Goal: Task Accomplishment & Management: Complete application form

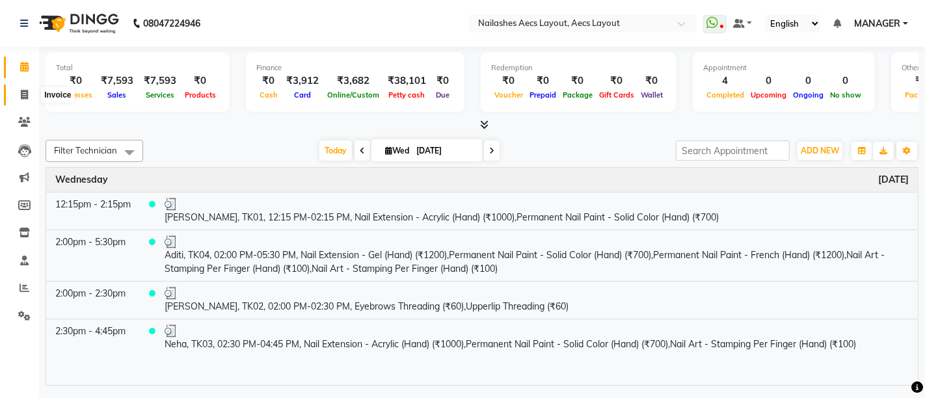
click at [22, 94] on icon at bounding box center [24, 95] width 7 height 10
select select "8467"
select select "service"
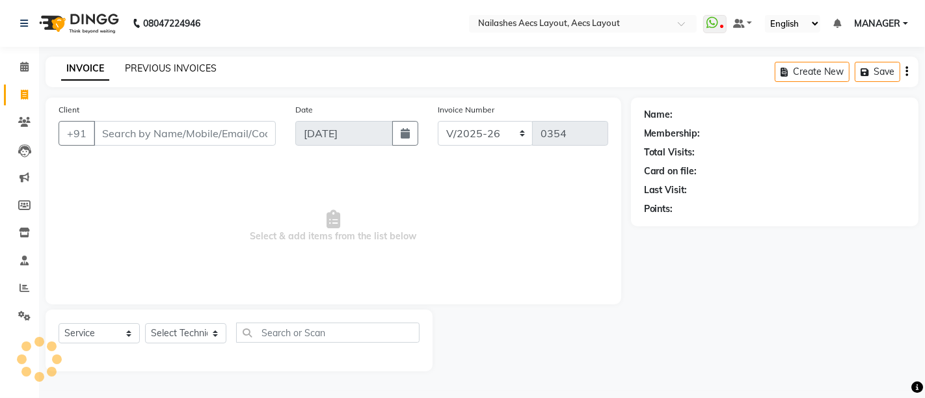
click at [151, 66] on link "PREVIOUS INVOICES" at bounding box center [171, 68] width 92 height 12
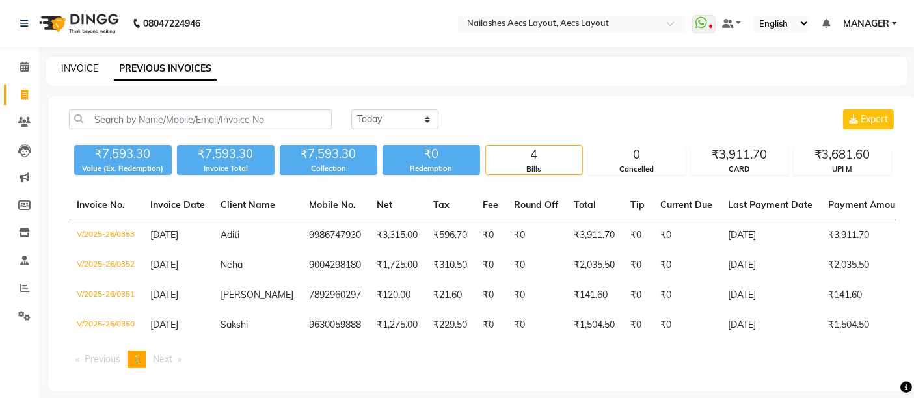
click at [81, 64] on link "INVOICE" at bounding box center [79, 68] width 37 height 12
select select "service"
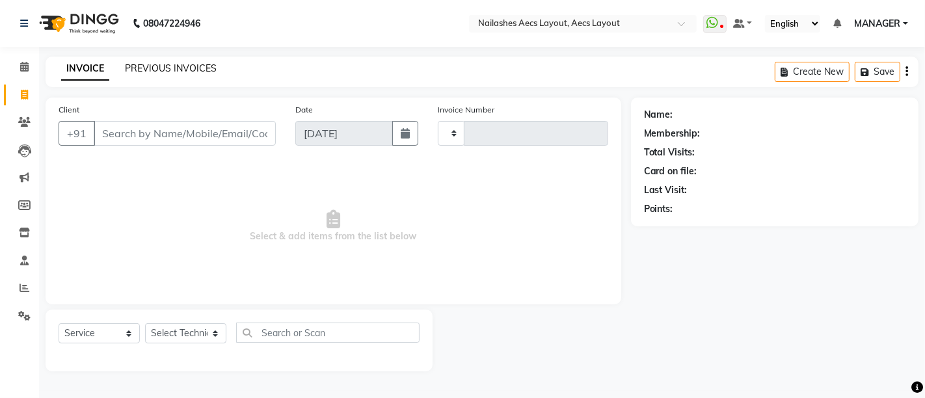
type input "0354"
select select "8467"
click at [182, 64] on link "PREVIOUS INVOICES" at bounding box center [171, 68] width 92 height 12
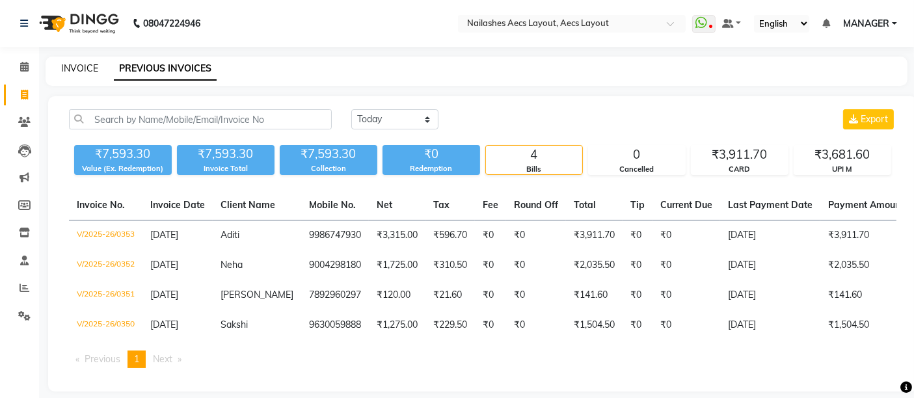
click at [79, 66] on link "INVOICE" at bounding box center [79, 68] width 37 height 12
select select "8467"
select select "service"
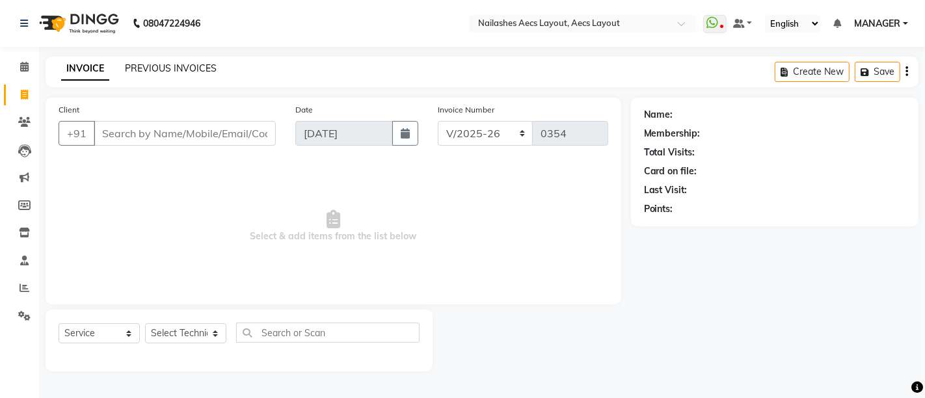
click at [193, 68] on link "PREVIOUS INVOICES" at bounding box center [171, 68] width 92 height 12
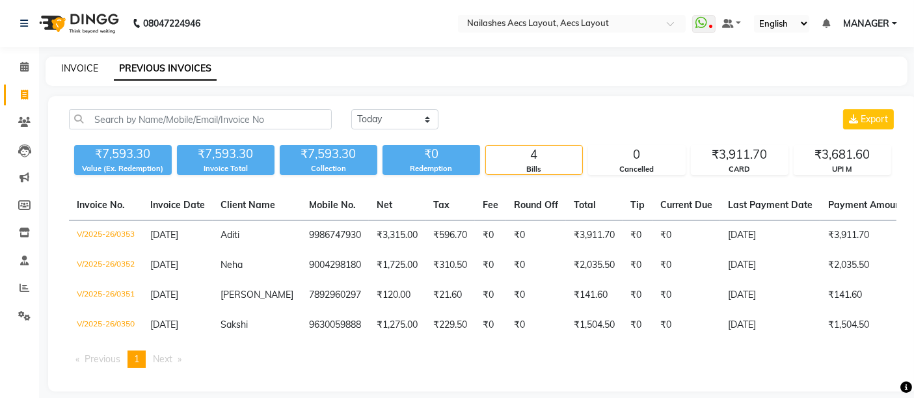
click at [83, 64] on link "INVOICE" at bounding box center [79, 68] width 37 height 12
select select "service"
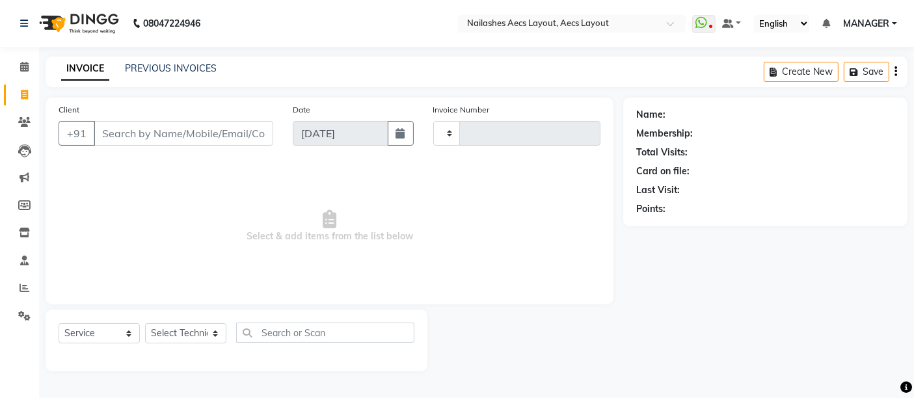
type input "0354"
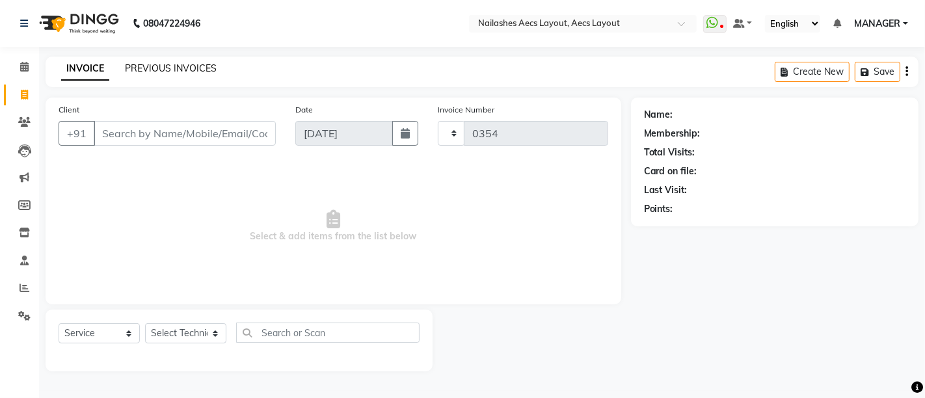
select select "8467"
click at [159, 65] on link "PREVIOUS INVOICES" at bounding box center [171, 68] width 92 height 12
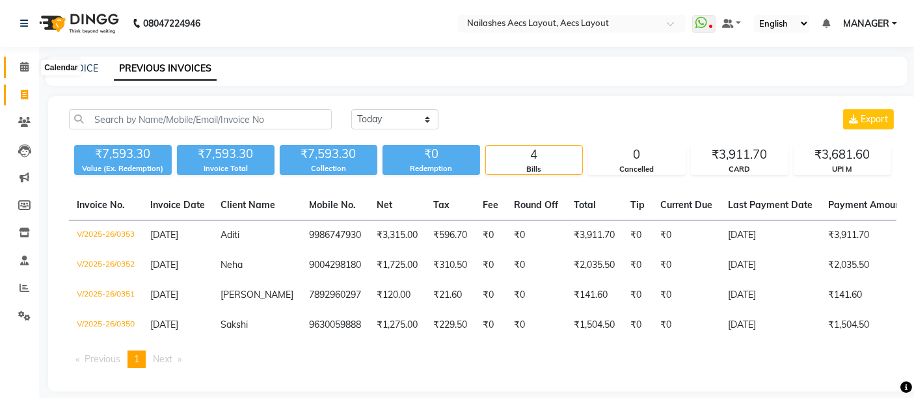
click at [26, 64] on icon at bounding box center [24, 67] width 8 height 10
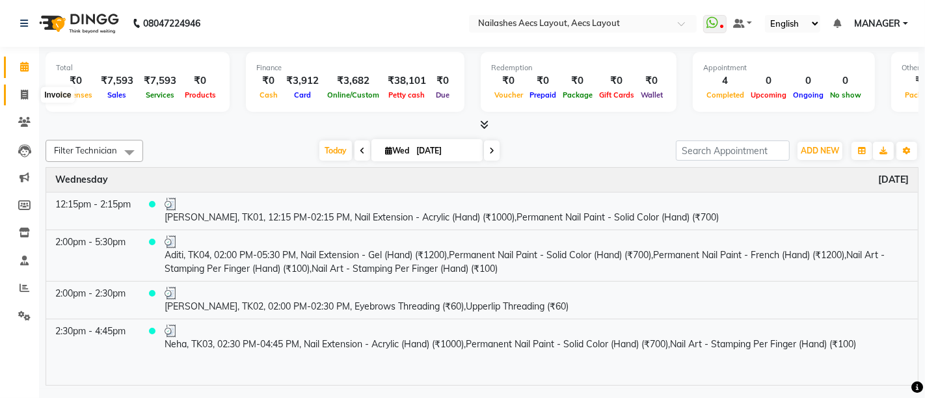
click at [23, 90] on icon at bounding box center [24, 95] width 7 height 10
select select "service"
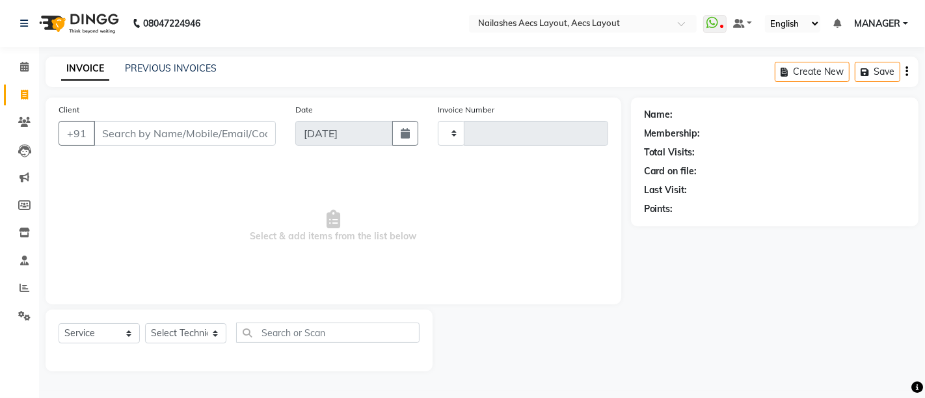
type input "0354"
select select "8467"
click at [151, 66] on link "PREVIOUS INVOICES" at bounding box center [171, 68] width 92 height 12
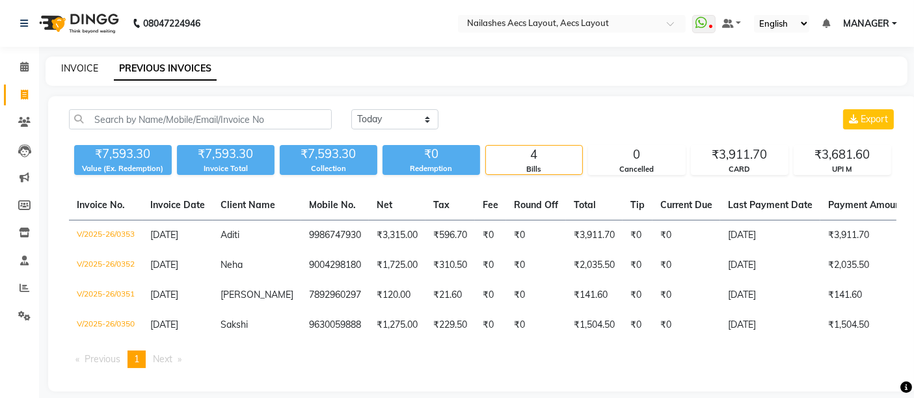
click at [76, 63] on link "INVOICE" at bounding box center [79, 68] width 37 height 12
select select "service"
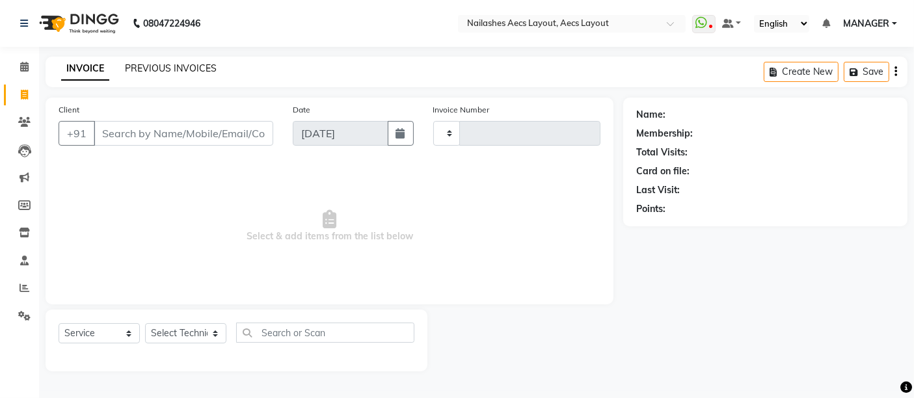
type input "0354"
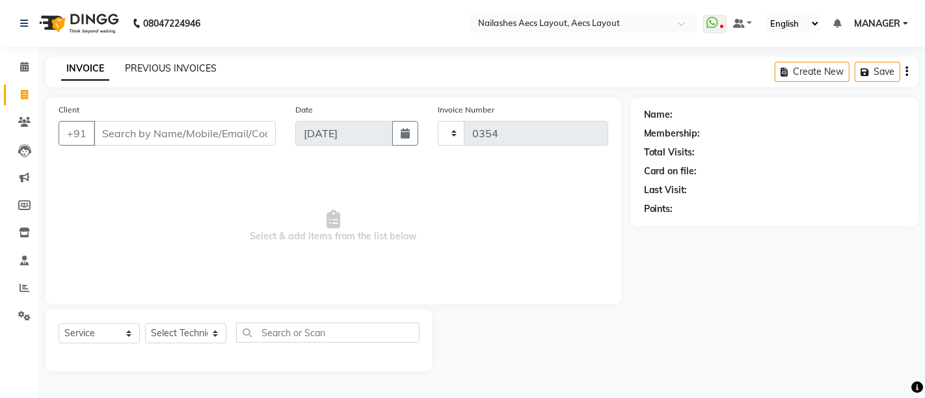
select select "8467"
click at [157, 64] on link "PREVIOUS INVOICES" at bounding box center [171, 68] width 92 height 12
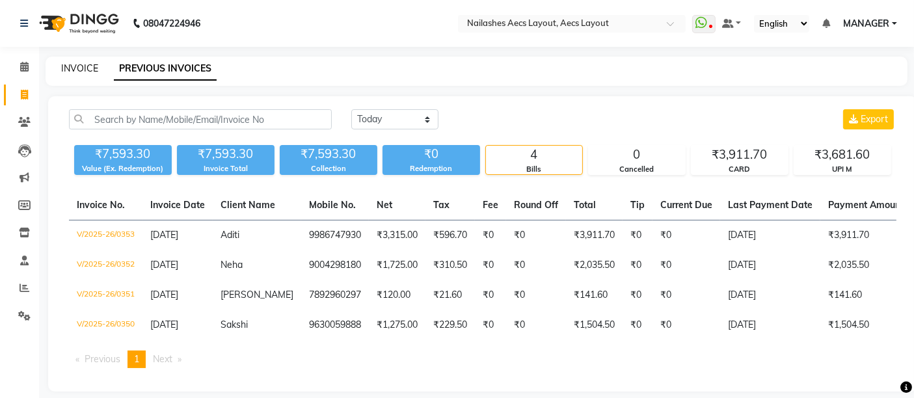
click at [76, 66] on link "INVOICE" at bounding box center [79, 68] width 37 height 12
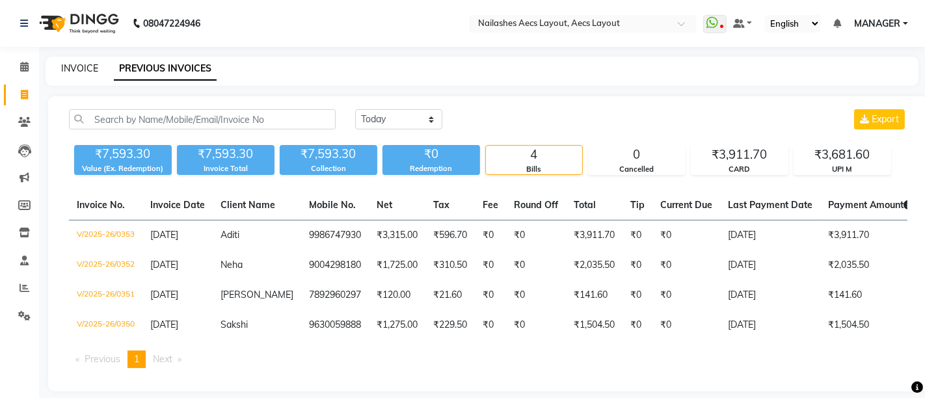
select select "8467"
select select "service"
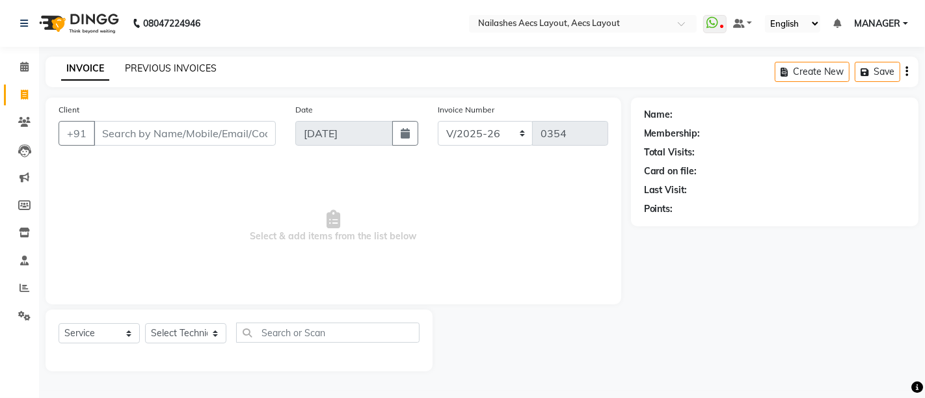
click at [169, 68] on link "PREVIOUS INVOICES" at bounding box center [171, 68] width 92 height 12
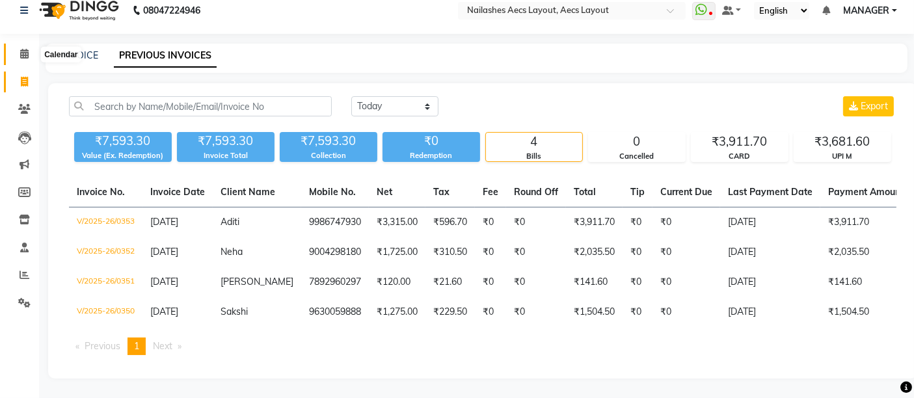
click at [25, 49] on icon at bounding box center [24, 54] width 8 height 10
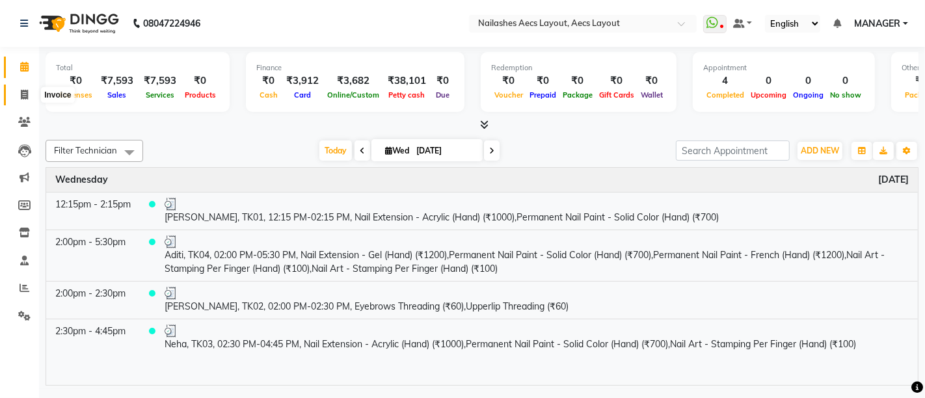
click at [20, 88] on span at bounding box center [24, 95] width 23 height 15
select select "service"
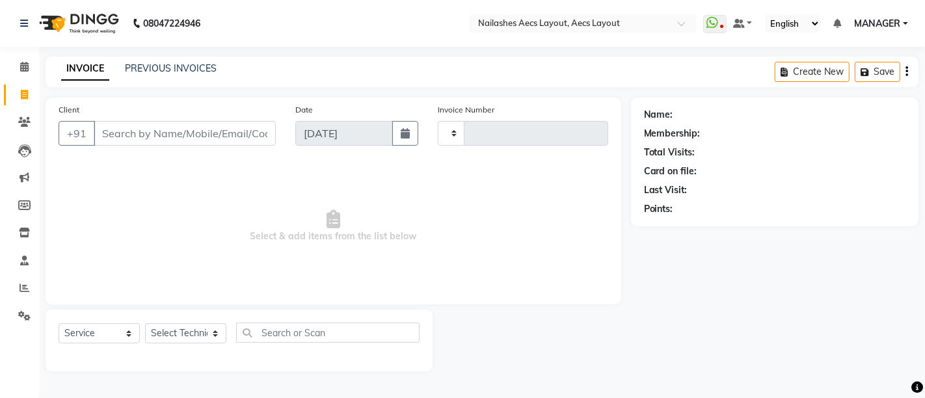
type input "0354"
select select "8467"
click at [146, 68] on link "PREVIOUS INVOICES" at bounding box center [171, 68] width 92 height 12
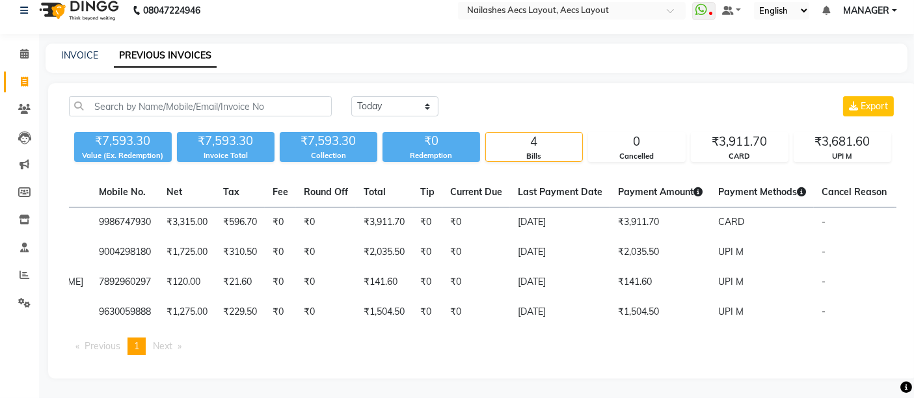
scroll to position [0, 241]
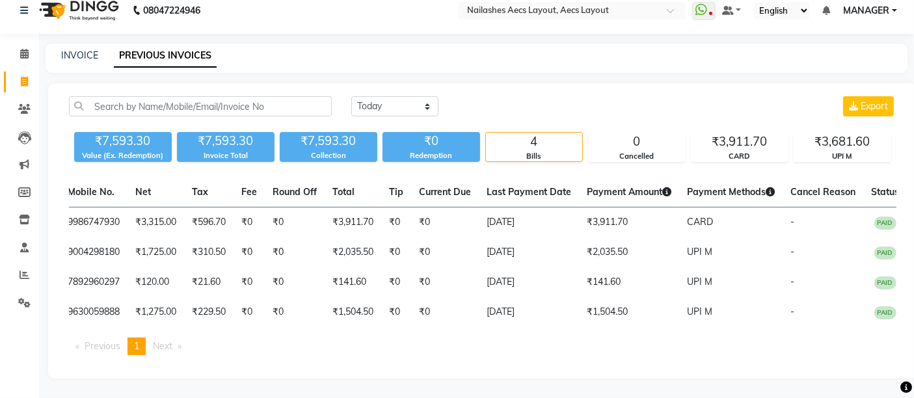
drag, startPoint x: 816, startPoint y: 359, endPoint x: 622, endPoint y: 361, distance: 194.5
click at [625, 361] on div "Invoice No. Invoice Date Client Name Mobile No. Net Tax Fee Round Off Total Tip…" at bounding box center [482, 272] width 843 height 188
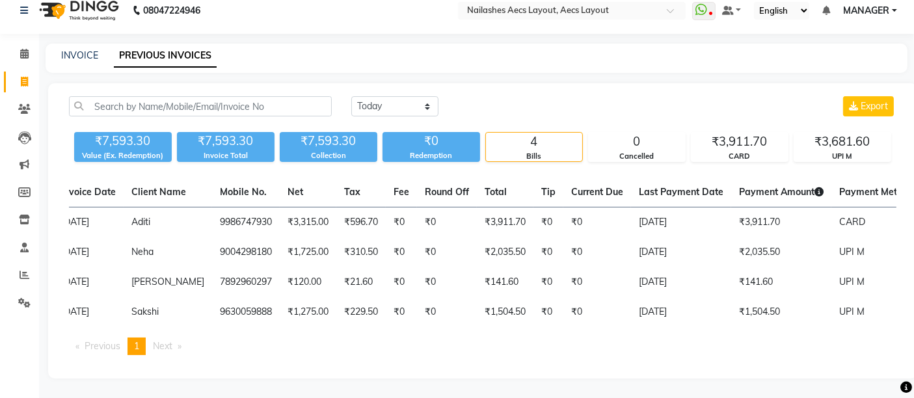
scroll to position [0, 0]
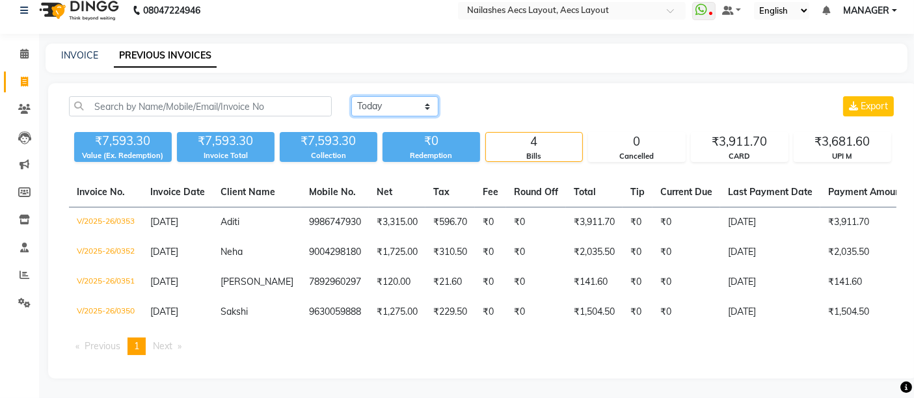
click at [382, 96] on select "[DATE] [DATE] Custom Range" at bounding box center [394, 106] width 87 height 20
select select "[DATE]"
click at [351, 96] on select "[DATE] [DATE] Custom Range" at bounding box center [394, 106] width 87 height 20
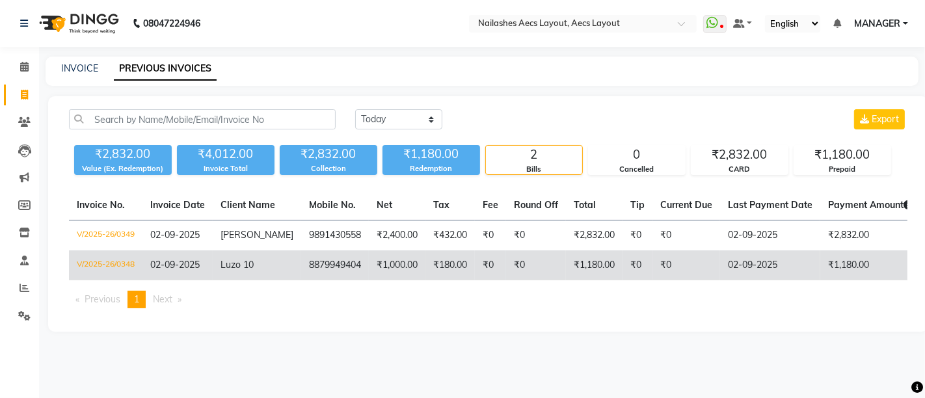
click at [480, 263] on td "₹0" at bounding box center [490, 265] width 31 height 30
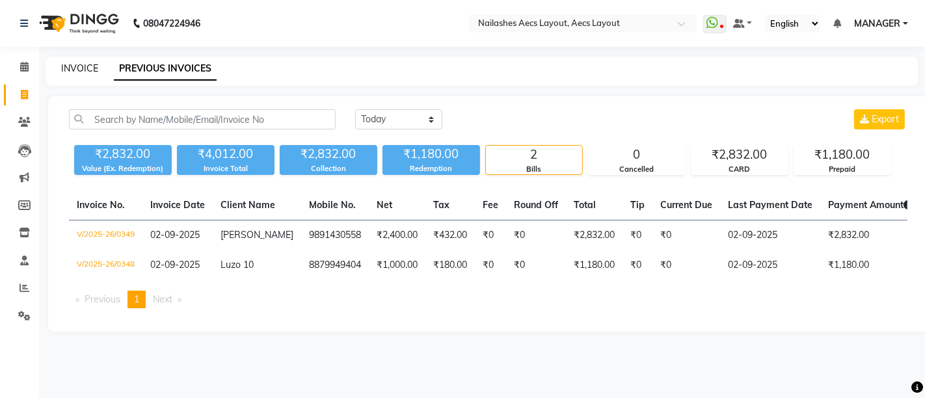
click at [65, 64] on link "INVOICE" at bounding box center [79, 68] width 37 height 12
select select "service"
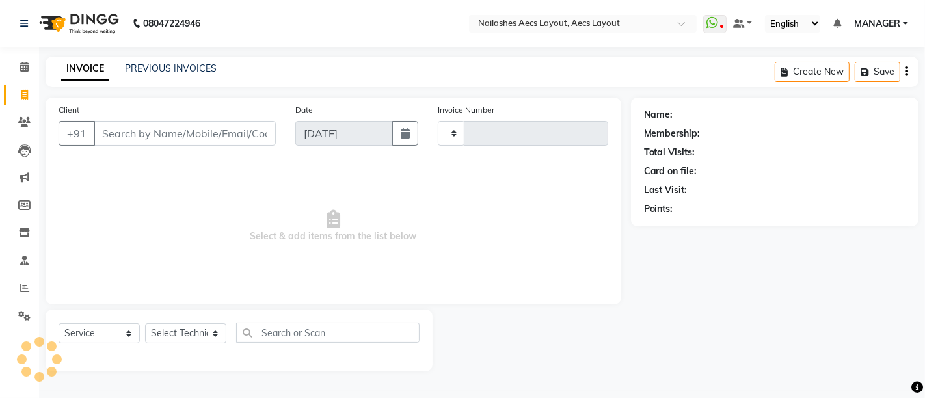
type input "0354"
select select "8467"
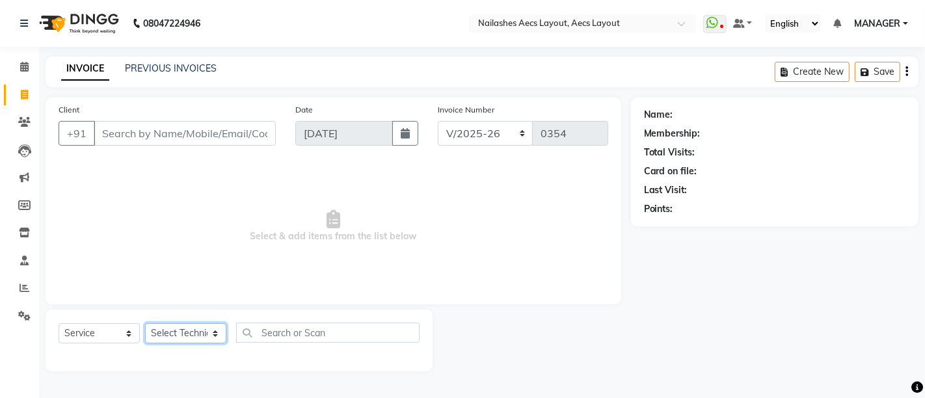
click at [170, 334] on select "Select Technician [PERSON_NAME] MANAGER [PERSON_NAME] owner [PERSON_NAME]" at bounding box center [185, 333] width 81 height 20
select select "88233"
click at [145, 323] on select "Select Technician [PERSON_NAME] MANAGER [PERSON_NAME] owner [PERSON_NAME]" at bounding box center [185, 333] width 81 height 20
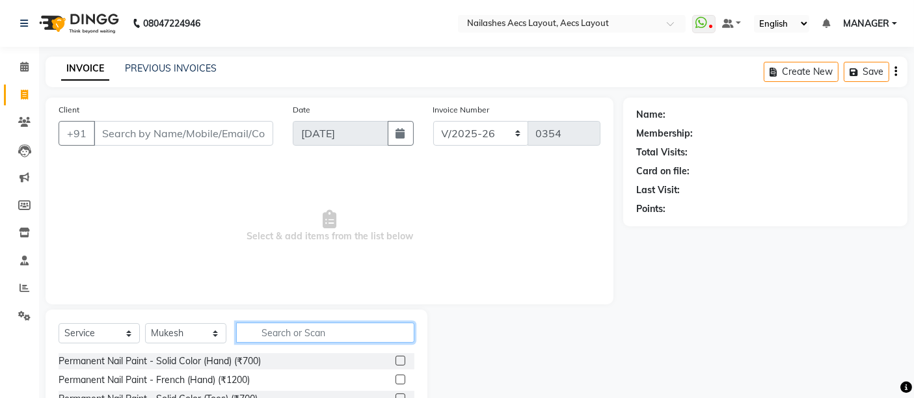
click at [269, 333] on input "text" at bounding box center [325, 333] width 178 height 20
type input "soli"
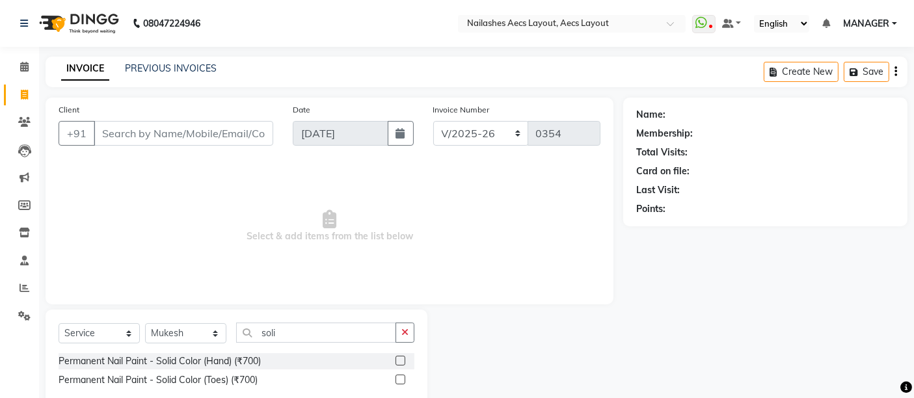
click at [403, 360] on label at bounding box center [401, 361] width 10 height 10
click at [403, 360] on input "checkbox" at bounding box center [400, 361] width 8 height 8
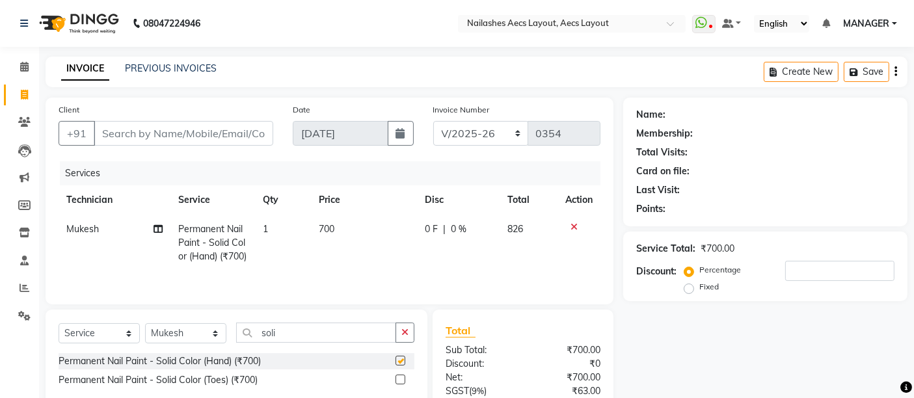
checkbox input "false"
drag, startPoint x: 330, startPoint y: 348, endPoint x: 247, endPoint y: 348, distance: 83.9
click at [247, 343] on input "soli" at bounding box center [316, 333] width 160 height 20
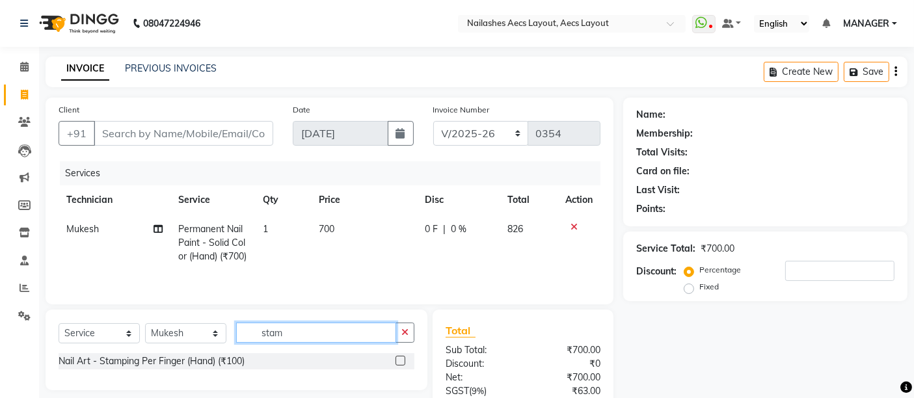
type input "stam"
drag, startPoint x: 402, startPoint y: 372, endPoint x: 371, endPoint y: 362, distance: 32.1
click at [401, 366] on label at bounding box center [401, 361] width 10 height 10
click at [401, 366] on input "checkbox" at bounding box center [400, 361] width 8 height 8
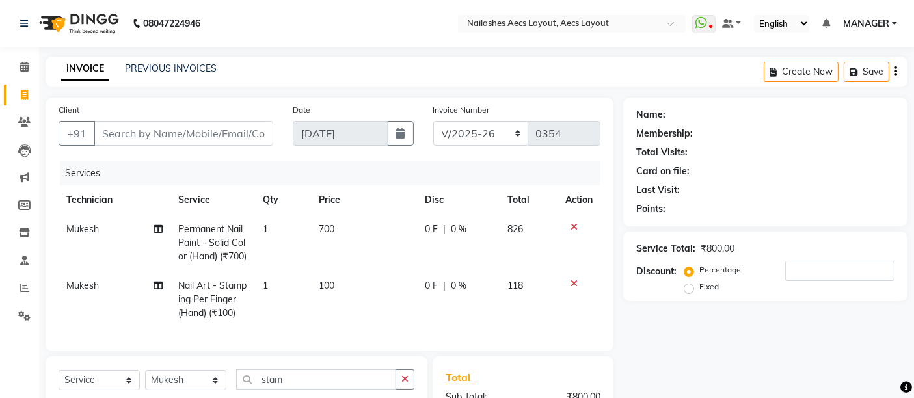
checkbox input "false"
click at [332, 291] on span "100" at bounding box center [327, 286] width 16 height 12
select select "88233"
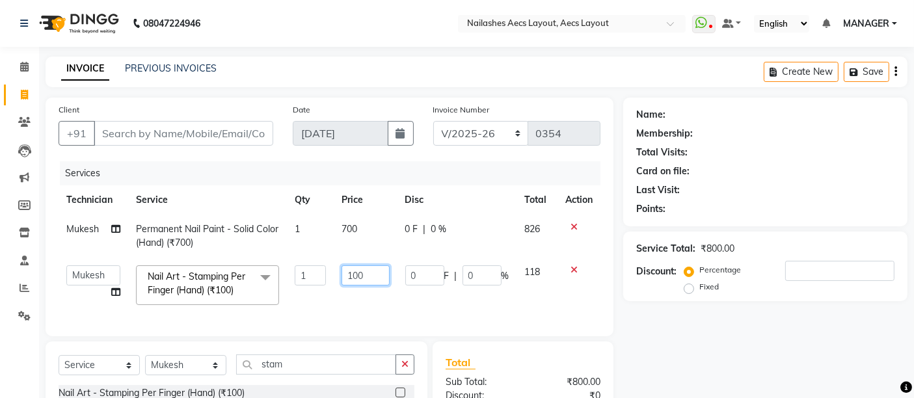
drag, startPoint x: 368, startPoint y: 278, endPoint x: 338, endPoint y: 277, distance: 29.3
click at [338, 277] on td "100" at bounding box center [365, 285] width 63 height 55
type input "250"
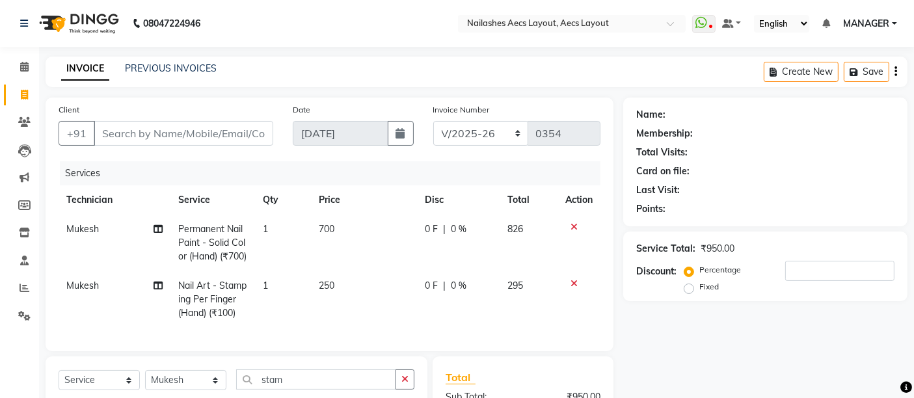
click at [268, 298] on td "1" at bounding box center [283, 299] width 56 height 57
select select "88233"
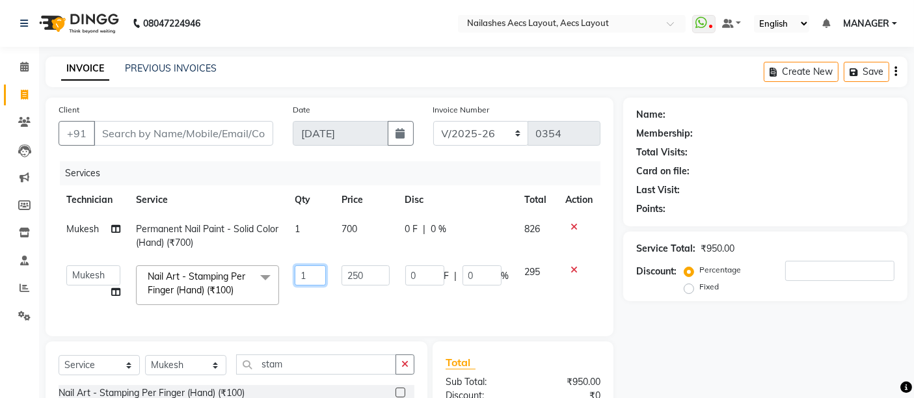
click at [312, 270] on input "1" at bounding box center [311, 275] width 32 height 20
type input "2"
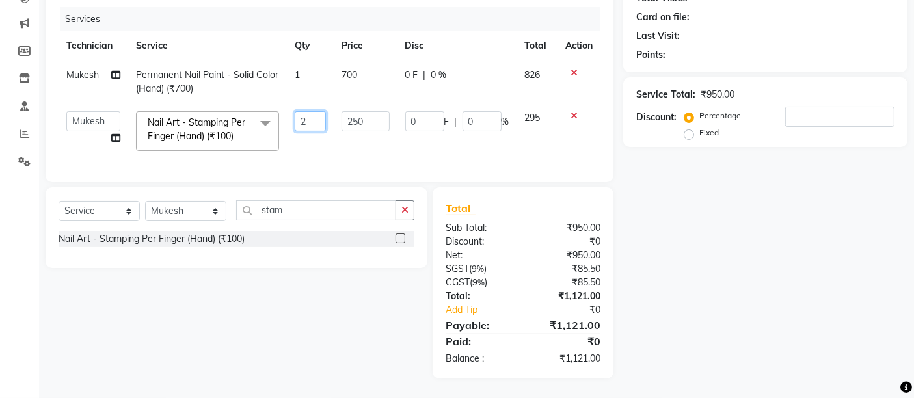
scroll to position [163, 0]
click at [366, 145] on td "250" at bounding box center [365, 130] width 63 height 55
select select "88233"
click at [795, 109] on input "number" at bounding box center [839, 117] width 109 height 20
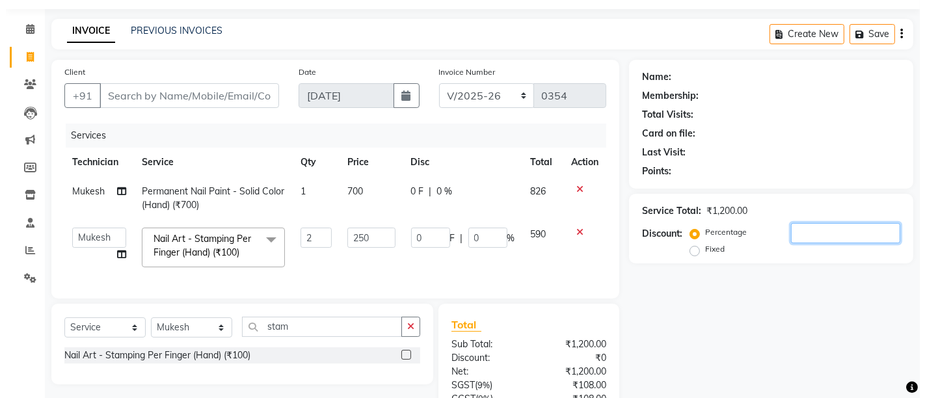
scroll to position [0, 0]
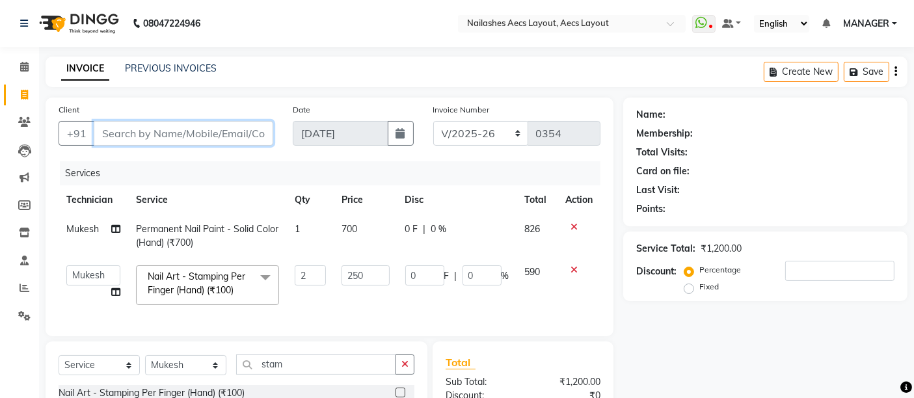
click at [155, 132] on input "Client" at bounding box center [184, 133] width 180 height 25
type input "7"
type input "0"
type input "7278361963"
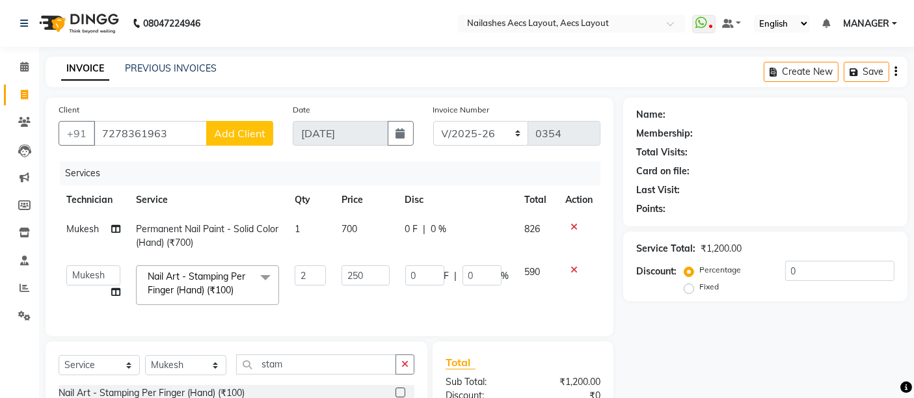
click at [235, 132] on span "Add Client" at bounding box center [239, 133] width 51 height 13
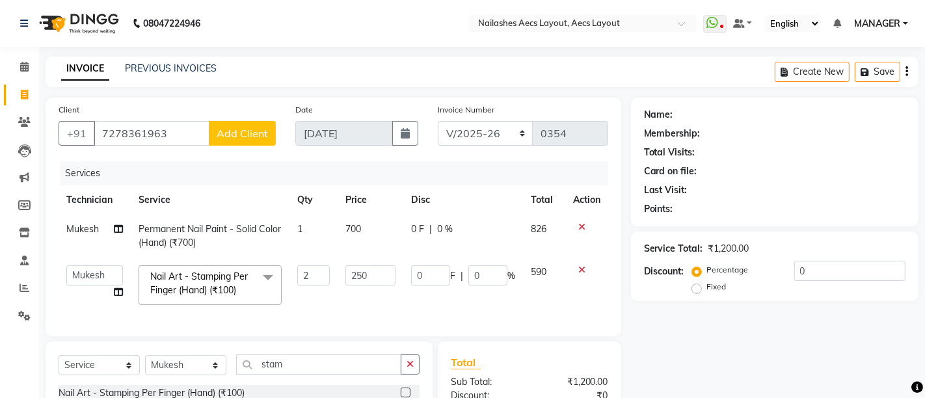
select select "21"
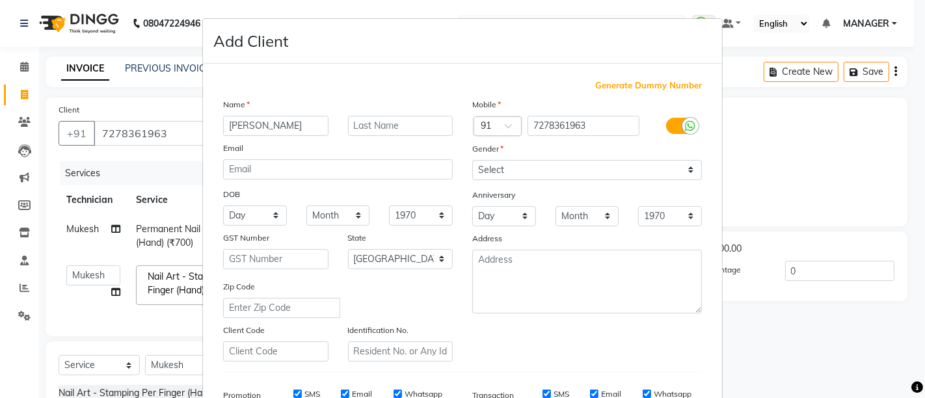
type input "[PERSON_NAME]"
drag, startPoint x: 513, startPoint y: 163, endPoint x: 513, endPoint y: 172, distance: 9.8
click at [513, 163] on select "Select [DEMOGRAPHIC_DATA] [DEMOGRAPHIC_DATA] Other Prefer Not To Say" at bounding box center [587, 170] width 230 height 20
select select "[DEMOGRAPHIC_DATA]"
click at [472, 160] on select "Select [DEMOGRAPHIC_DATA] [DEMOGRAPHIC_DATA] Other Prefer Not To Say" at bounding box center [587, 170] width 230 height 20
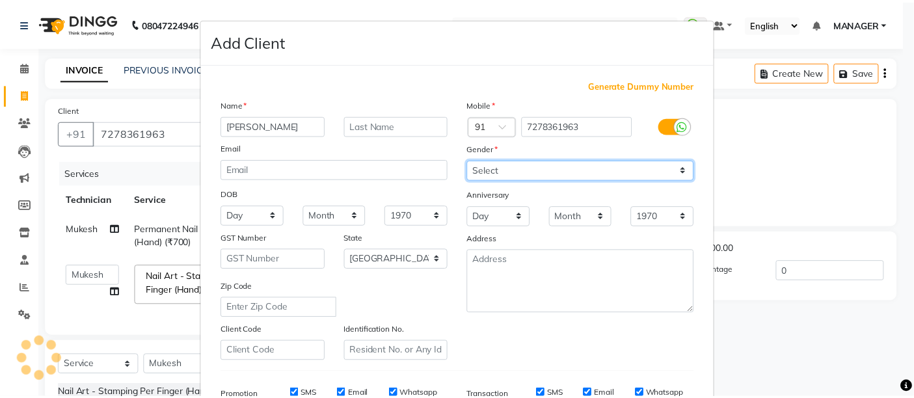
scroll to position [201, 0]
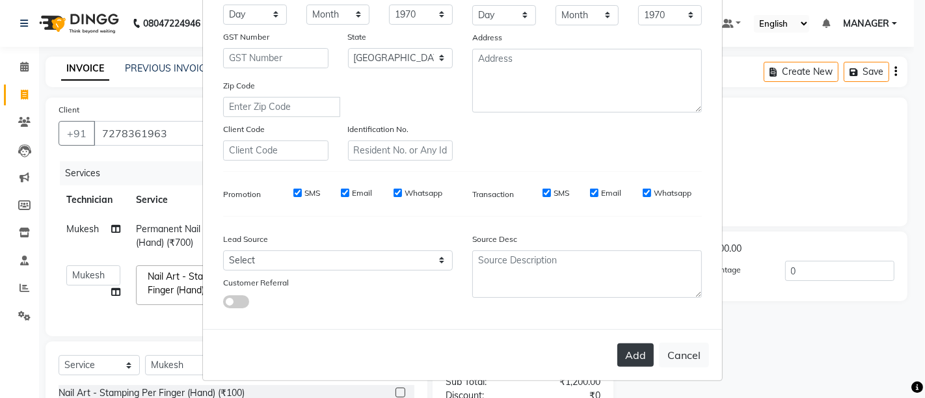
click at [638, 358] on button "Add" at bounding box center [635, 354] width 36 height 23
select select
select select "null"
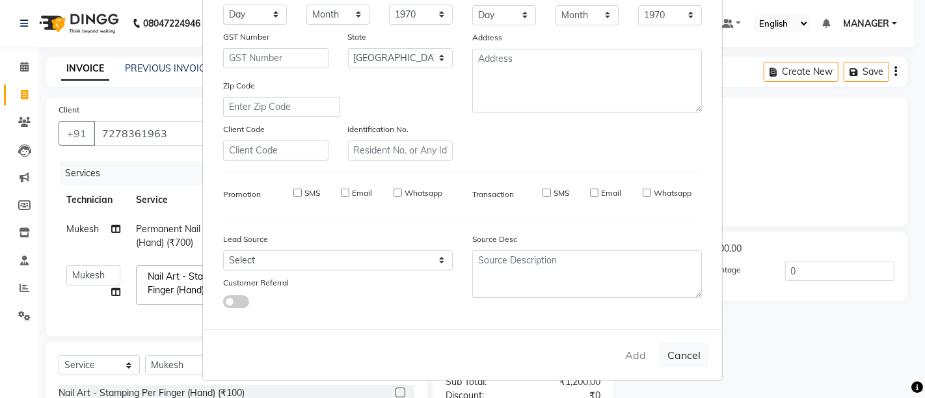
select select
checkbox input "false"
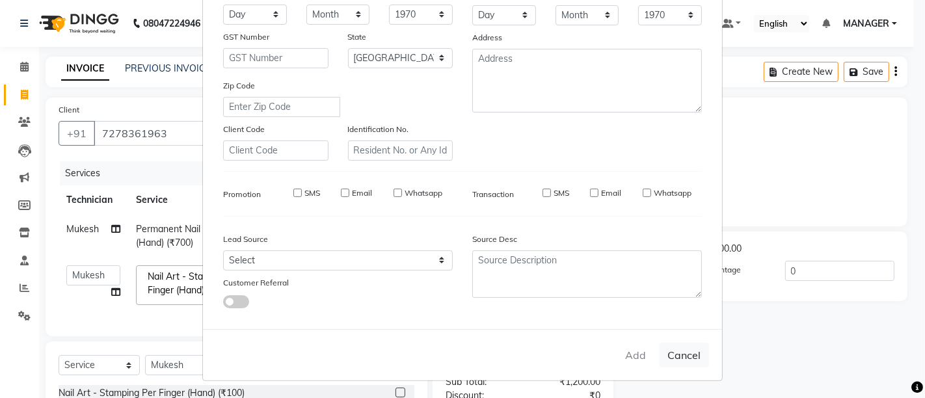
checkbox input "false"
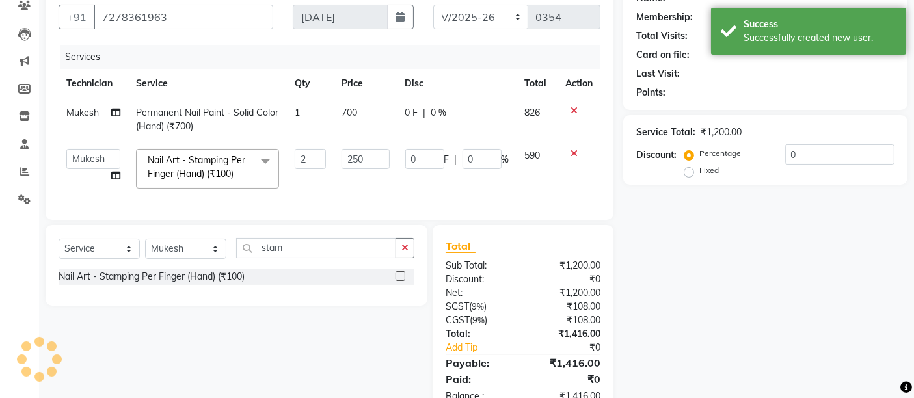
scroll to position [163, 0]
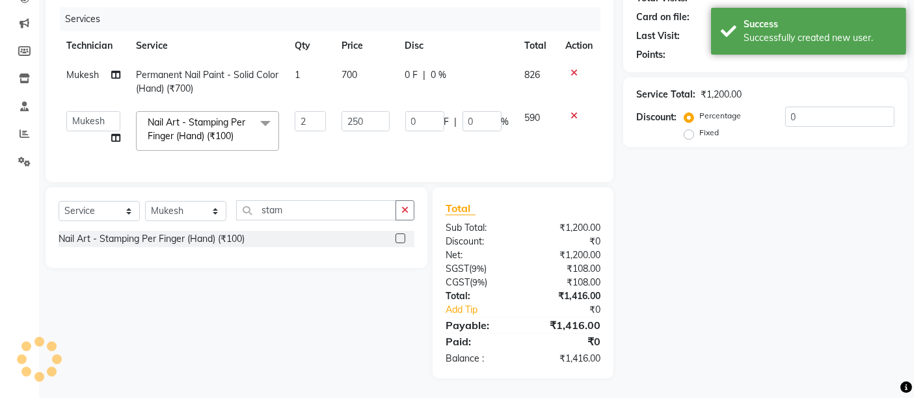
select select "1: Object"
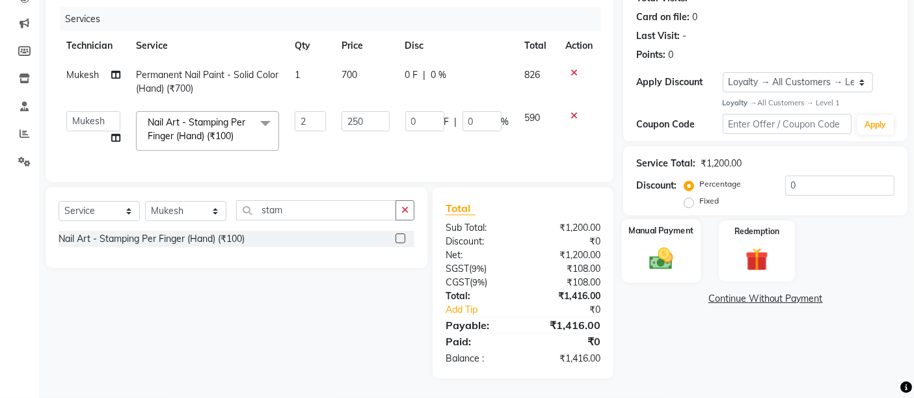
click at [675, 245] on img at bounding box center [661, 258] width 39 height 27
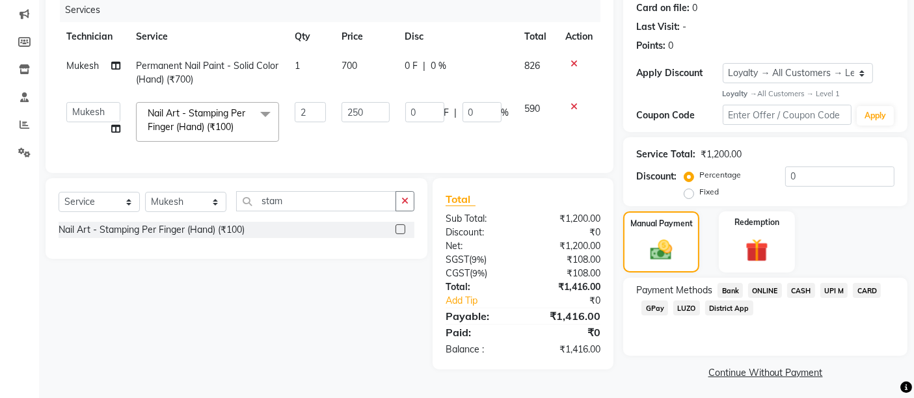
click at [836, 289] on span "UPI M" at bounding box center [834, 290] width 28 height 15
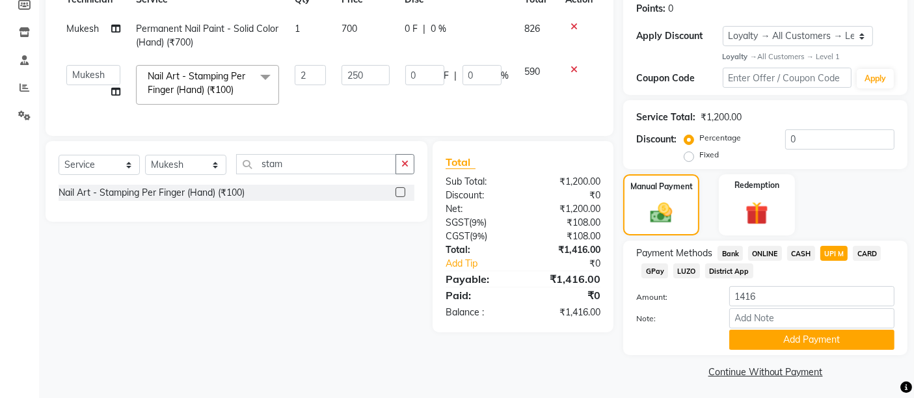
scroll to position [202, 0]
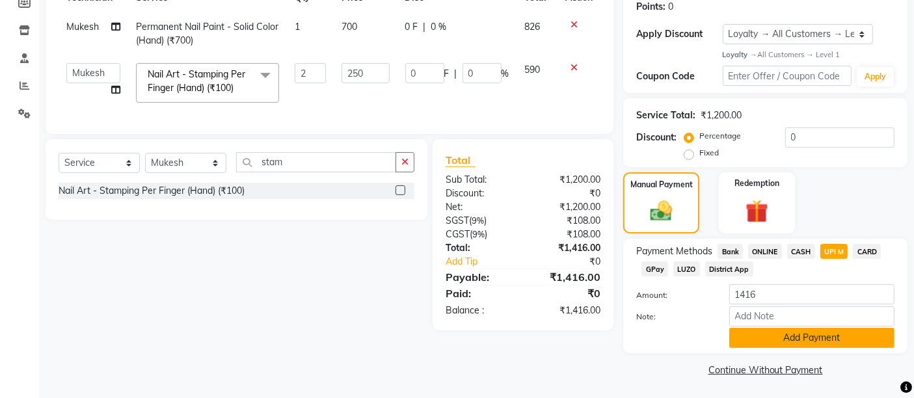
click at [785, 337] on button "Add Payment" at bounding box center [811, 338] width 165 height 20
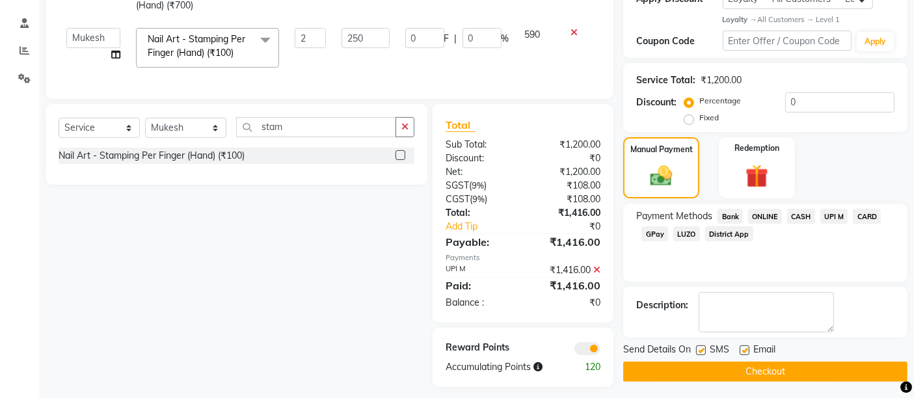
scroll to position [255, 0]
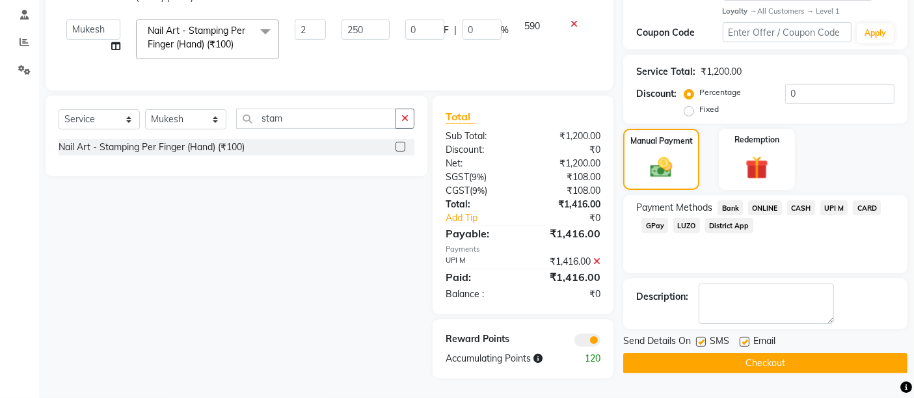
click at [755, 353] on button "Checkout" at bounding box center [765, 363] width 284 height 20
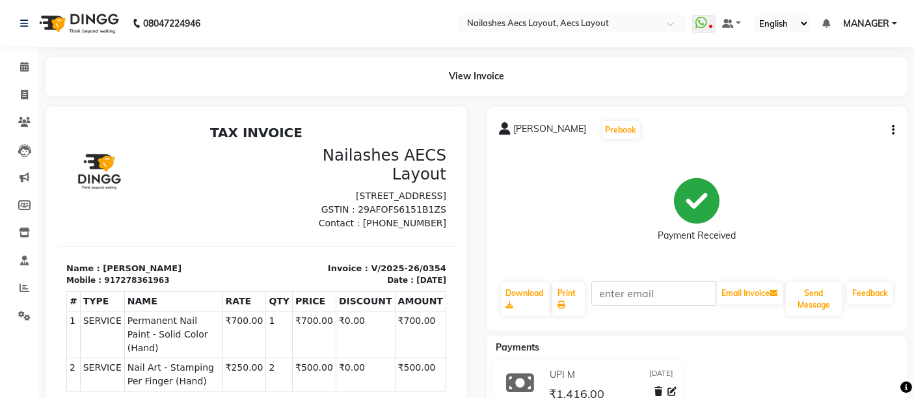
scroll to position [10, 0]
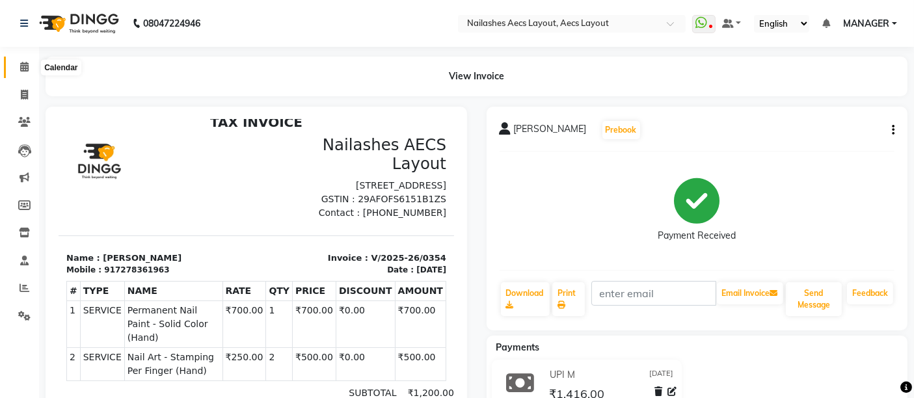
click at [20, 67] on icon at bounding box center [24, 67] width 8 height 10
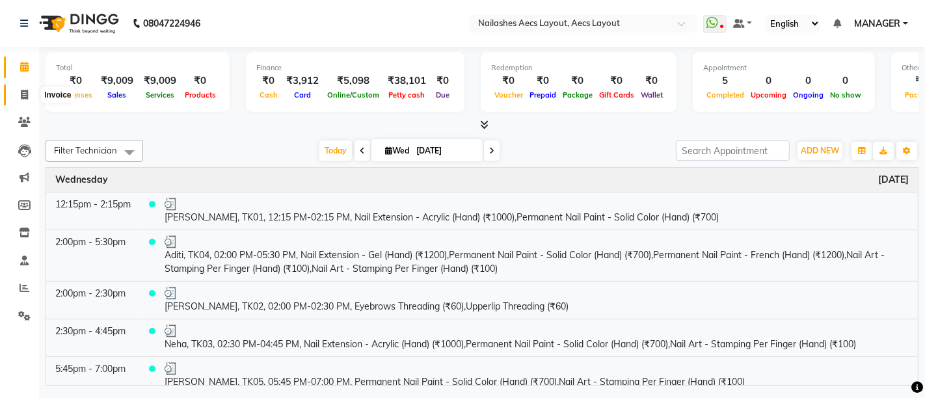
click at [22, 92] on icon at bounding box center [24, 95] width 7 height 10
select select "service"
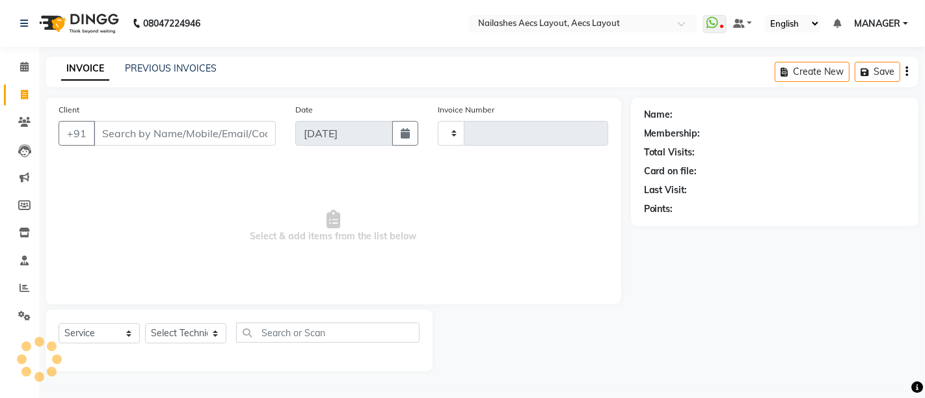
type input "0355"
select select "8467"
click at [154, 64] on link "PREVIOUS INVOICES" at bounding box center [171, 68] width 92 height 12
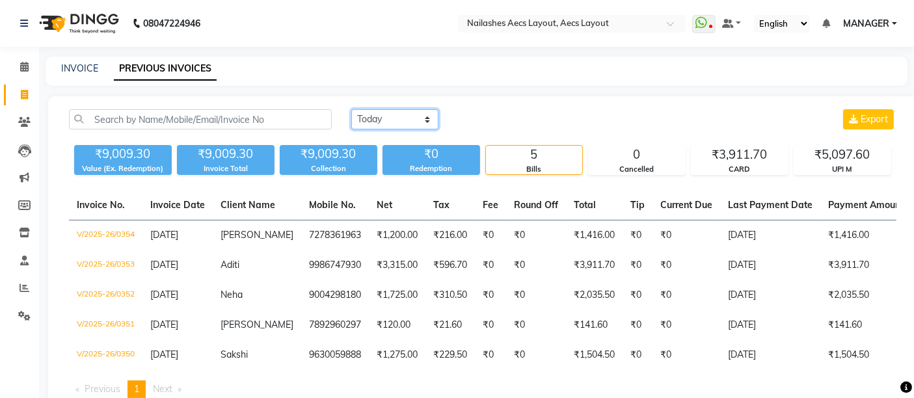
click at [394, 118] on select "[DATE] [DATE] Custom Range" at bounding box center [394, 119] width 87 height 20
click at [508, 97] on div "[DATE] [DATE] Custom Range Export ₹9,009.30 Value (Ex. Redemption) ₹9,009.30 In…" at bounding box center [482, 258] width 869 height 325
click at [70, 62] on link "INVOICE" at bounding box center [79, 68] width 37 height 12
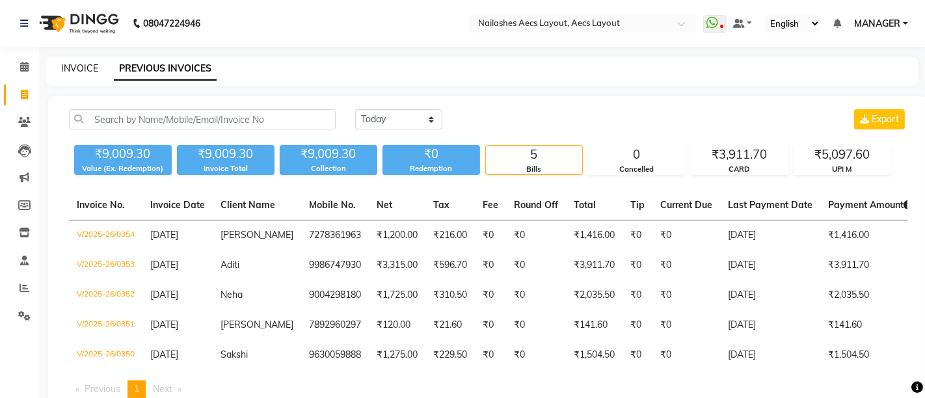
select select "8467"
select select "service"
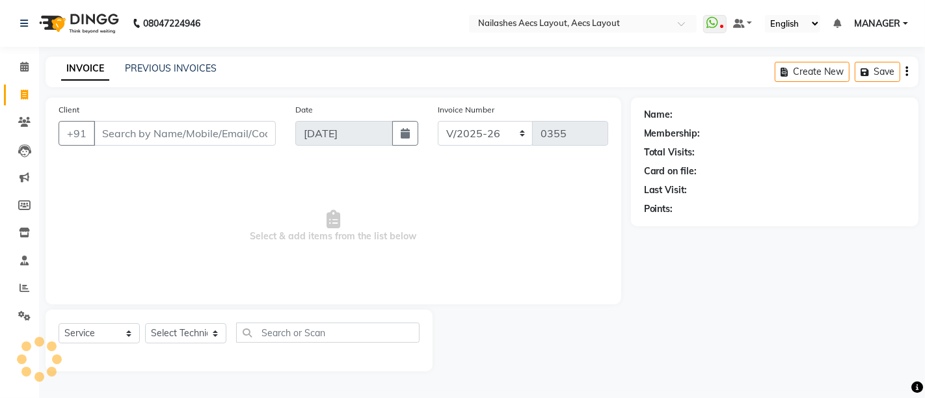
click at [181, 62] on div "PREVIOUS INVOICES" at bounding box center [171, 69] width 92 height 14
click at [180, 63] on link "PREVIOUS INVOICES" at bounding box center [171, 68] width 92 height 12
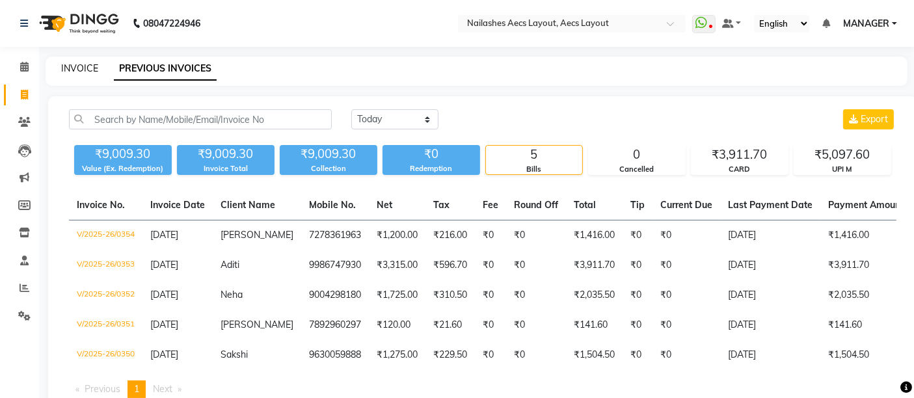
click at [83, 64] on link "INVOICE" at bounding box center [79, 68] width 37 height 12
select select "service"
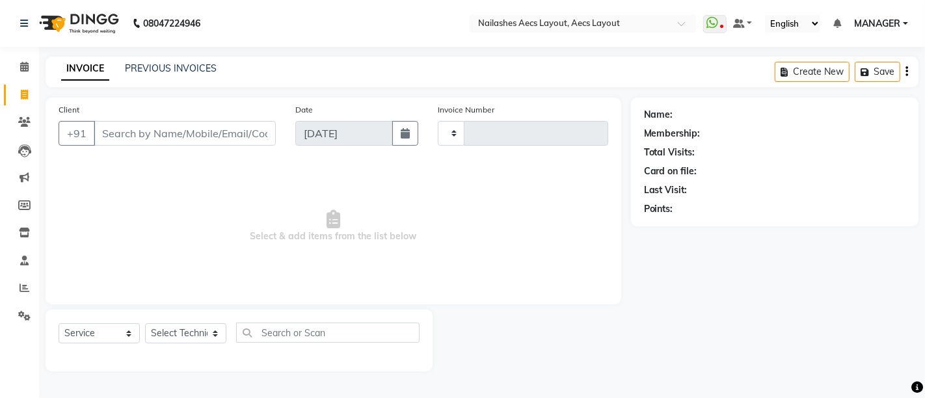
type input "0355"
select select "8467"
click at [152, 72] on link "PREVIOUS INVOICES" at bounding box center [171, 68] width 92 height 12
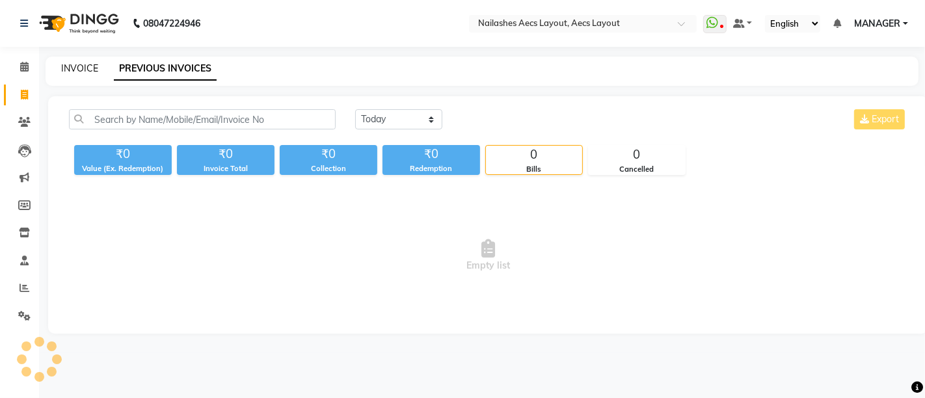
click at [67, 62] on link "INVOICE" at bounding box center [79, 68] width 37 height 12
select select "8467"
select select "service"
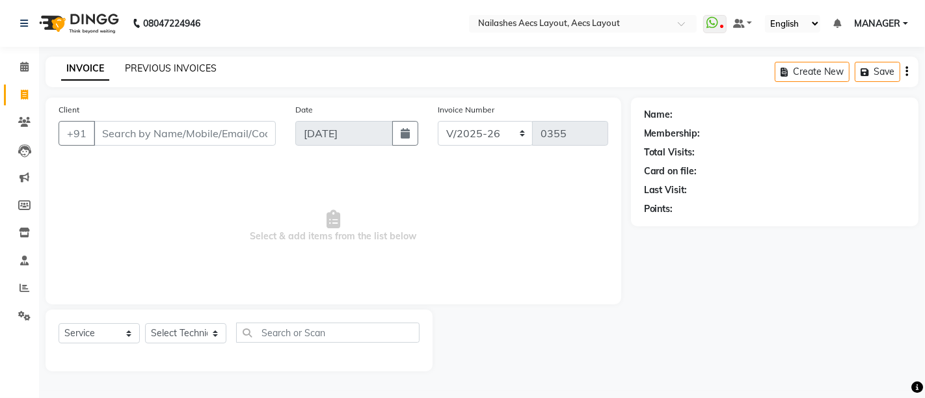
click at [150, 64] on link "PREVIOUS INVOICES" at bounding box center [171, 68] width 92 height 12
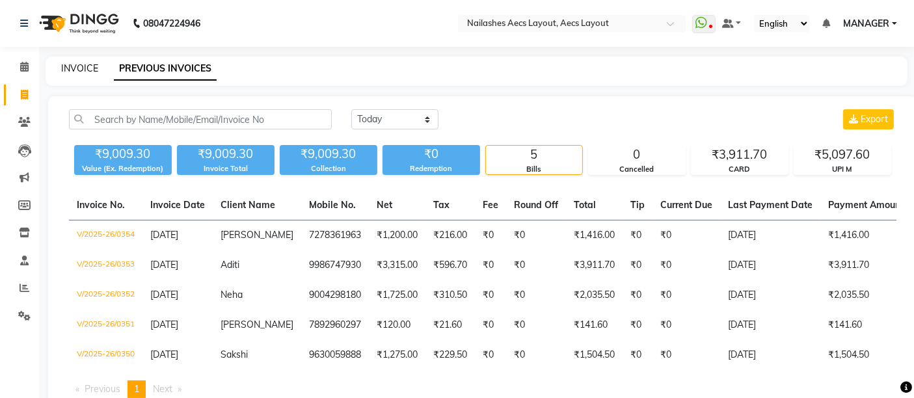
click at [79, 64] on link "INVOICE" at bounding box center [79, 68] width 37 height 12
select select "service"
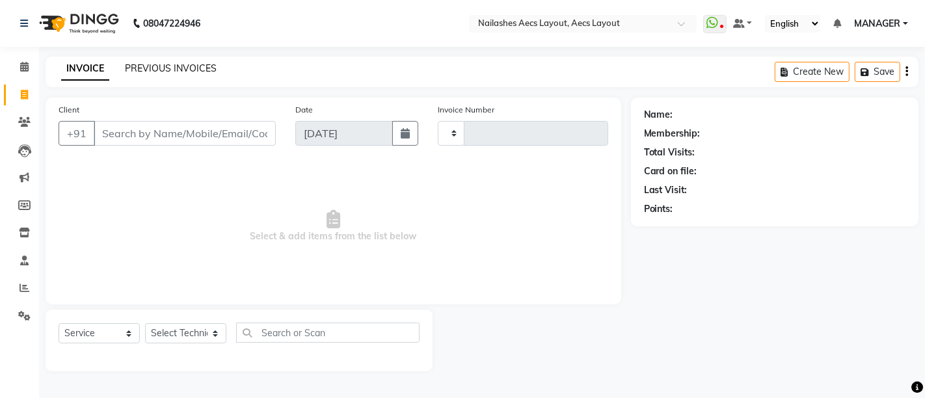
type input "0355"
select select "8467"
click at [145, 66] on link "PREVIOUS INVOICES" at bounding box center [171, 68] width 92 height 12
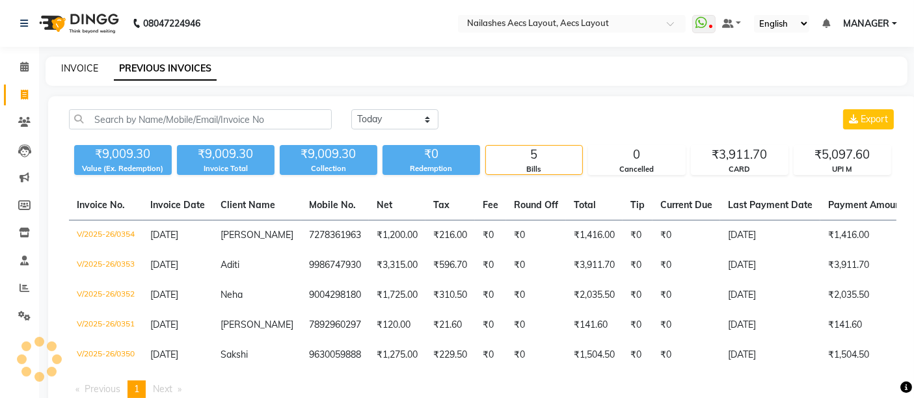
click at [96, 66] on link "INVOICE" at bounding box center [79, 68] width 37 height 12
select select "service"
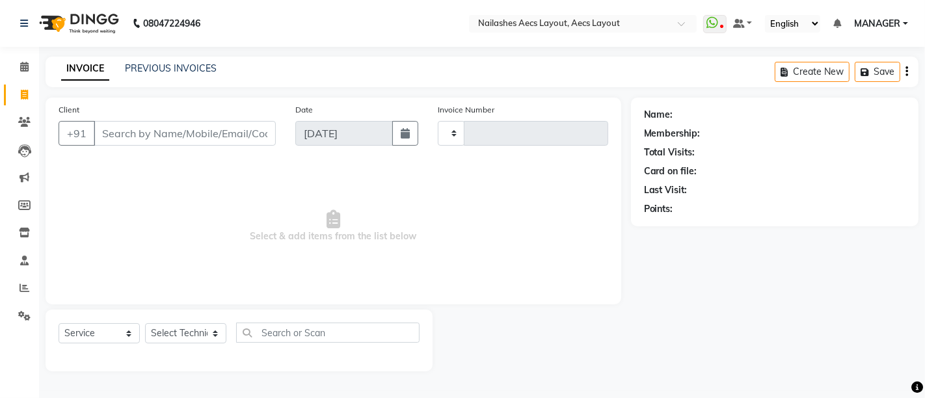
type input "0355"
select select "8467"
click at [157, 66] on link "PREVIOUS INVOICES" at bounding box center [171, 68] width 92 height 12
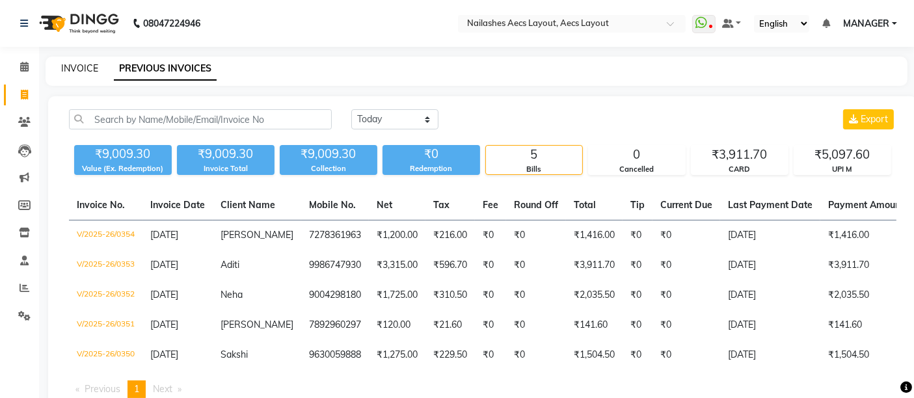
click at [85, 66] on link "INVOICE" at bounding box center [79, 68] width 37 height 12
select select "service"
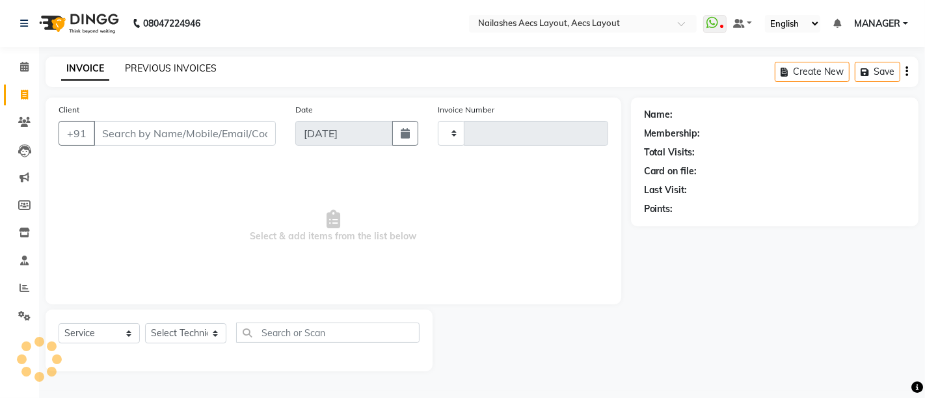
type input "0355"
select select "8467"
click at [167, 64] on link "PREVIOUS INVOICES" at bounding box center [171, 68] width 92 height 12
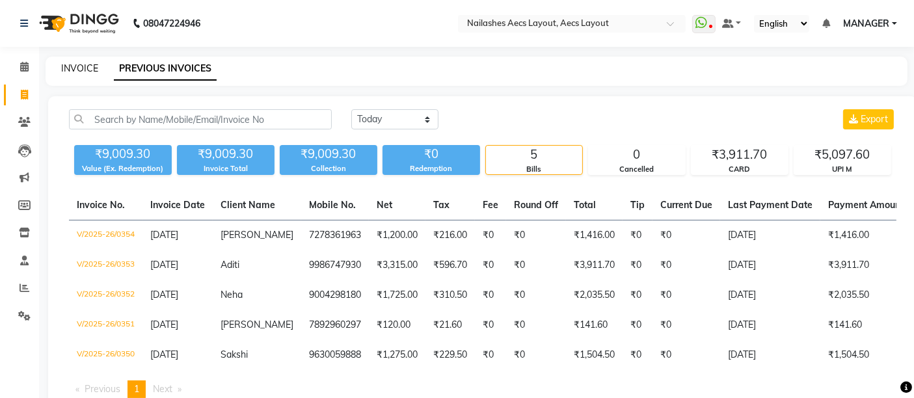
click at [75, 68] on link "INVOICE" at bounding box center [79, 68] width 37 height 12
select select "service"
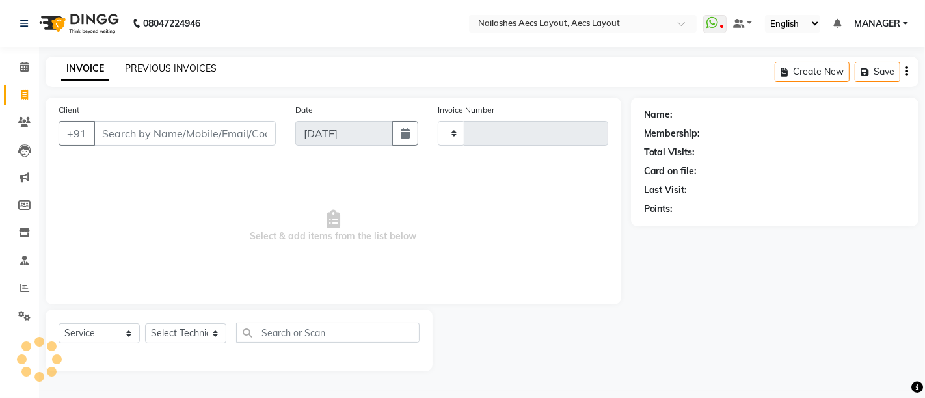
click at [162, 72] on link "PREVIOUS INVOICES" at bounding box center [171, 68] width 92 height 12
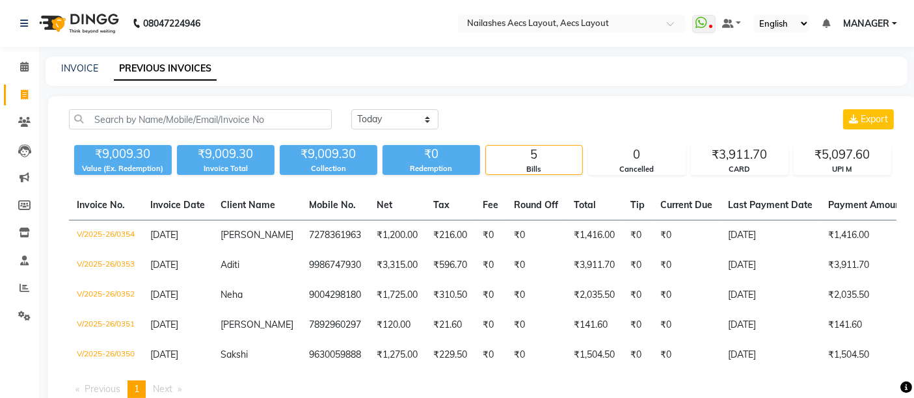
click at [54, 66] on div "INVOICE PREVIOUS INVOICES" at bounding box center [469, 69] width 846 height 14
click at [91, 66] on link "INVOICE" at bounding box center [79, 68] width 37 height 12
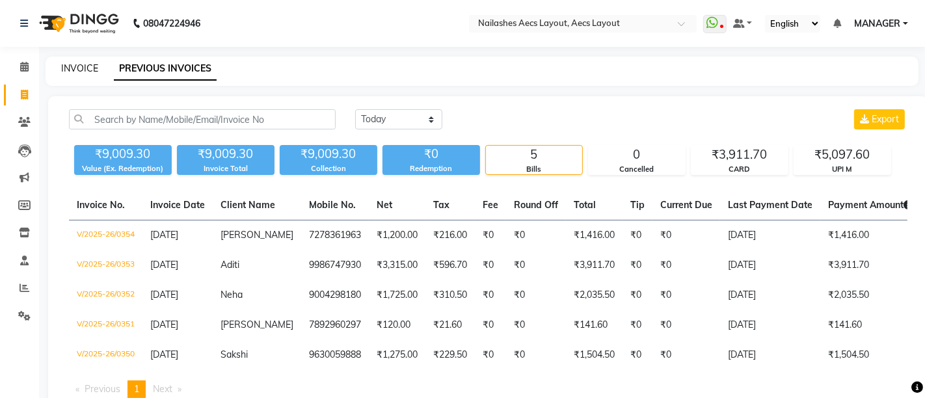
select select "8467"
select select "service"
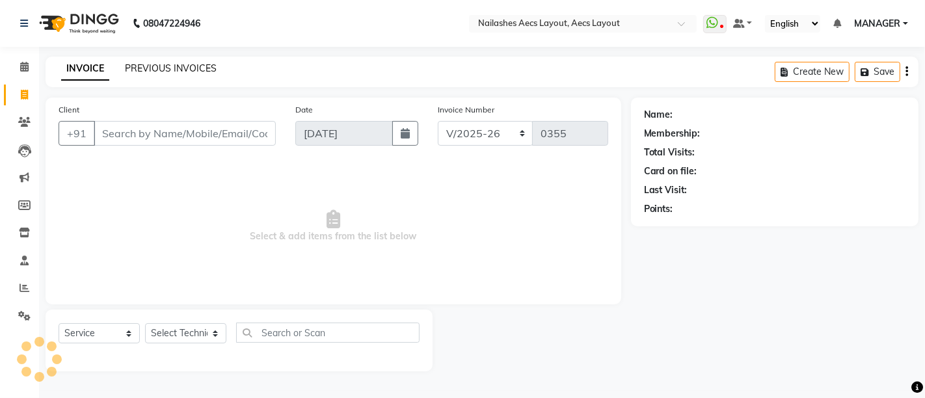
click at [158, 66] on link "PREVIOUS INVOICES" at bounding box center [171, 68] width 92 height 12
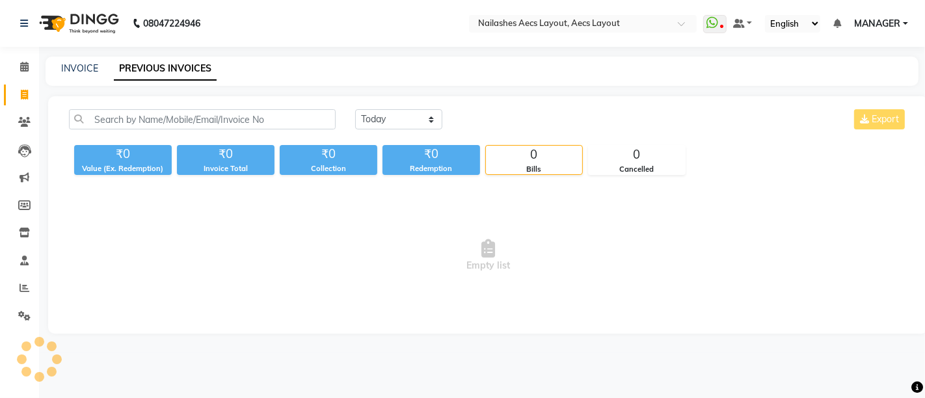
click at [99, 66] on div "INVOICE PREVIOUS INVOICES" at bounding box center [474, 69] width 857 height 14
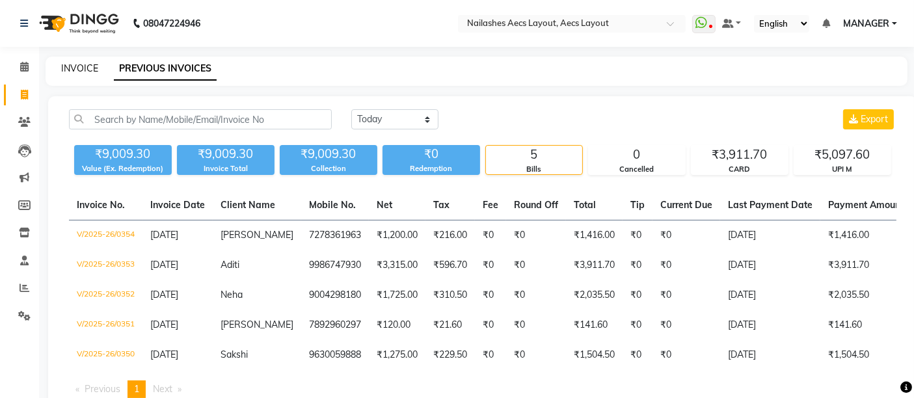
click at [74, 65] on link "INVOICE" at bounding box center [79, 68] width 37 height 12
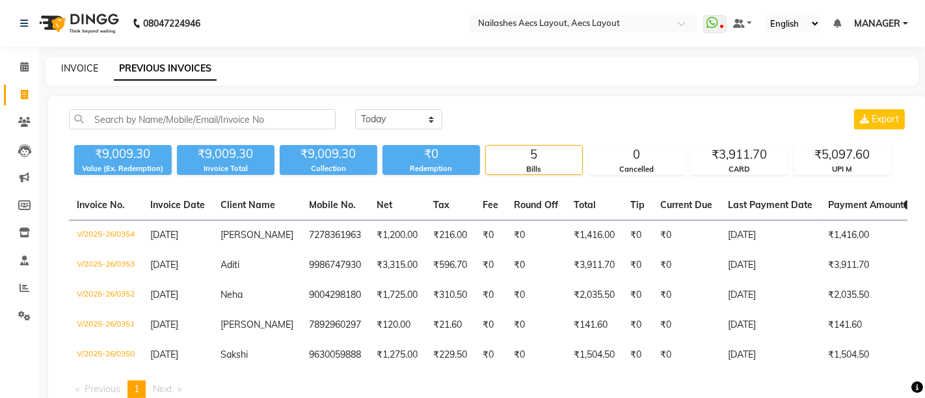
select select "8467"
select select "service"
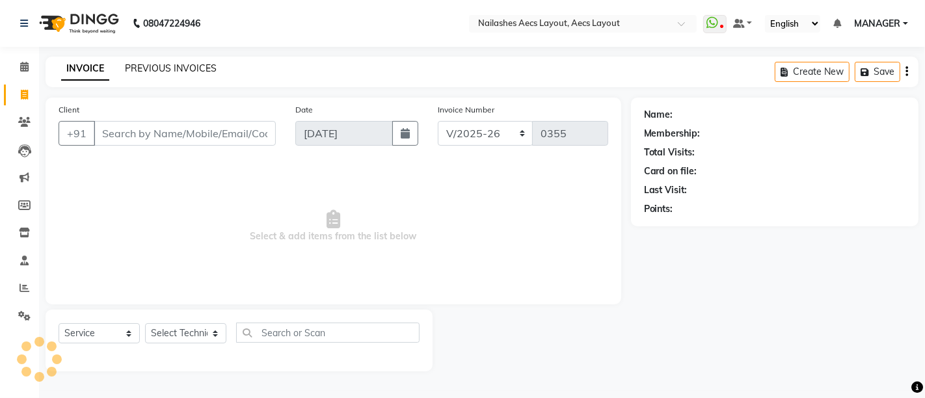
click at [158, 67] on link "PREVIOUS INVOICES" at bounding box center [171, 68] width 92 height 12
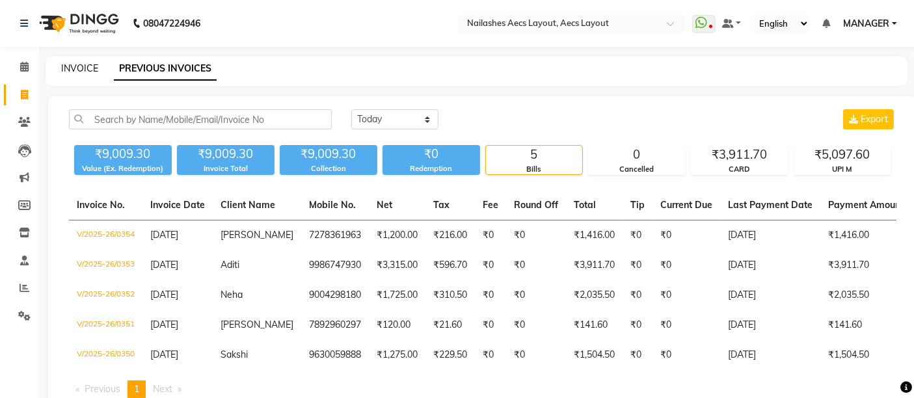
click at [79, 62] on link "INVOICE" at bounding box center [79, 68] width 37 height 12
select select "service"
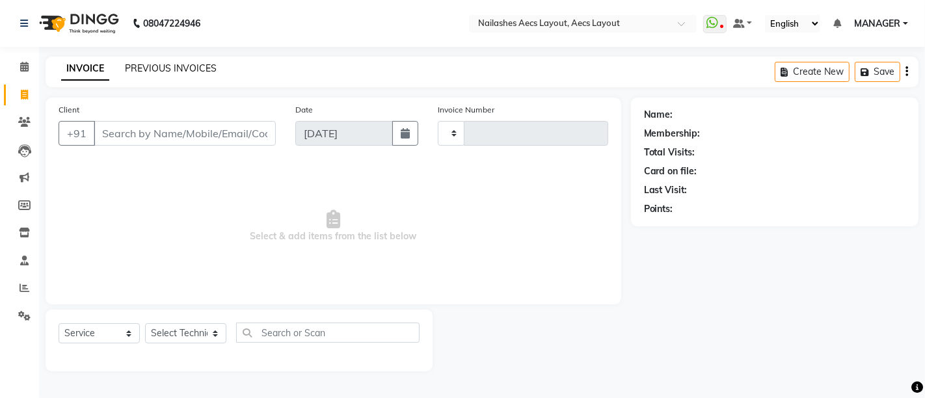
type input "0355"
select select "8467"
click at [150, 68] on link "PREVIOUS INVOICES" at bounding box center [171, 68] width 92 height 12
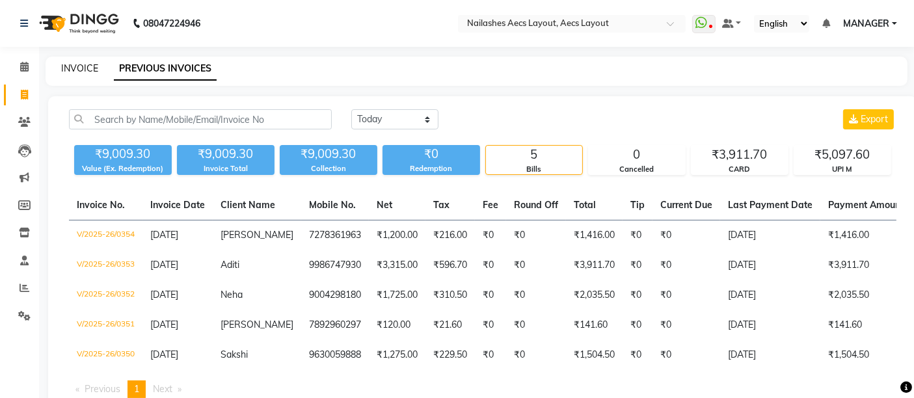
click at [77, 64] on link "INVOICE" at bounding box center [79, 68] width 37 height 12
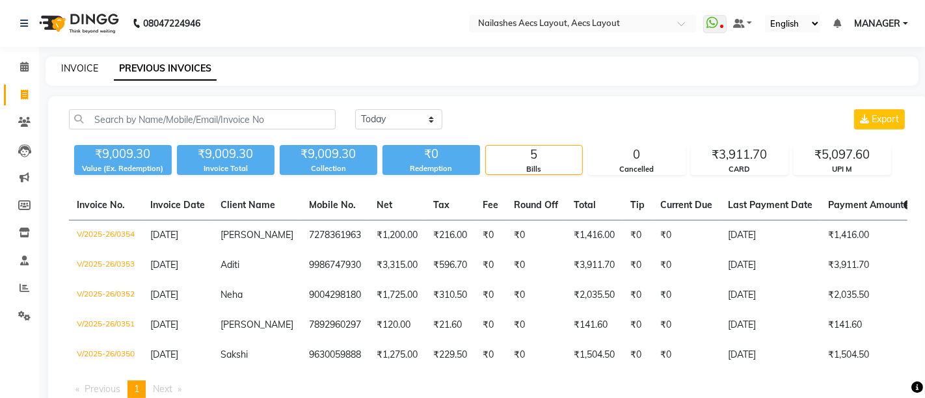
select select "8467"
select select "service"
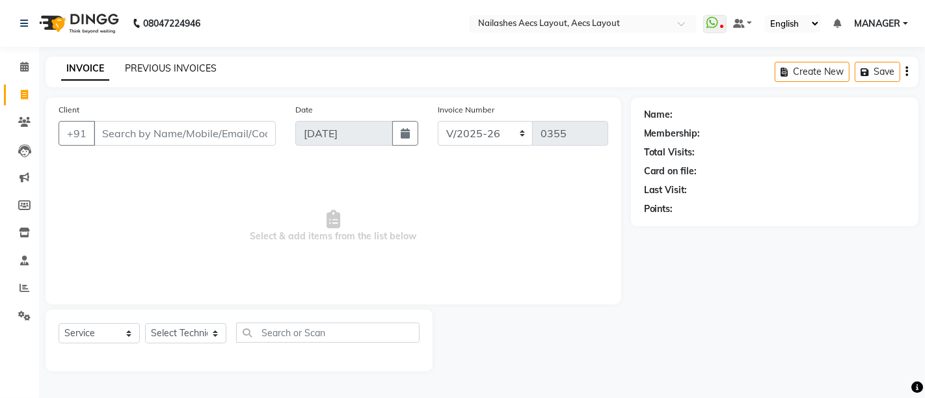
click at [165, 64] on link "PREVIOUS INVOICES" at bounding box center [171, 68] width 92 height 12
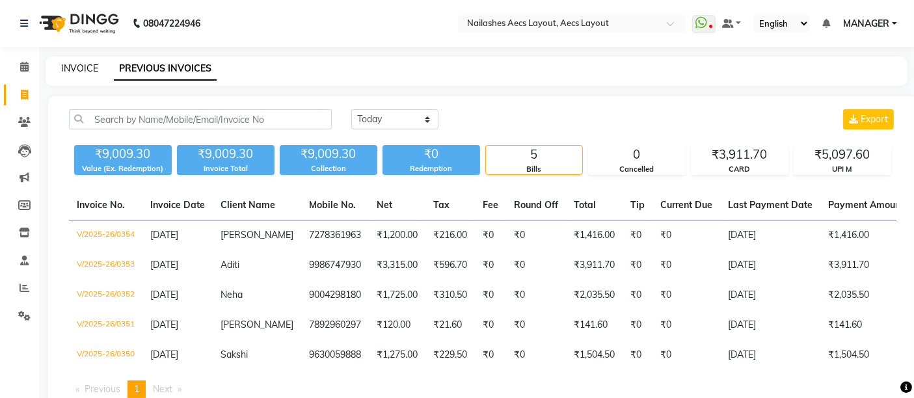
click at [79, 62] on link "INVOICE" at bounding box center [79, 68] width 37 height 12
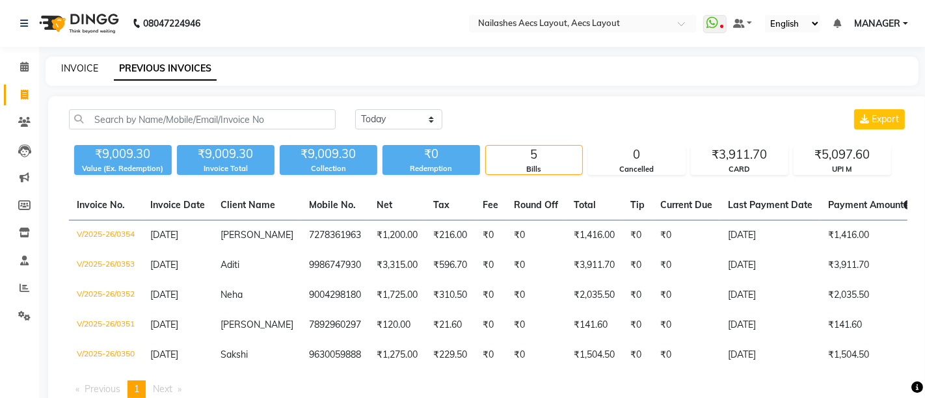
select select "8467"
select select "service"
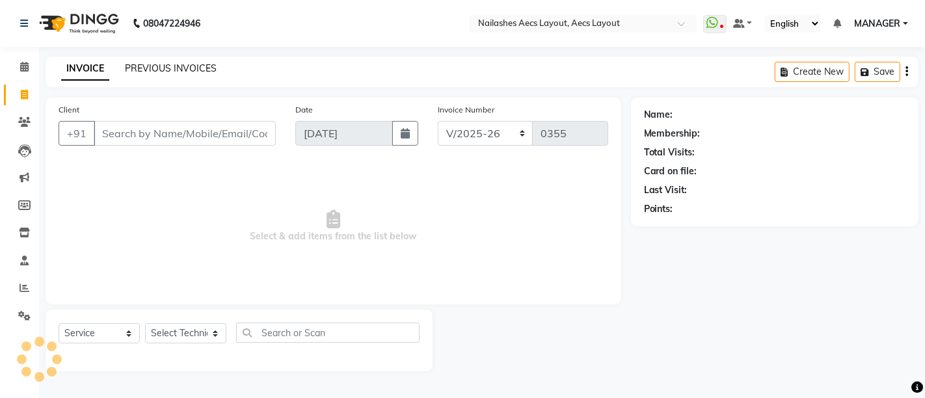
click at [146, 66] on link "PREVIOUS INVOICES" at bounding box center [171, 68] width 92 height 12
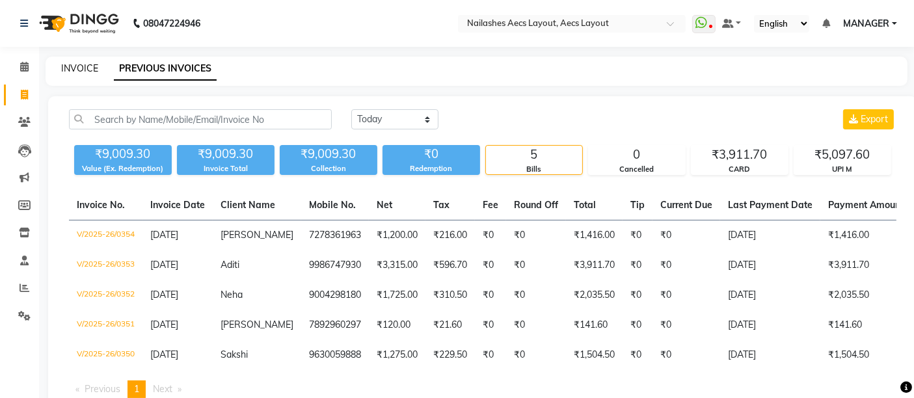
click at [90, 66] on link "INVOICE" at bounding box center [79, 68] width 37 height 12
select select "8467"
select select "service"
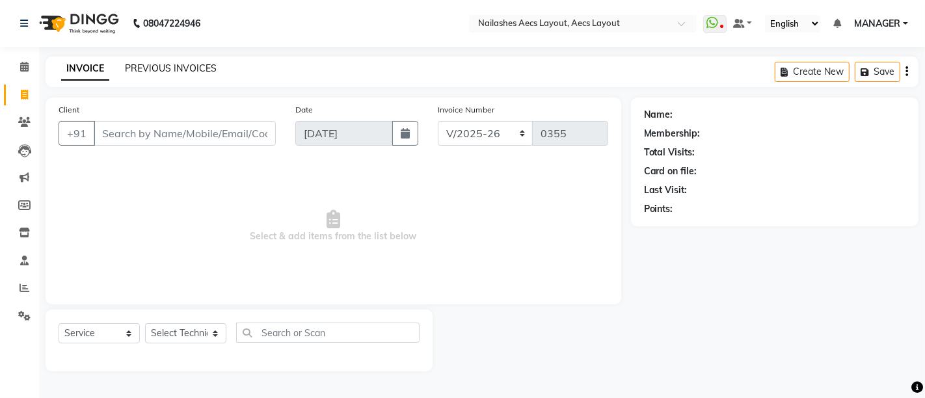
click at [141, 69] on link "PREVIOUS INVOICES" at bounding box center [171, 68] width 92 height 12
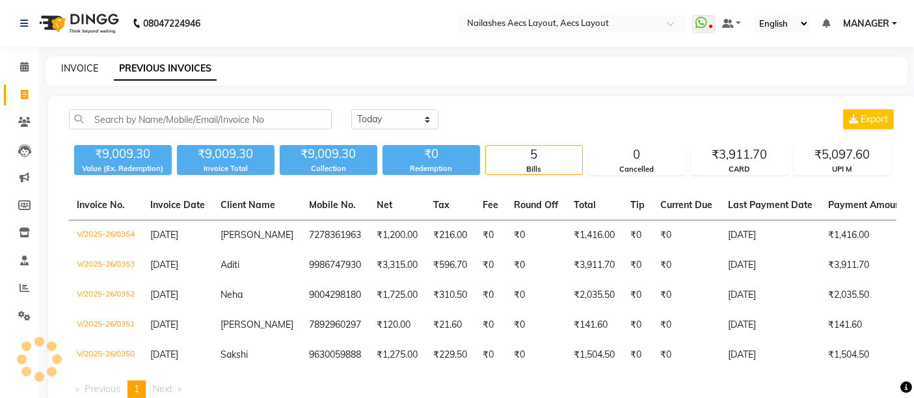
click at [70, 67] on link "INVOICE" at bounding box center [79, 68] width 37 height 12
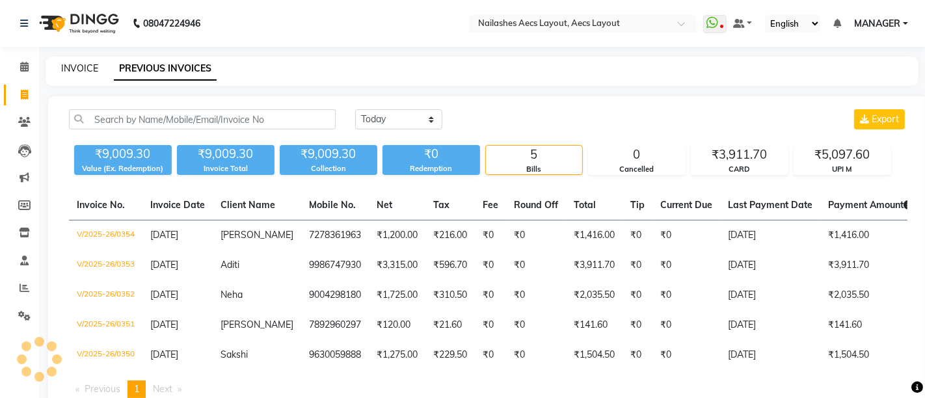
select select "8467"
select select "service"
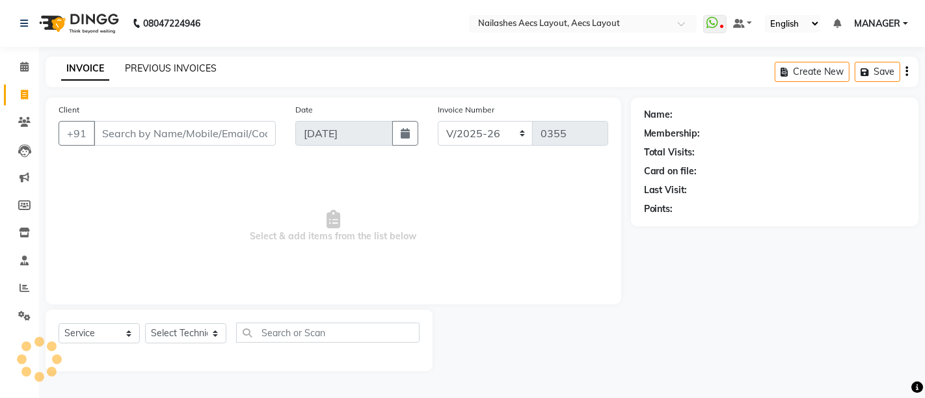
click at [144, 67] on link "PREVIOUS INVOICES" at bounding box center [171, 68] width 92 height 12
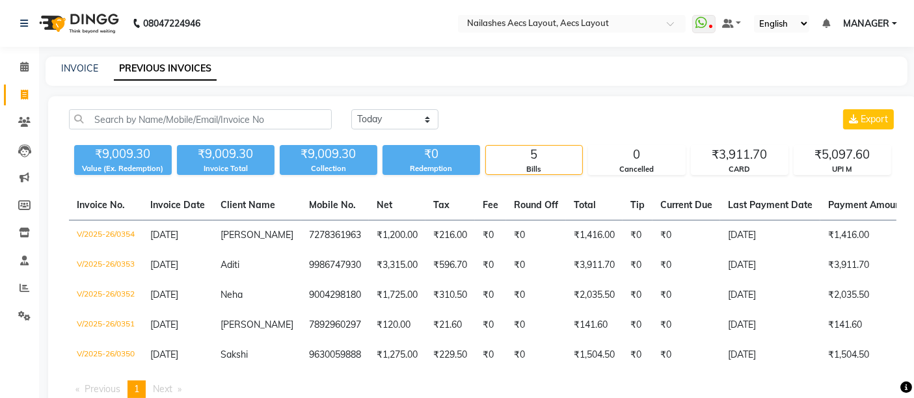
click at [79, 62] on div "INVOICE" at bounding box center [79, 69] width 37 height 14
click at [70, 62] on div "INVOICE" at bounding box center [79, 69] width 37 height 14
click at [78, 70] on link "INVOICE" at bounding box center [79, 68] width 37 height 12
select select "service"
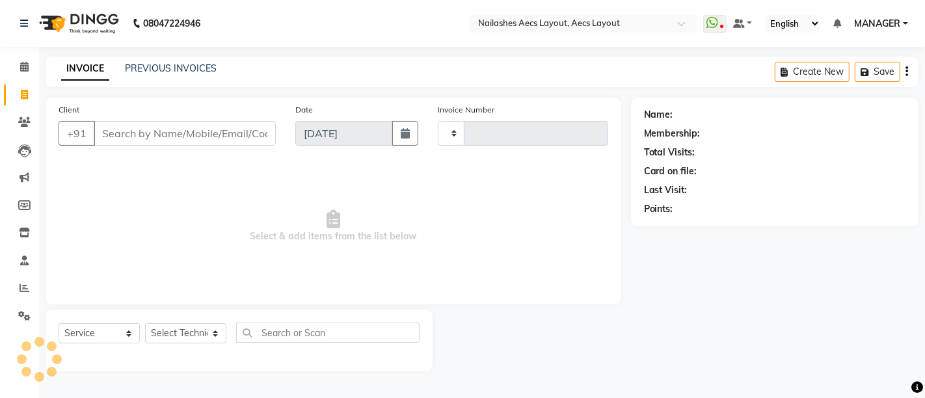
type input "0355"
select select "8467"
click at [144, 64] on link "PREVIOUS INVOICES" at bounding box center [171, 68] width 92 height 12
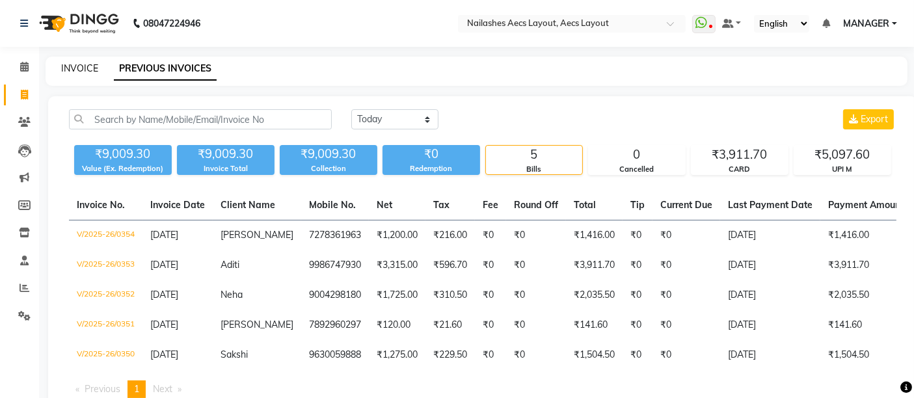
click at [72, 62] on link "INVOICE" at bounding box center [79, 68] width 37 height 12
select select "service"
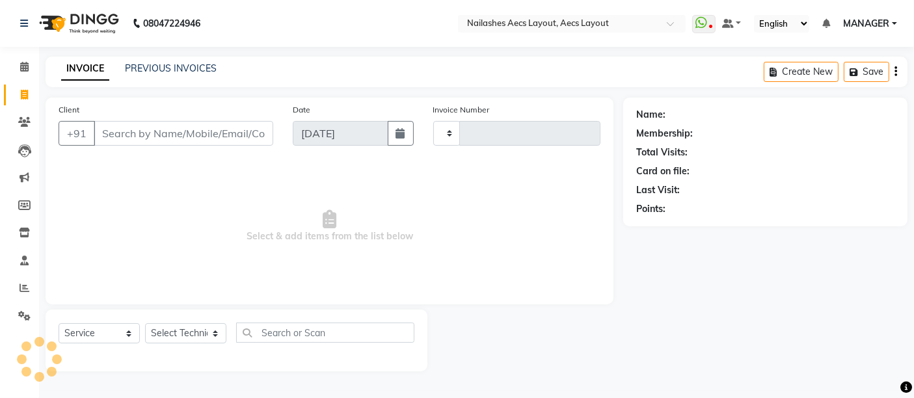
type input "0355"
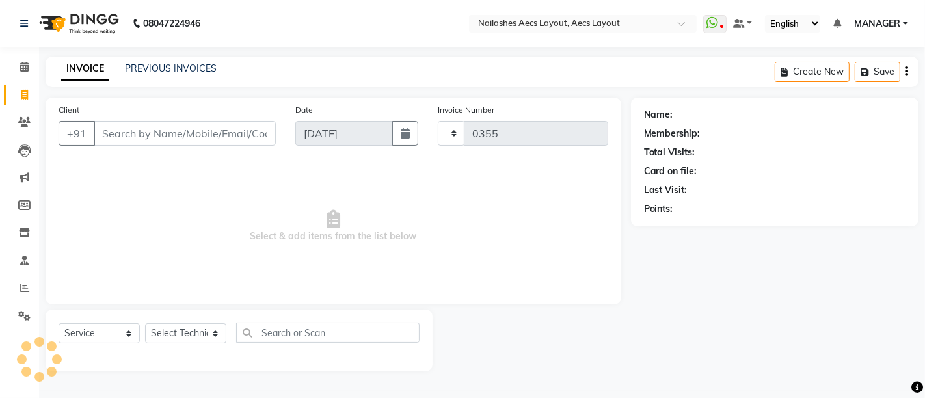
select select "8467"
click at [158, 57] on div "INVOICE PREVIOUS INVOICES Create New Save" at bounding box center [482, 72] width 873 height 31
click at [154, 68] on link "PREVIOUS INVOICES" at bounding box center [171, 68] width 92 height 12
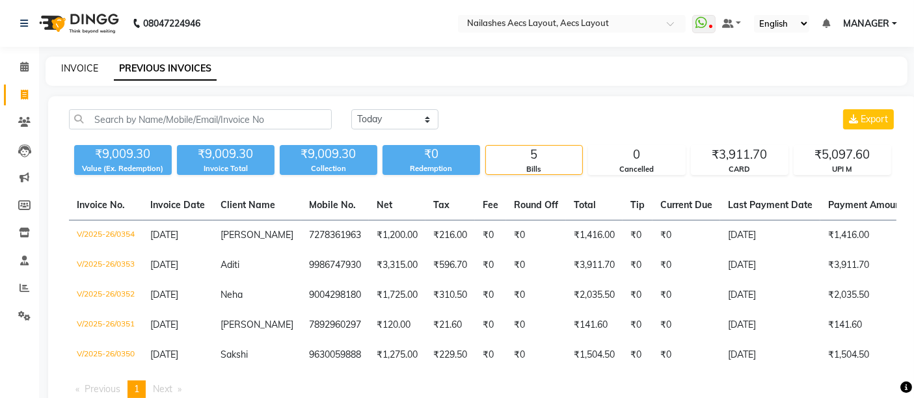
click at [81, 64] on link "INVOICE" at bounding box center [79, 68] width 37 height 12
select select "service"
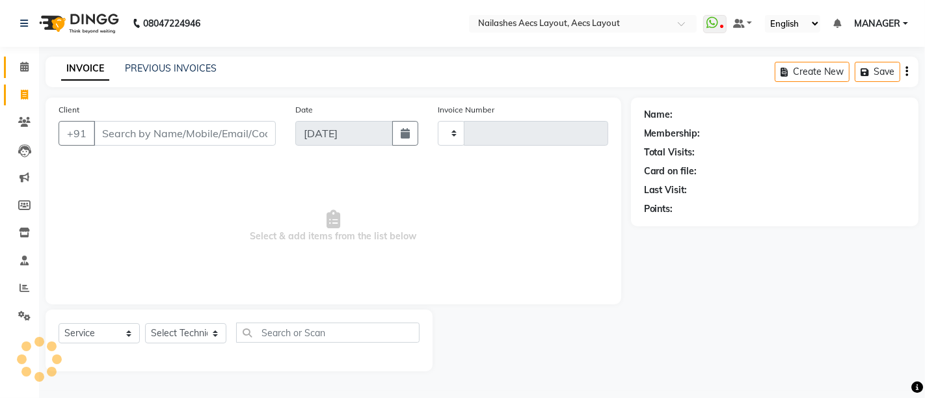
type input "0355"
select select "8467"
click at [17, 64] on span at bounding box center [24, 67] width 23 height 15
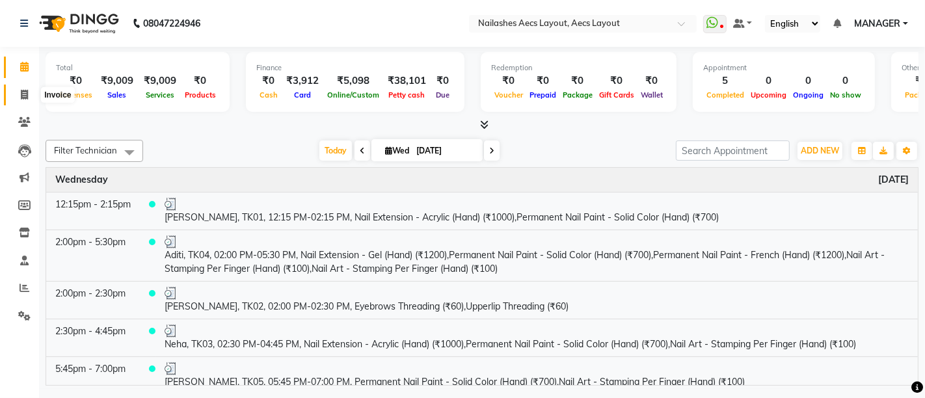
click at [18, 92] on span at bounding box center [24, 95] width 23 height 15
select select "8467"
select select "service"
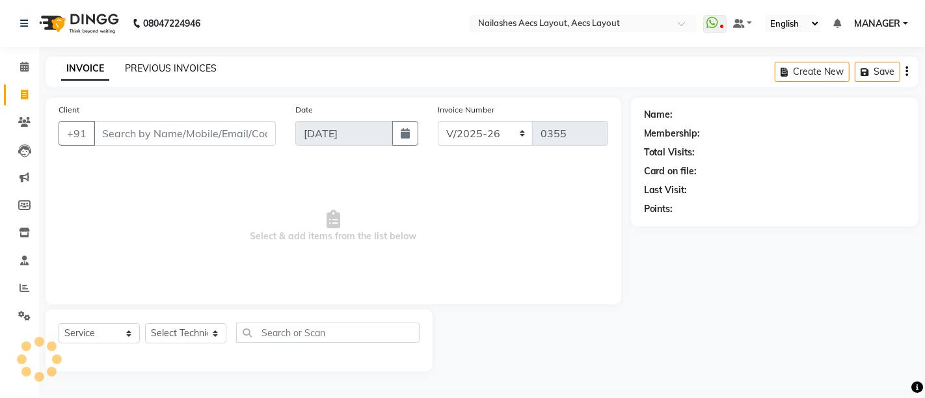
click at [159, 64] on link "PREVIOUS INVOICES" at bounding box center [171, 68] width 92 height 12
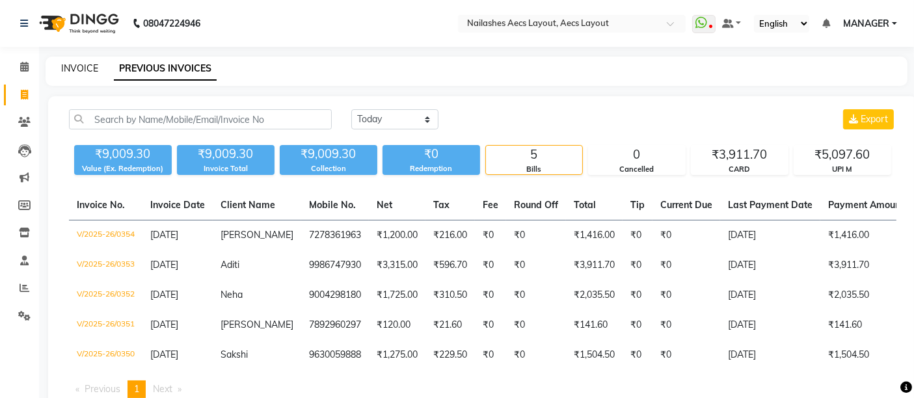
click at [70, 68] on link "INVOICE" at bounding box center [79, 68] width 37 height 12
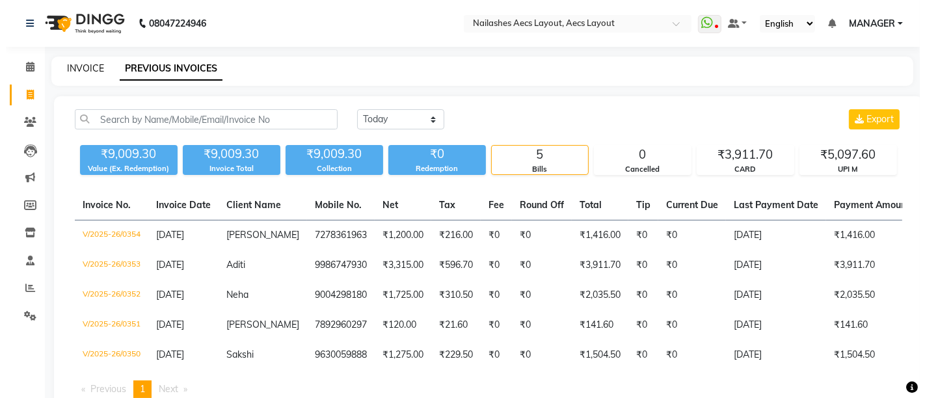
select select "service"
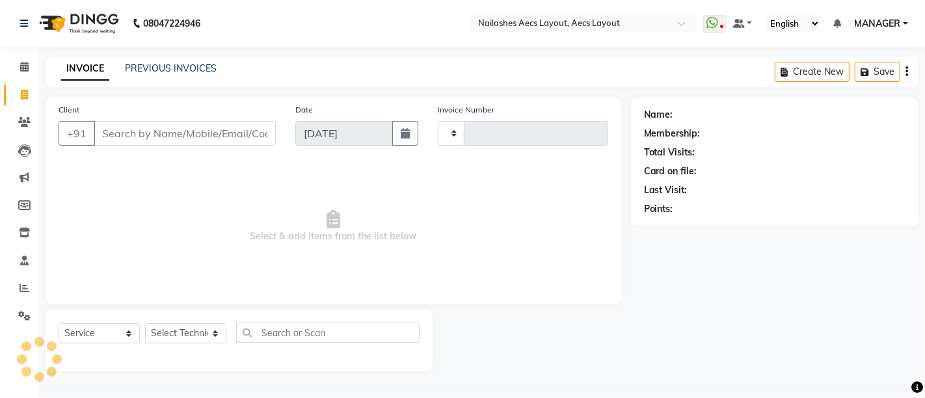
type input "0355"
select select "8467"
click at [126, 135] on input "Client" at bounding box center [185, 133] width 182 height 25
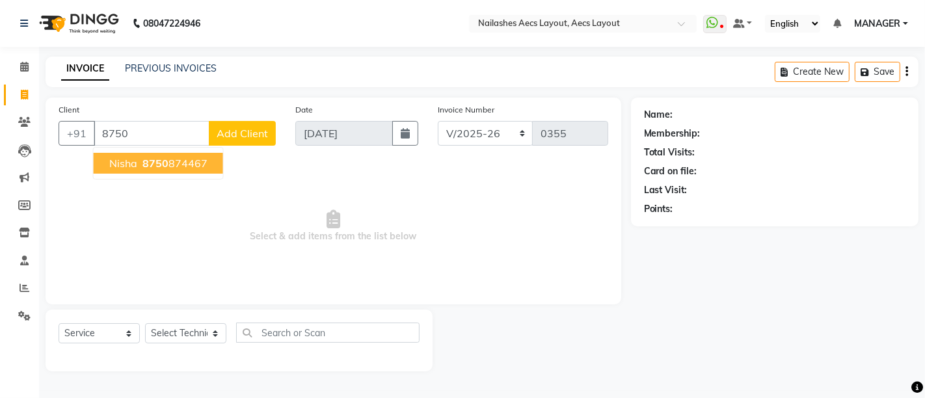
click at [145, 168] on span "8750" at bounding box center [155, 163] width 26 height 13
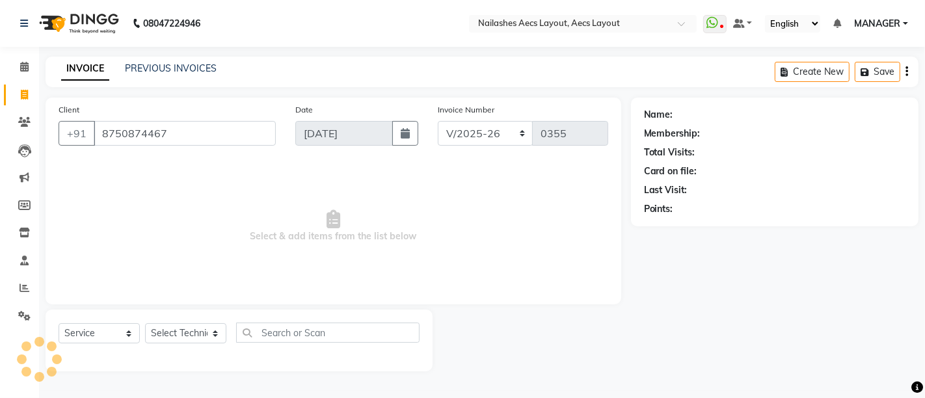
type input "8750874467"
select select "1: Object"
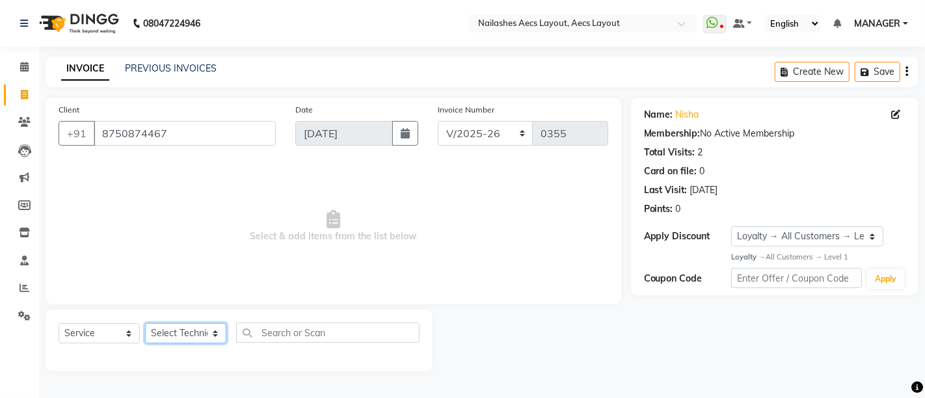
drag, startPoint x: 169, startPoint y: 334, endPoint x: 169, endPoint y: 326, distance: 8.5
click at [169, 334] on select "Select Technician [PERSON_NAME] MANAGER [PERSON_NAME] owner [PERSON_NAME]" at bounding box center [185, 333] width 81 height 20
select select "86117"
click at [145, 323] on select "Select Technician [PERSON_NAME] MANAGER [PERSON_NAME] owner [PERSON_NAME]" at bounding box center [185, 333] width 81 height 20
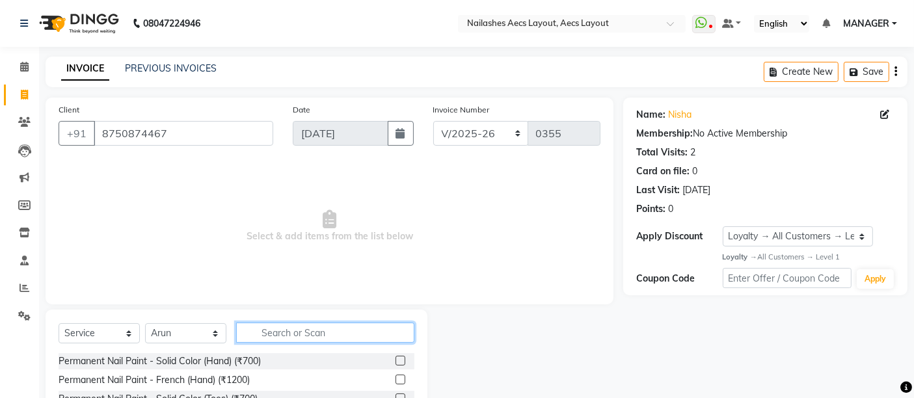
click at [297, 329] on input "text" at bounding box center [325, 333] width 178 height 20
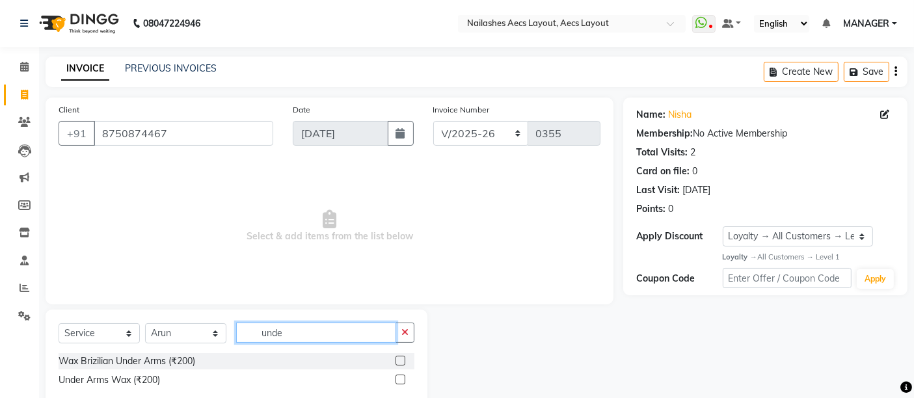
type input "unde"
click at [401, 359] on label at bounding box center [401, 361] width 10 height 10
click at [401, 359] on input "checkbox" at bounding box center [400, 361] width 8 height 8
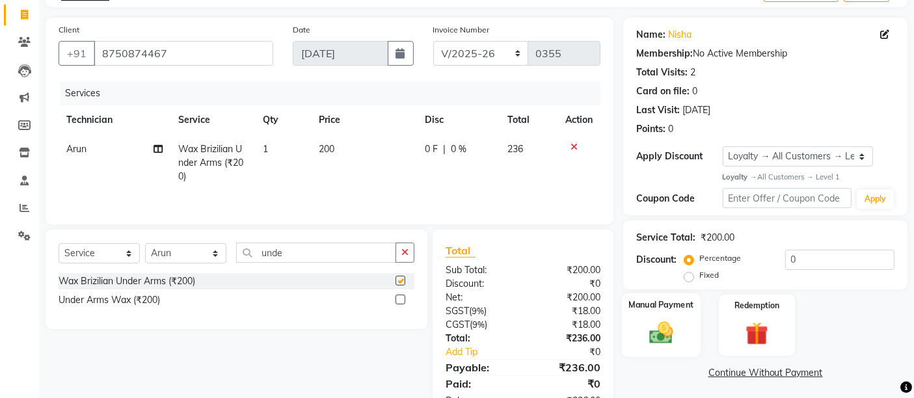
scroll to position [122, 0]
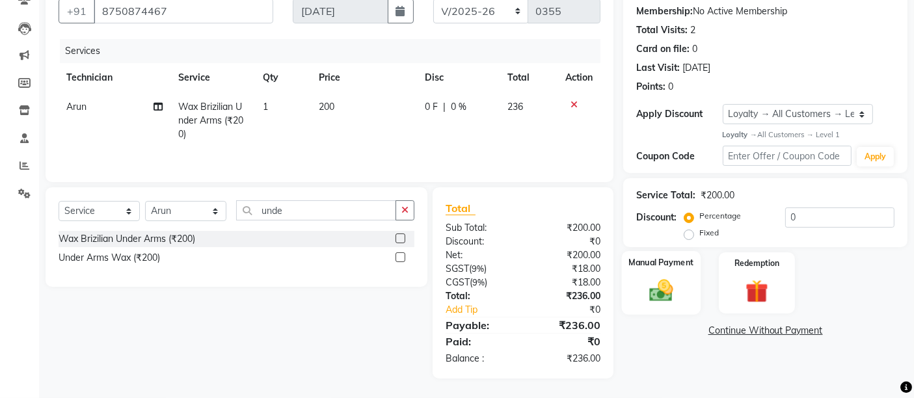
checkbox input "false"
click at [671, 277] on img at bounding box center [661, 290] width 39 height 27
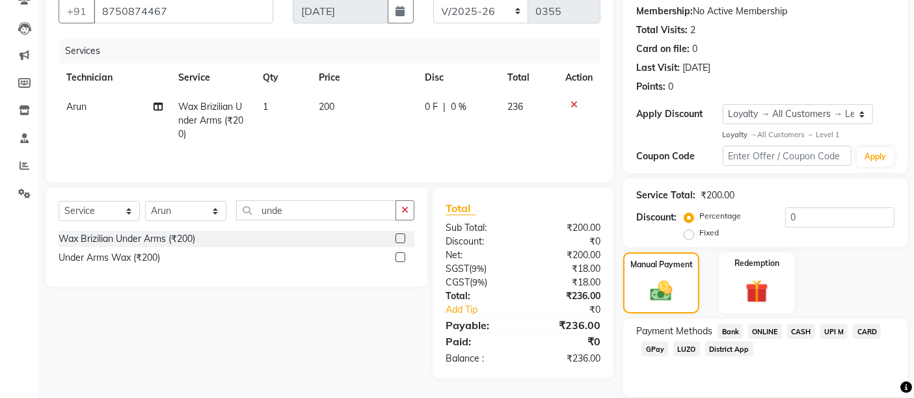
click at [829, 327] on span "UPI M" at bounding box center [834, 331] width 28 height 15
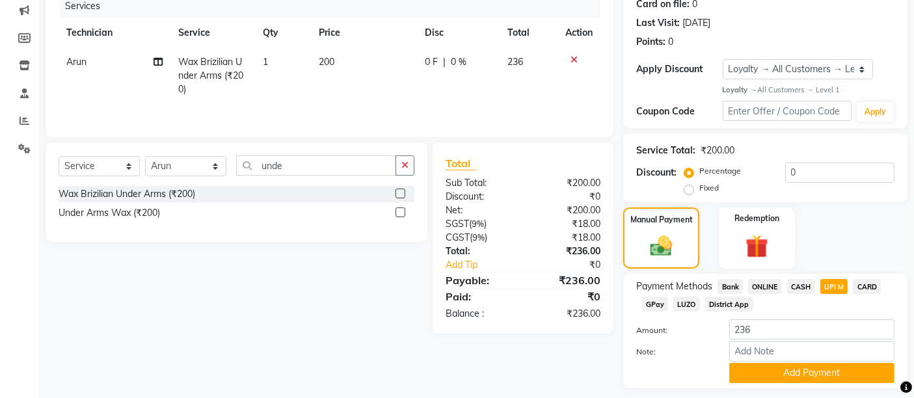
scroll to position [202, 0]
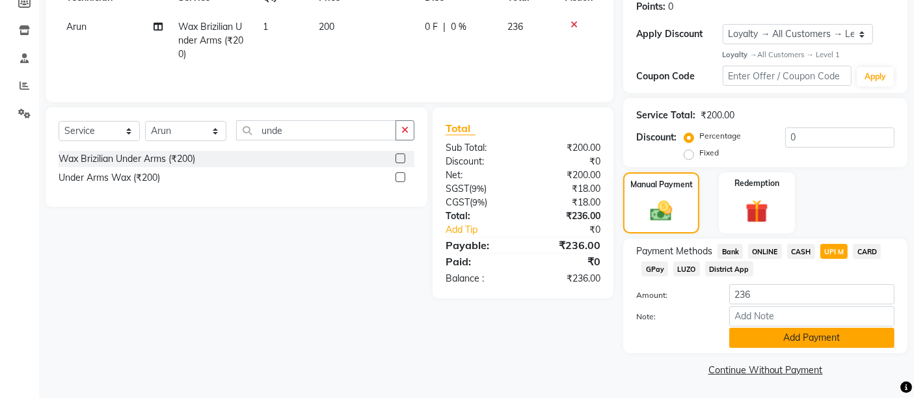
click at [785, 328] on button "Add Payment" at bounding box center [811, 338] width 165 height 20
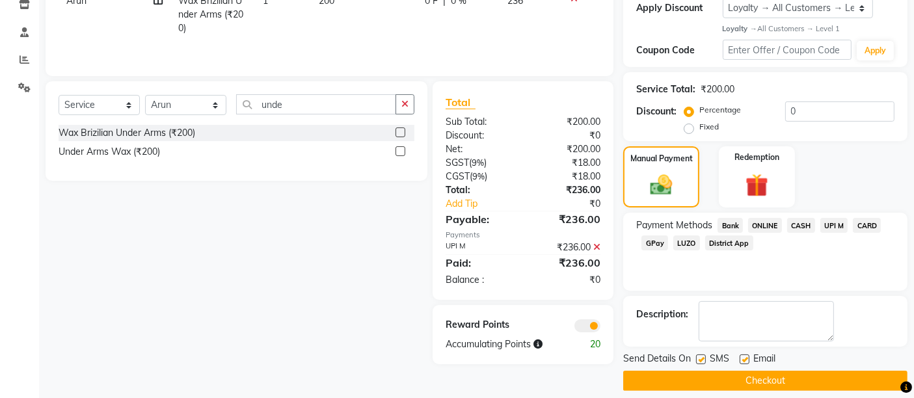
scroll to position [239, 0]
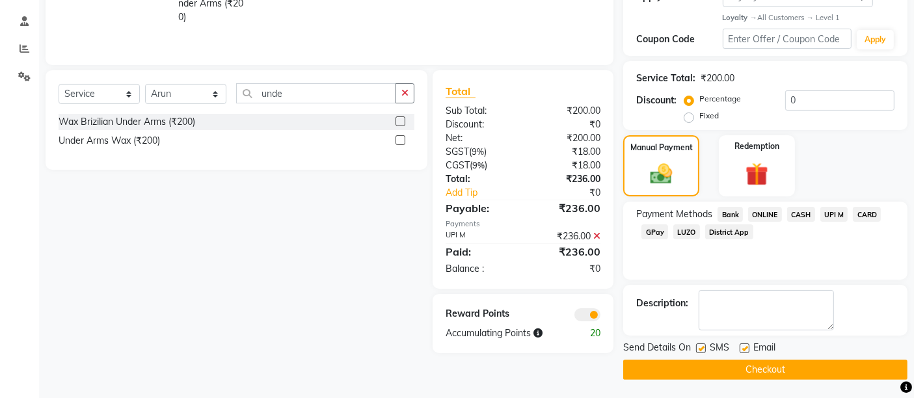
click at [749, 364] on button "Checkout" at bounding box center [765, 370] width 284 height 20
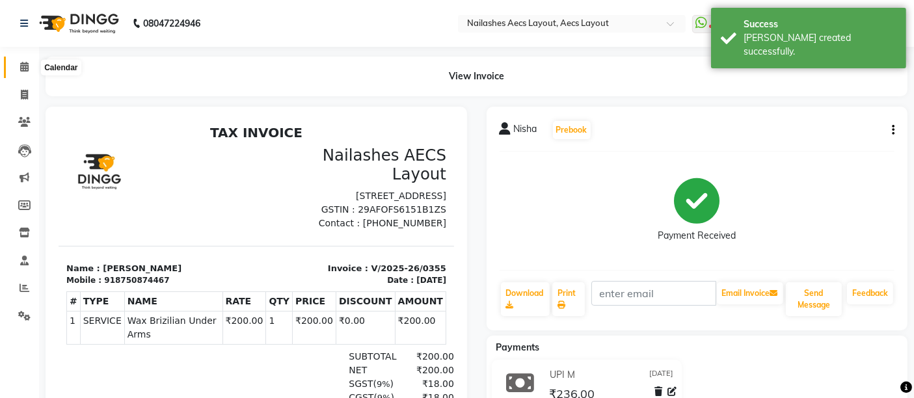
click at [19, 66] on span at bounding box center [24, 67] width 23 height 15
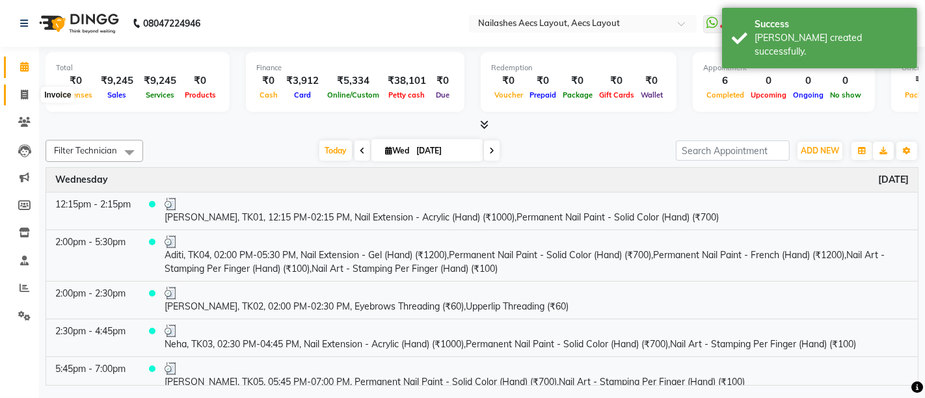
click at [25, 98] on icon at bounding box center [24, 95] width 7 height 10
select select "service"
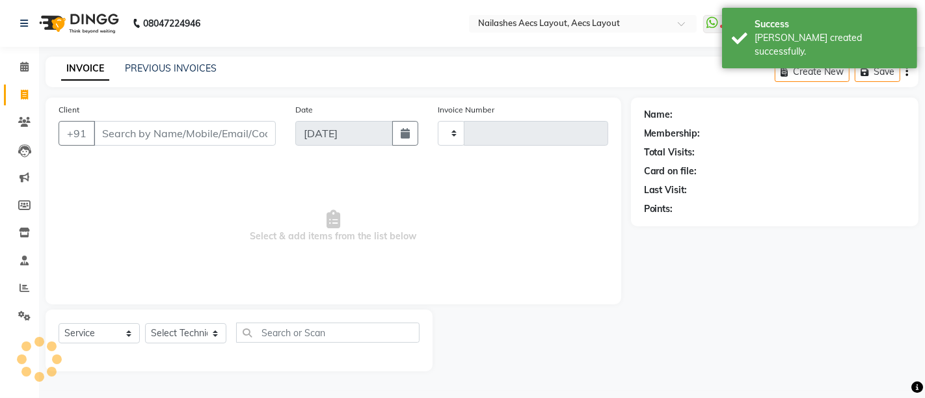
type input "0356"
select select "8467"
click at [155, 62] on link "PREVIOUS INVOICES" at bounding box center [171, 68] width 92 height 12
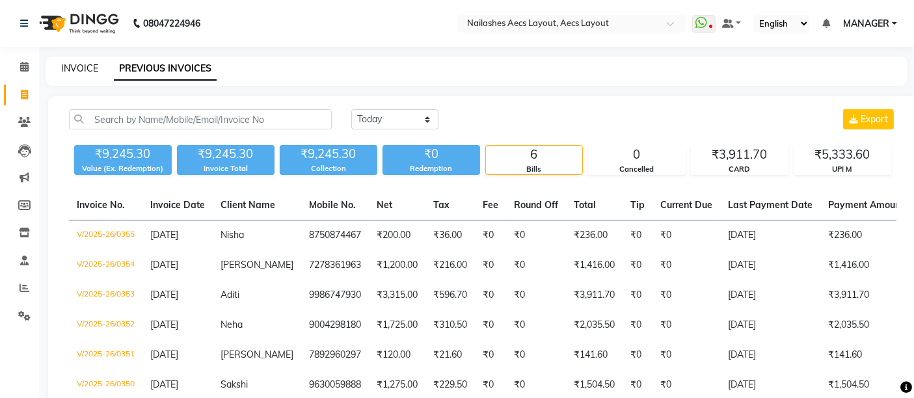
click at [70, 70] on link "INVOICE" at bounding box center [79, 68] width 37 height 12
select select "service"
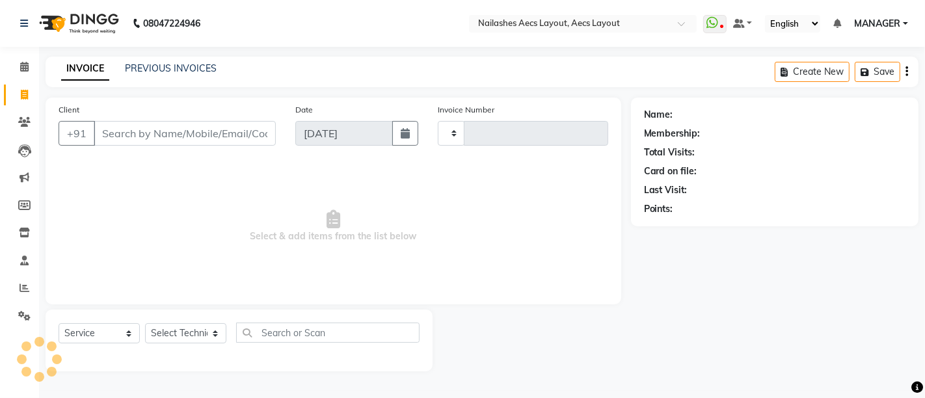
type input "0356"
select select "8467"
click at [182, 66] on link "PREVIOUS INVOICES" at bounding box center [171, 68] width 92 height 12
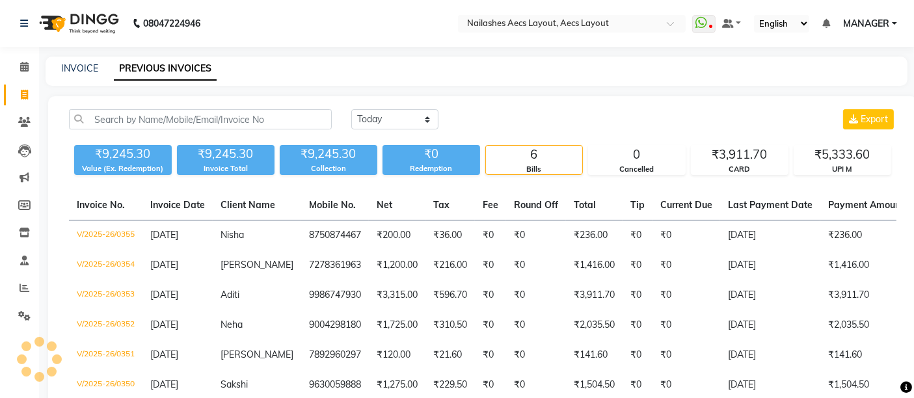
click at [83, 62] on div "INVOICE" at bounding box center [79, 69] width 37 height 14
click at [82, 68] on link "INVOICE" at bounding box center [79, 68] width 37 height 12
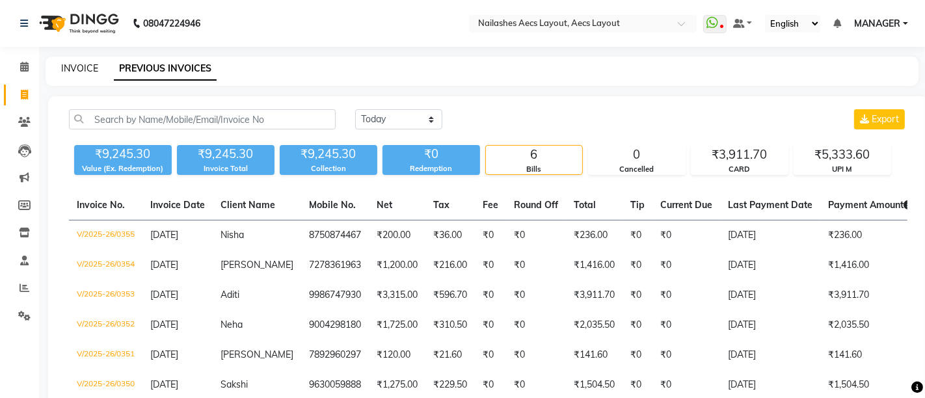
select select "8467"
select select "service"
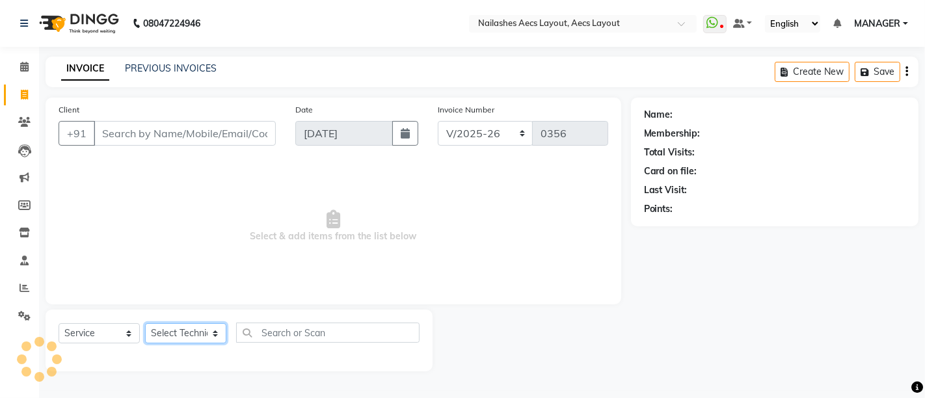
click at [159, 339] on select "Select Technician [PERSON_NAME] MANAGER [PERSON_NAME] owner [PERSON_NAME]" at bounding box center [185, 333] width 81 height 20
select select "86879"
click at [145, 323] on select "Select Technician [PERSON_NAME] MANAGER [PERSON_NAME] owner [PERSON_NAME]" at bounding box center [185, 333] width 81 height 20
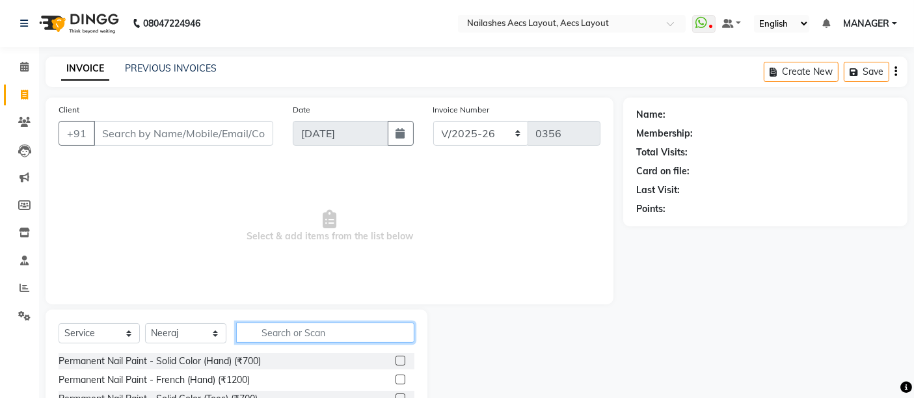
click at [275, 340] on input "text" at bounding box center [325, 333] width 178 height 20
type input "soli"
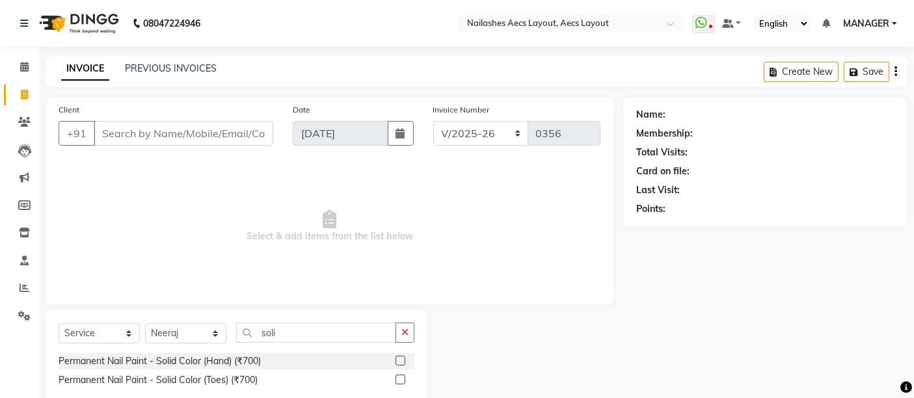
click at [402, 357] on label at bounding box center [401, 361] width 10 height 10
click at [402, 357] on input "checkbox" at bounding box center [400, 361] width 8 height 8
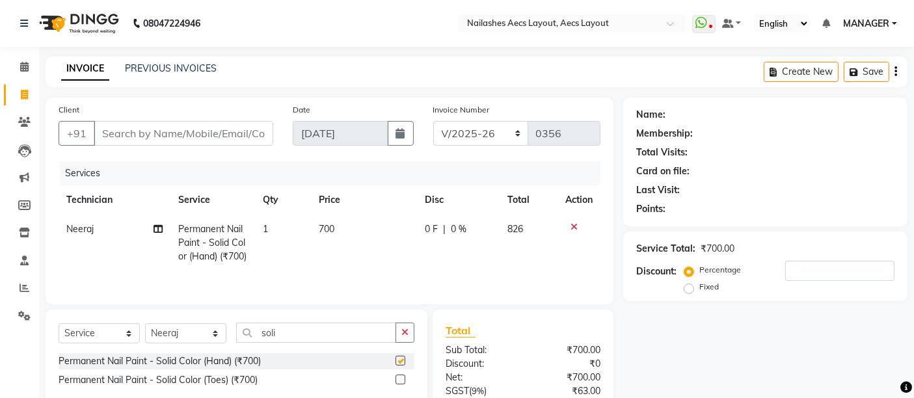
checkbox input "false"
drag, startPoint x: 298, startPoint y: 340, endPoint x: 219, endPoint y: 352, distance: 79.6
click at [219, 352] on div "Select Service Product Membership Package Voucher Prepaid Gift Card Select Tech…" at bounding box center [237, 338] width 356 height 31
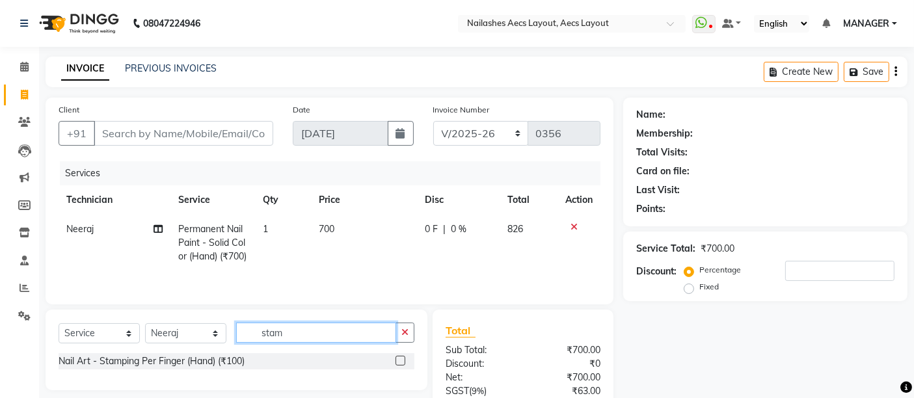
type input "stam"
click at [403, 366] on label at bounding box center [401, 361] width 10 height 10
click at [403, 366] on input "checkbox" at bounding box center [400, 361] width 8 height 8
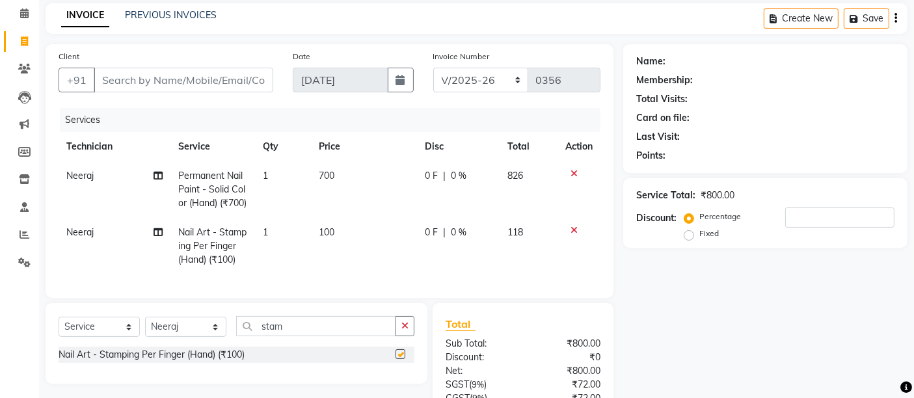
checkbox input "false"
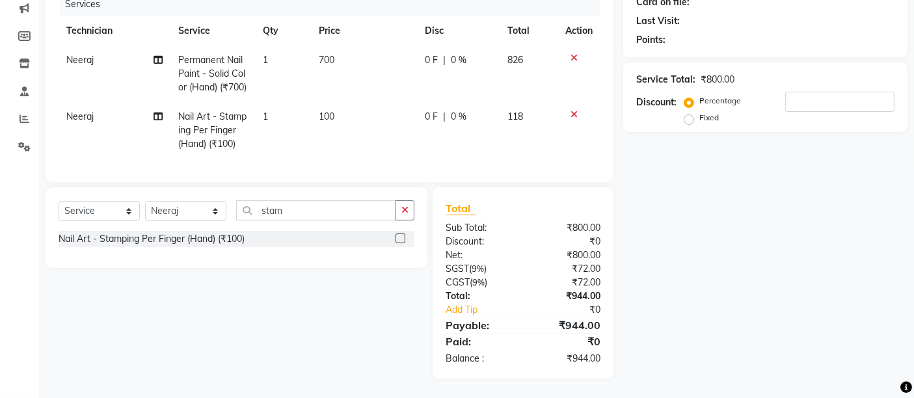
click at [336, 106] on td "100" at bounding box center [364, 130] width 105 height 57
select select "86879"
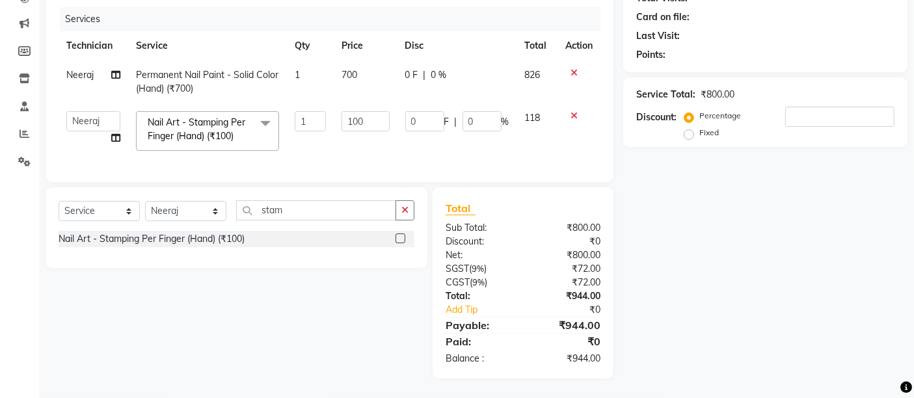
scroll to position [163, 0]
drag, startPoint x: 360, startPoint y: 113, endPoint x: 332, endPoint y: 113, distance: 27.3
click at [332, 113] on tr "[PERSON_NAME] MANAGER Mukesh Neeraj owner Saleem Nail Art - Stamping Per Finger…" at bounding box center [330, 130] width 542 height 55
type input "2"
type input "150"
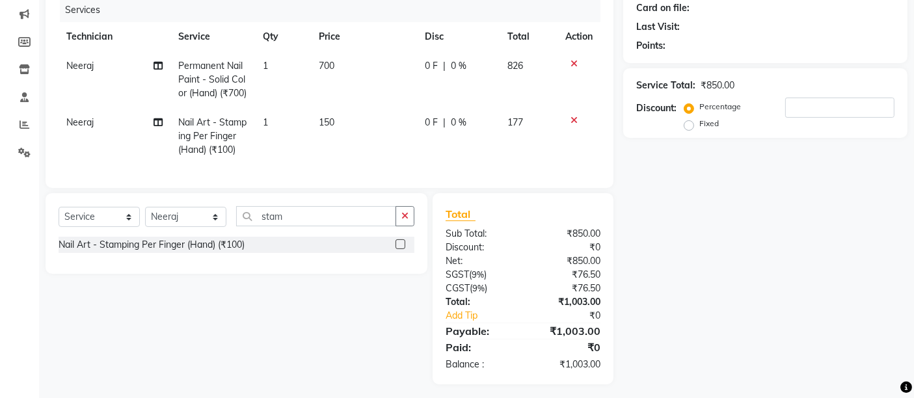
click at [271, 133] on td "1" at bounding box center [283, 136] width 56 height 57
select select "86879"
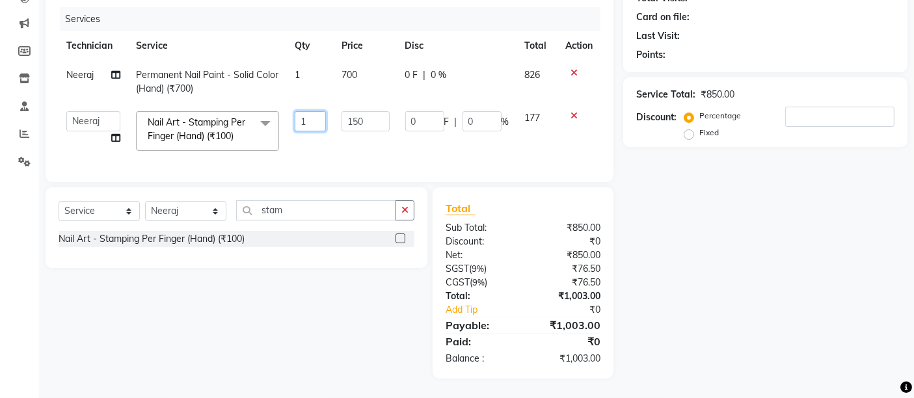
click at [317, 111] on input "1" at bounding box center [311, 121] width 32 height 20
type input "4"
click at [334, 146] on td "150" at bounding box center [365, 130] width 63 height 55
select select "86879"
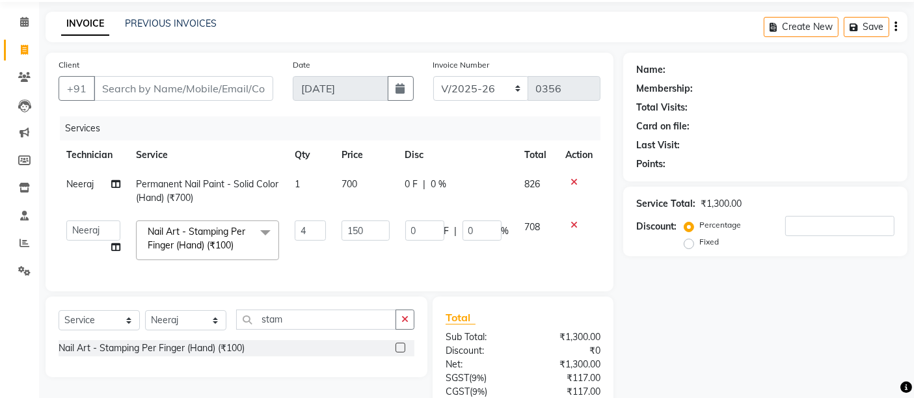
scroll to position [0, 0]
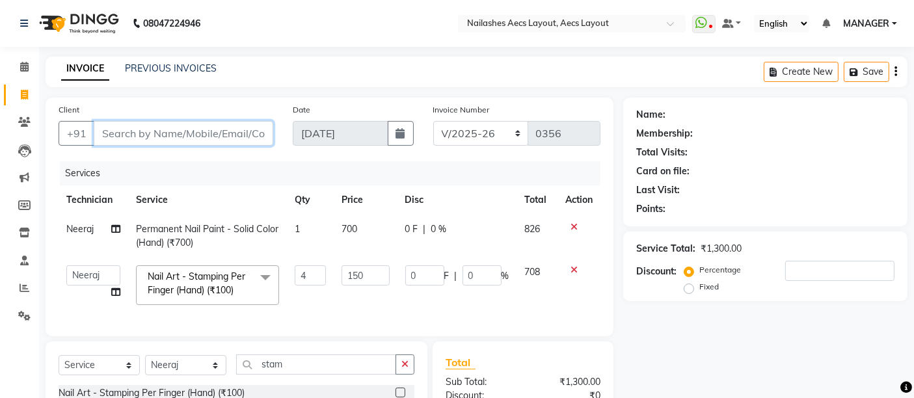
click at [127, 134] on input "Client" at bounding box center [184, 133] width 180 height 25
click at [141, 138] on input "Client" at bounding box center [184, 133] width 180 height 25
type input "9"
type input "0"
type input "9994713713"
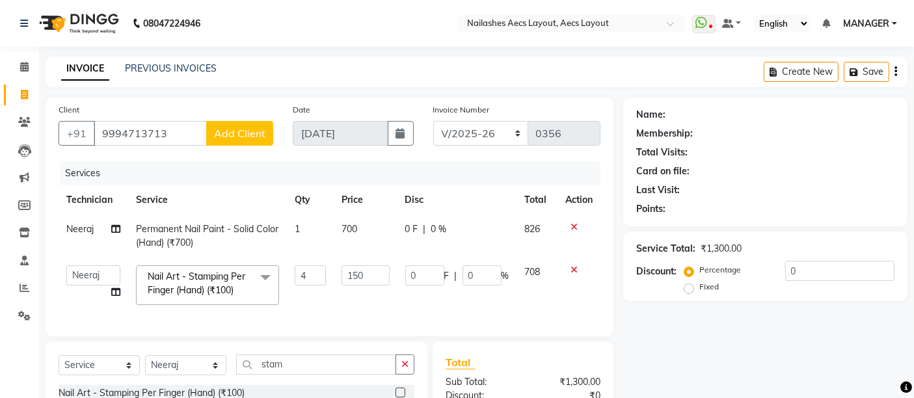
click at [226, 133] on span "Add Client" at bounding box center [239, 133] width 51 height 13
select select "21"
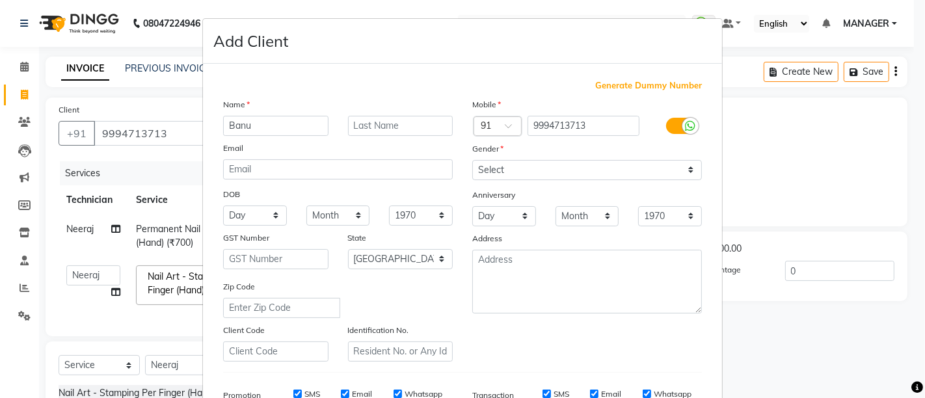
type input "Banu"
drag, startPoint x: 551, startPoint y: 168, endPoint x: 548, endPoint y: 174, distance: 6.7
click at [550, 168] on select "Select [DEMOGRAPHIC_DATA] [DEMOGRAPHIC_DATA] Other Prefer Not To Say" at bounding box center [587, 170] width 230 height 20
select select "[DEMOGRAPHIC_DATA]"
click at [472, 160] on select "Select [DEMOGRAPHIC_DATA] [DEMOGRAPHIC_DATA] Other Prefer Not To Say" at bounding box center [587, 170] width 230 height 20
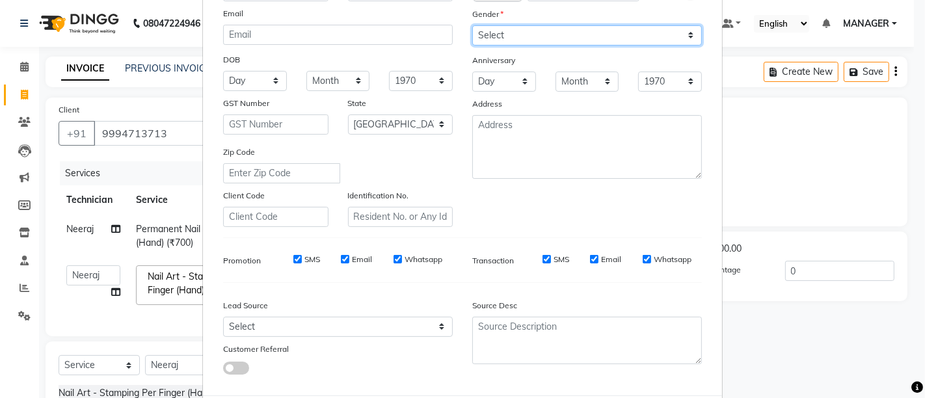
scroll to position [201, 0]
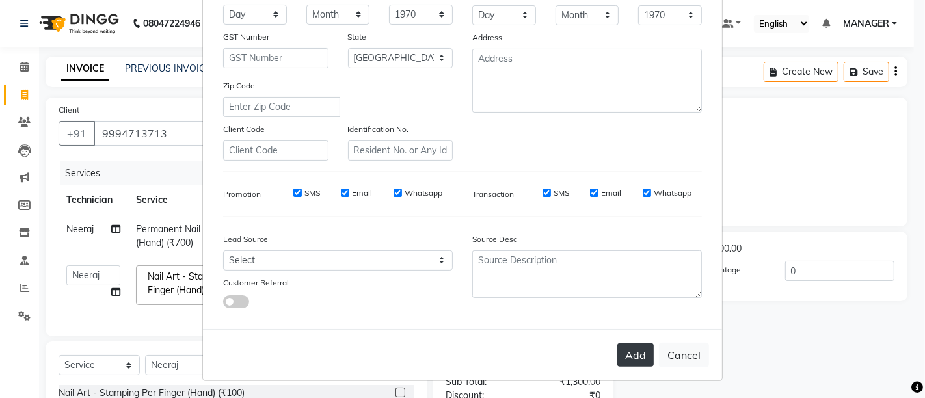
click at [625, 361] on button "Add" at bounding box center [635, 354] width 36 height 23
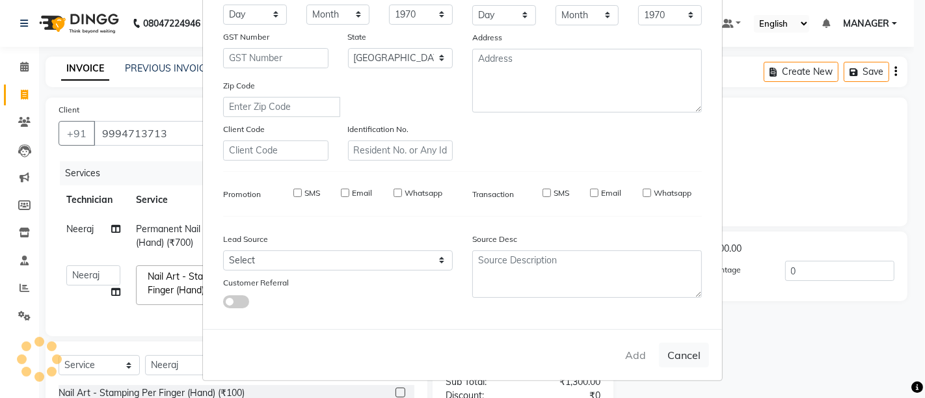
select select
select select "null"
select select
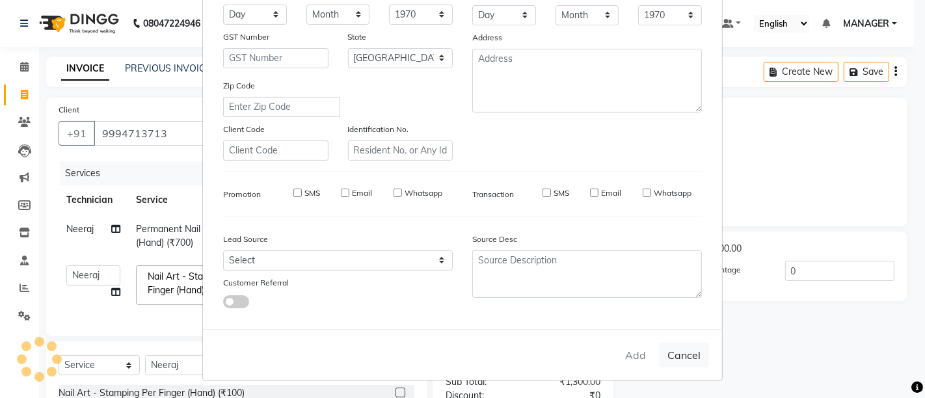
select select
checkbox input "false"
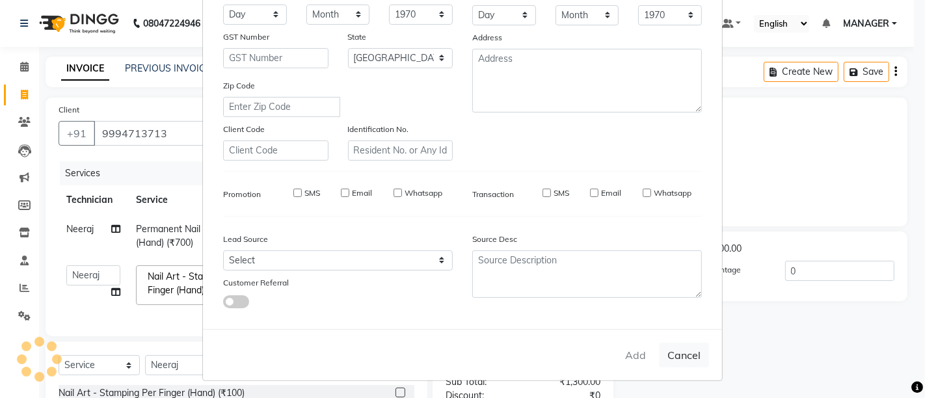
checkbox input "false"
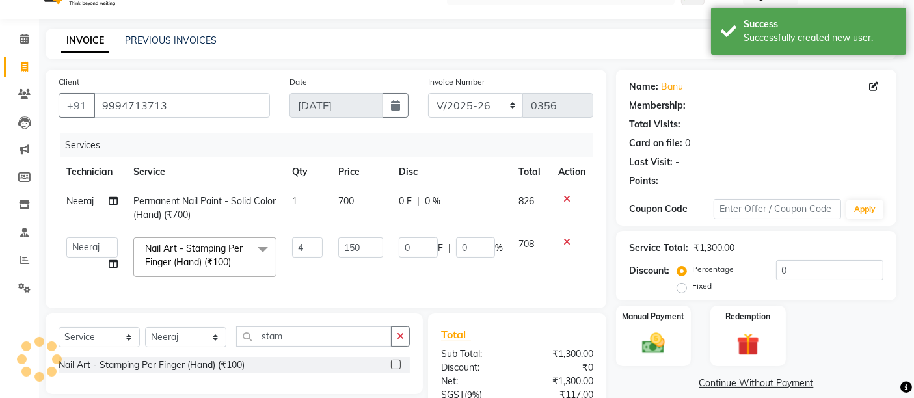
select select "1: Object"
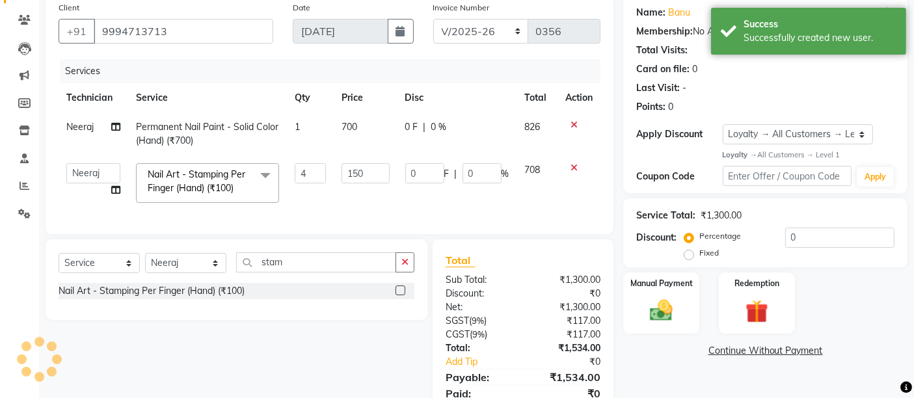
scroll to position [163, 0]
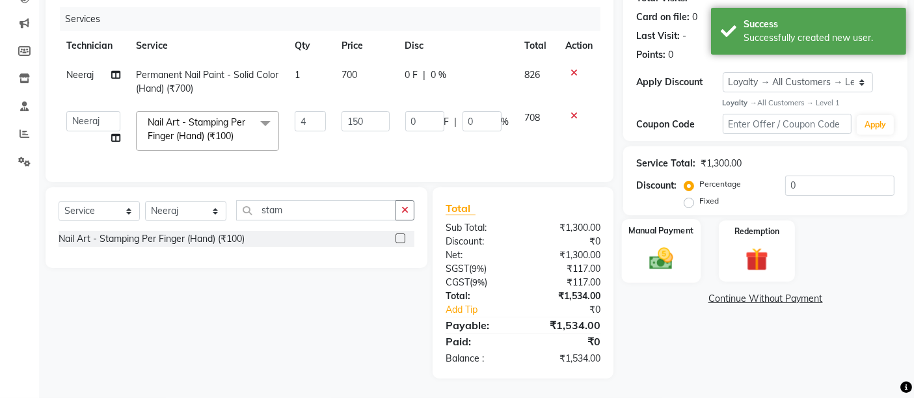
click at [660, 246] on img at bounding box center [661, 258] width 39 height 27
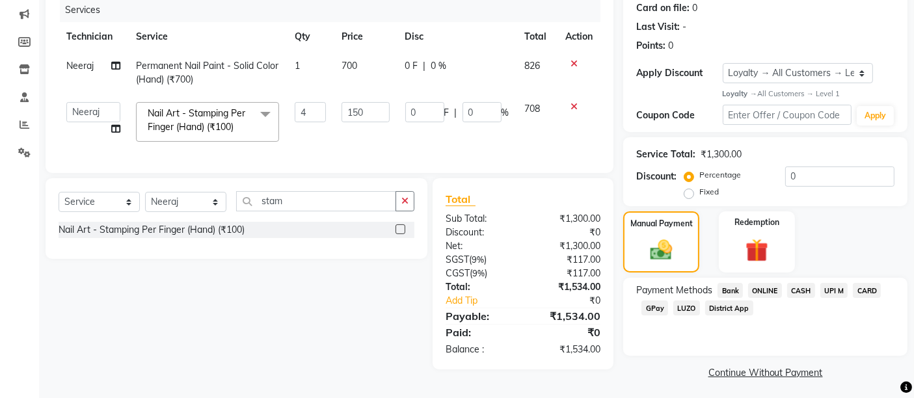
click at [461, 144] on td "0 F | 0 %" at bounding box center [457, 121] width 120 height 55
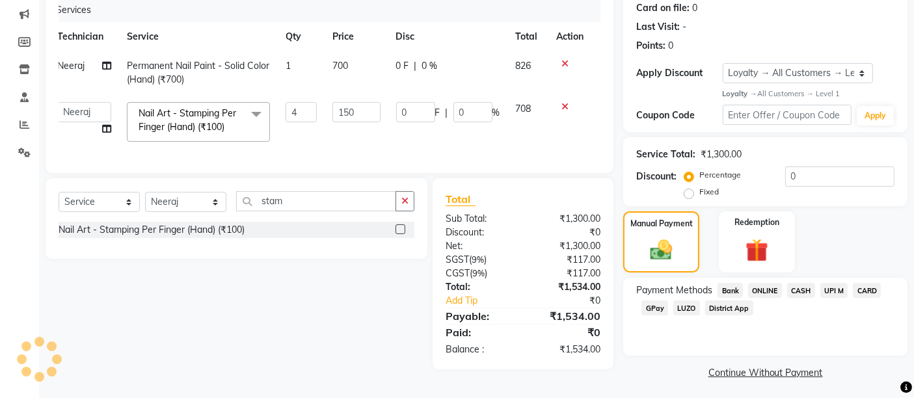
click at [834, 287] on span "UPI M" at bounding box center [834, 290] width 28 height 15
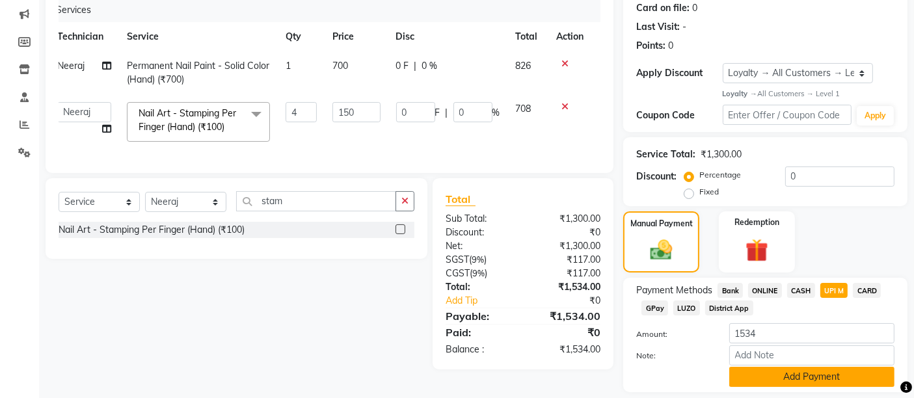
click at [784, 371] on button "Add Payment" at bounding box center [811, 377] width 165 height 20
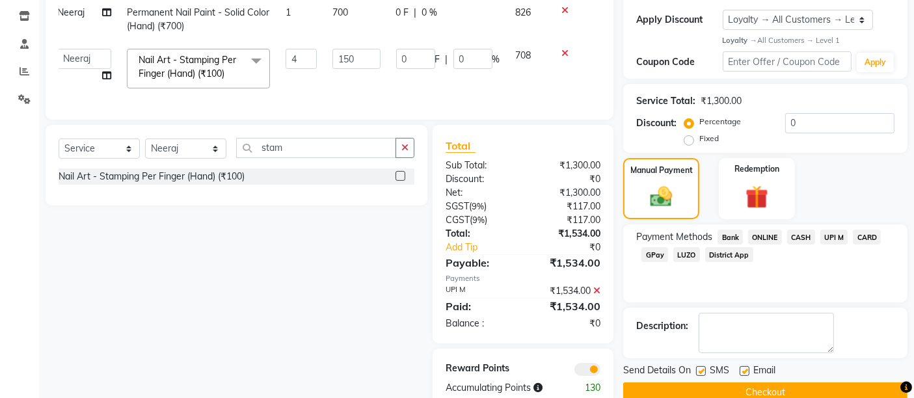
scroll to position [255, 0]
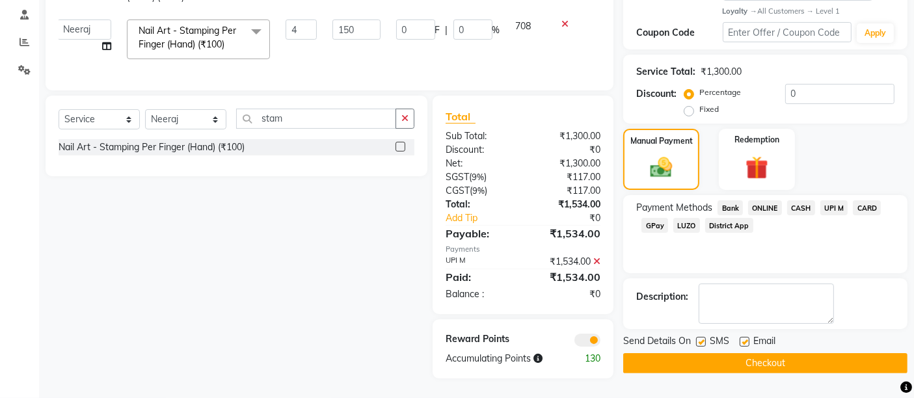
click at [773, 353] on button "Checkout" at bounding box center [765, 363] width 284 height 20
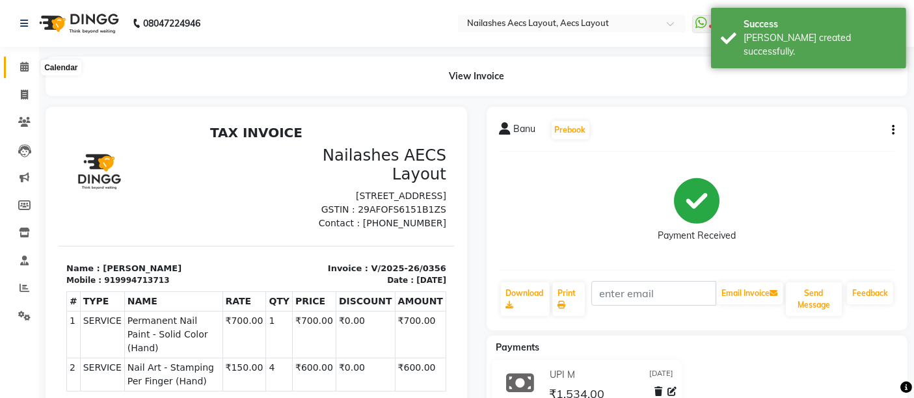
click at [20, 60] on span at bounding box center [24, 67] width 23 height 15
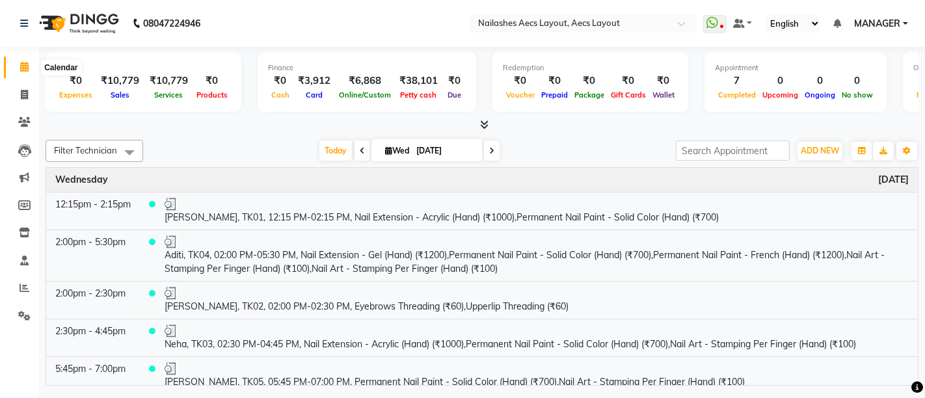
click at [29, 61] on span at bounding box center [24, 67] width 23 height 15
click at [22, 88] on span at bounding box center [24, 95] width 23 height 15
select select "service"
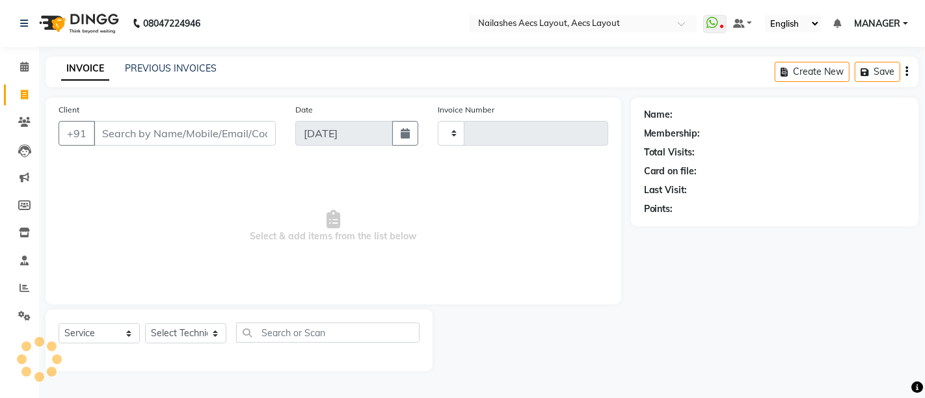
type input "0357"
select select "8467"
click at [150, 64] on link "PREVIOUS INVOICES" at bounding box center [171, 68] width 92 height 12
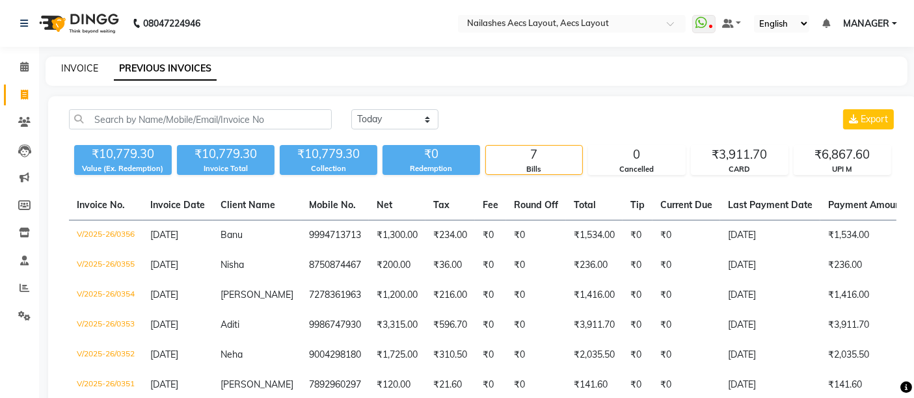
click at [73, 65] on link "INVOICE" at bounding box center [79, 68] width 37 height 12
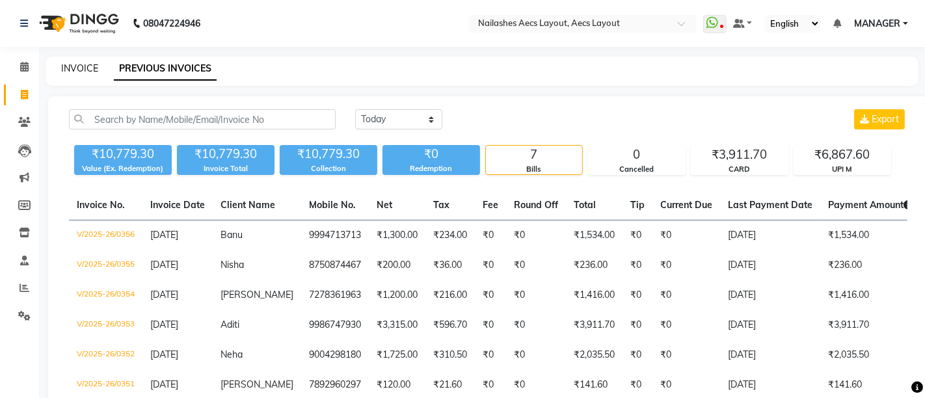
select select "8467"
select select "service"
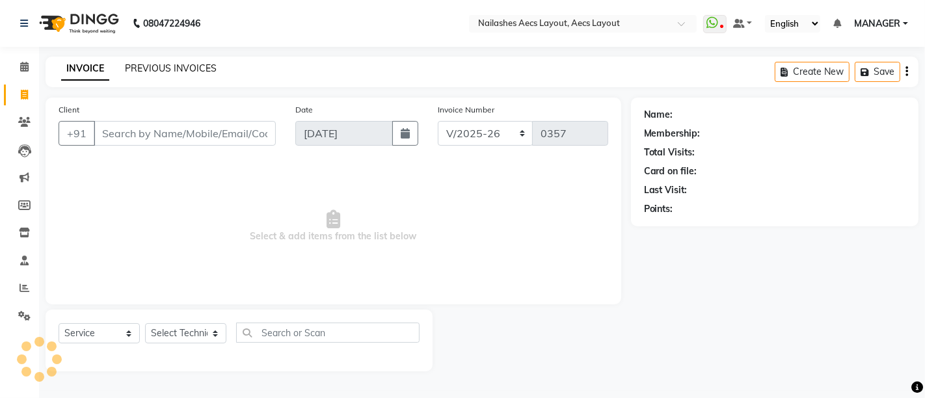
click at [157, 65] on link "PREVIOUS INVOICES" at bounding box center [171, 68] width 92 height 12
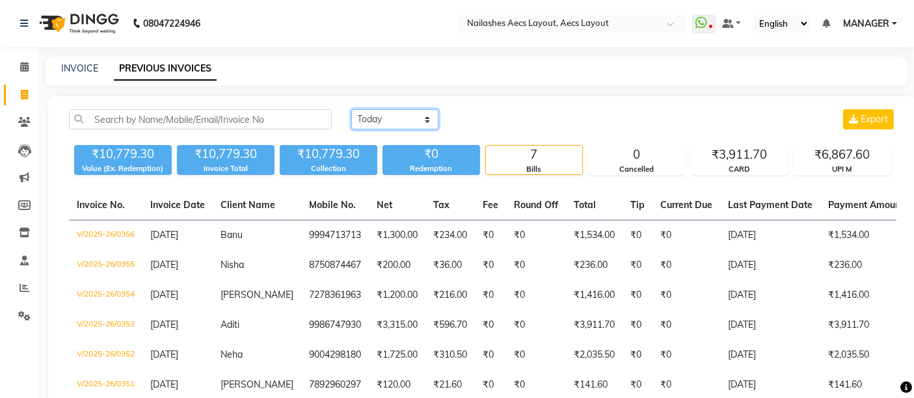
click at [377, 118] on select "[DATE] [DATE] Custom Range" at bounding box center [394, 119] width 87 height 20
select select "range"
click at [351, 109] on select "[DATE] [DATE] Custom Range" at bounding box center [394, 119] width 87 height 20
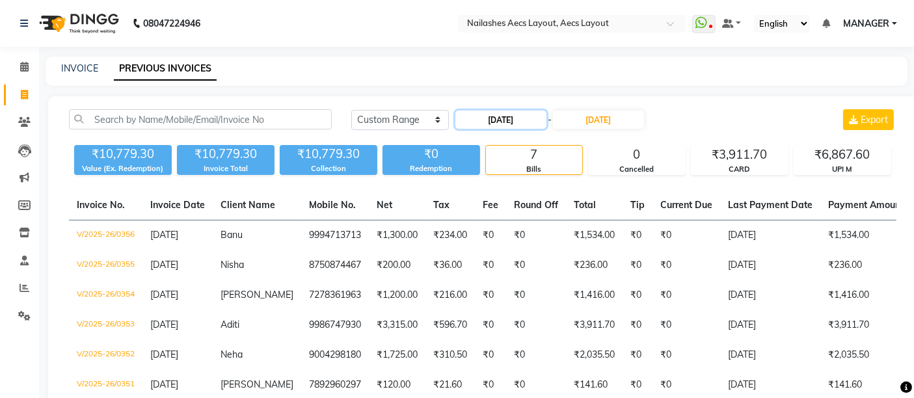
click at [516, 122] on input "[DATE]" at bounding box center [500, 120] width 91 height 18
select select "9"
select select "2025"
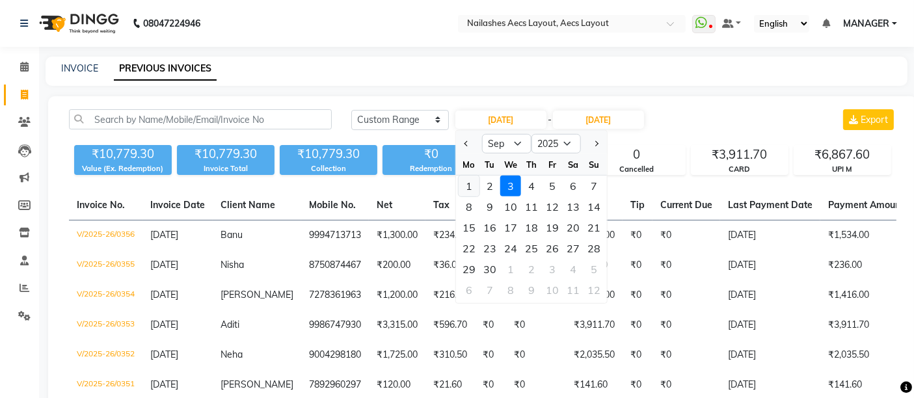
click at [470, 182] on div "1" at bounding box center [469, 186] width 21 height 21
type input "[DATE]"
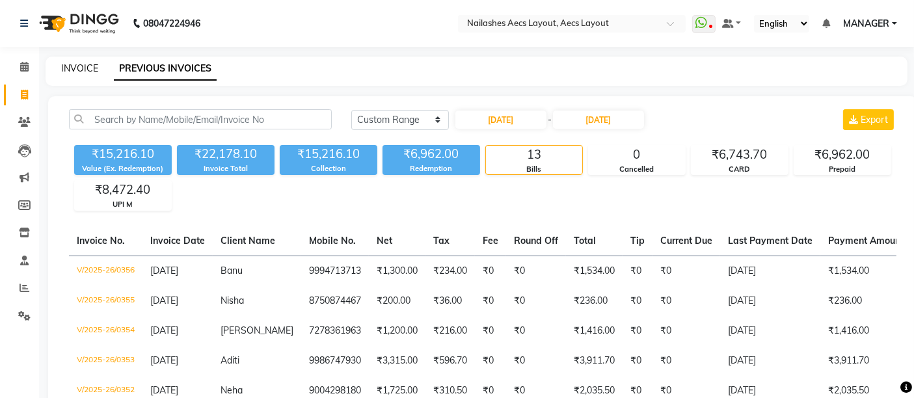
click at [76, 64] on link "INVOICE" at bounding box center [79, 68] width 37 height 12
select select "8467"
select select "service"
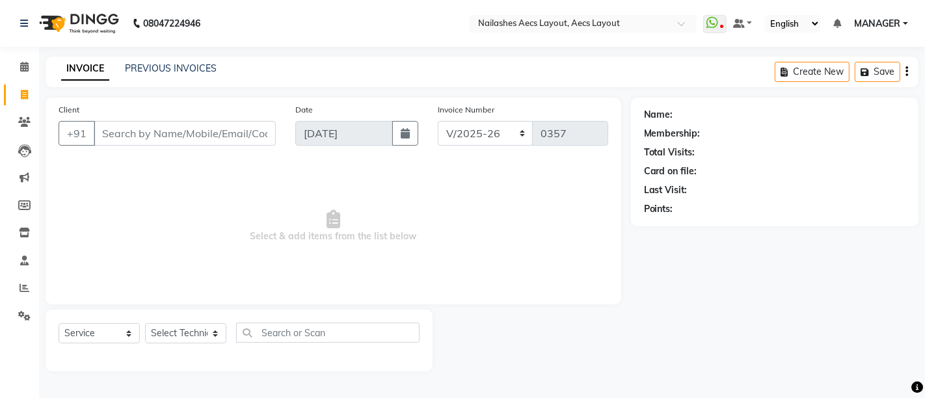
click at [23, 85] on link "Invoice" at bounding box center [19, 95] width 31 height 21
select select "service"
type input "0357"
select select "8467"
click at [166, 68] on link "PREVIOUS INVOICES" at bounding box center [171, 68] width 92 height 12
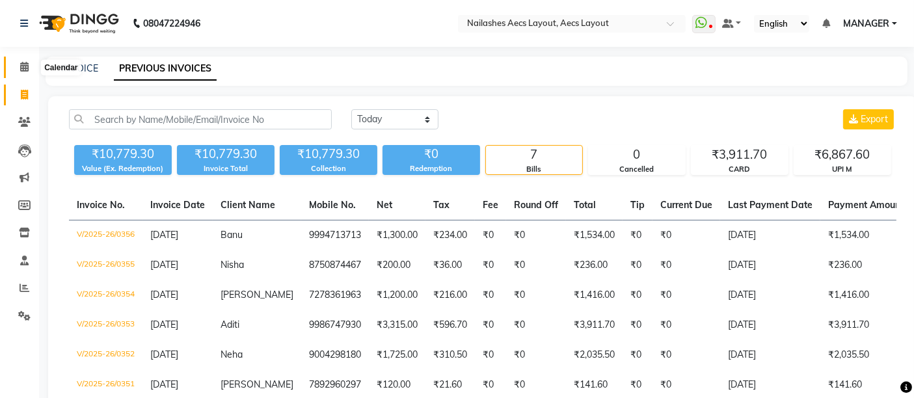
click at [16, 66] on span at bounding box center [24, 67] width 23 height 15
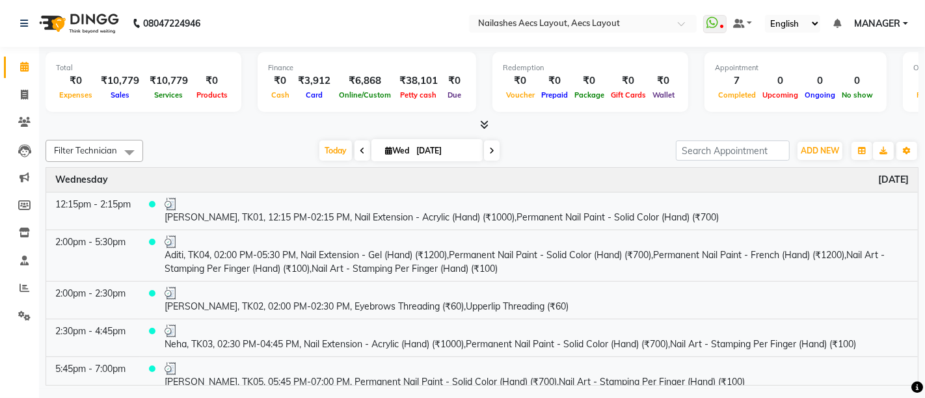
click at [433, 27] on nav "08047224946 Select Location × Nailashes Aecs Layout, Aecs Layout WhatsApp Statu…" at bounding box center [462, 23] width 925 height 47
click at [20, 92] on span at bounding box center [24, 95] width 23 height 15
select select "service"
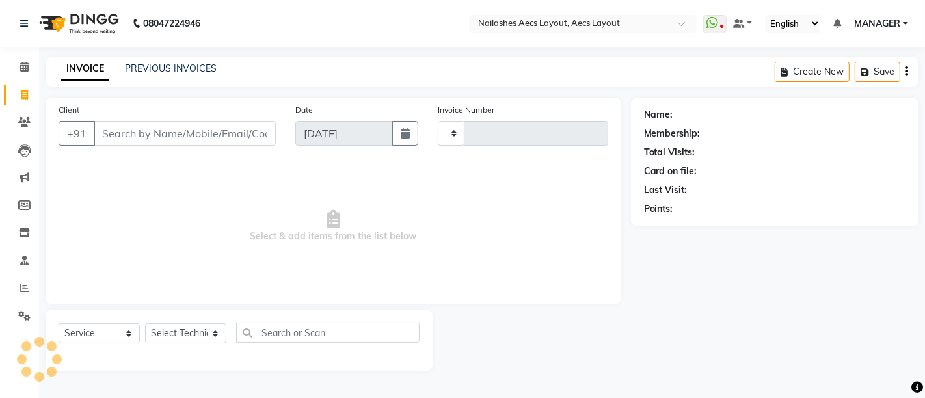
type input "0357"
select select "8467"
click at [180, 65] on link "PREVIOUS INVOICES" at bounding box center [171, 68] width 92 height 12
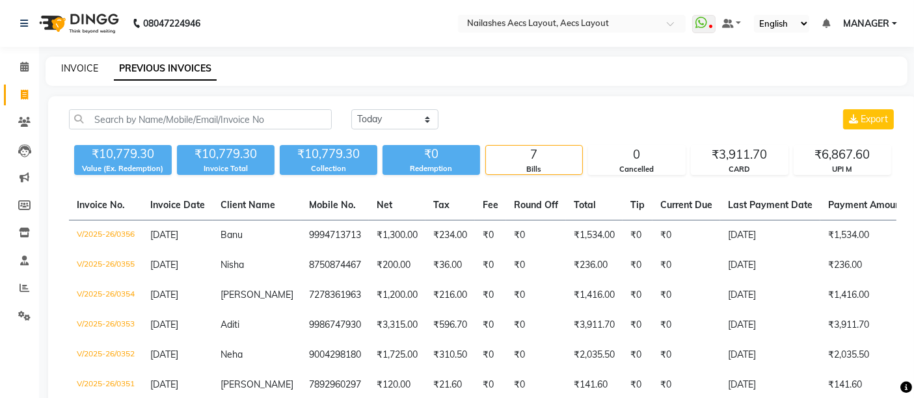
click at [62, 64] on link "INVOICE" at bounding box center [79, 68] width 37 height 12
select select "service"
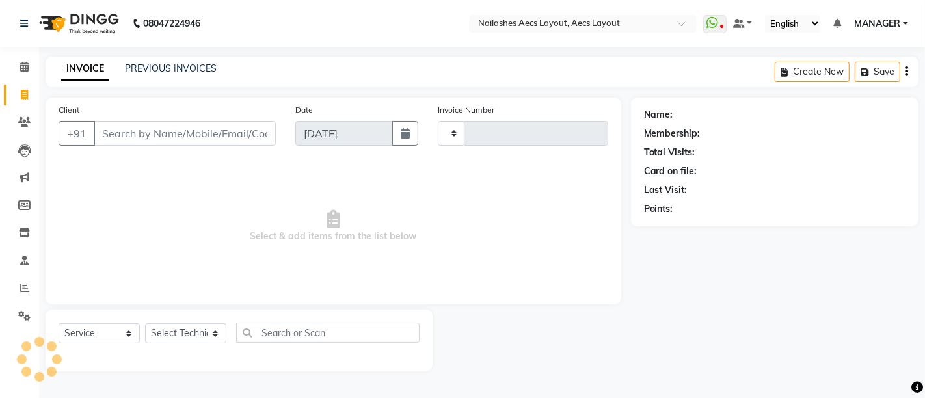
type input "0357"
select select "8467"
click at [284, 223] on span "Select & add items from the list below" at bounding box center [334, 226] width 550 height 130
click at [157, 64] on link "PREVIOUS INVOICES" at bounding box center [171, 68] width 92 height 12
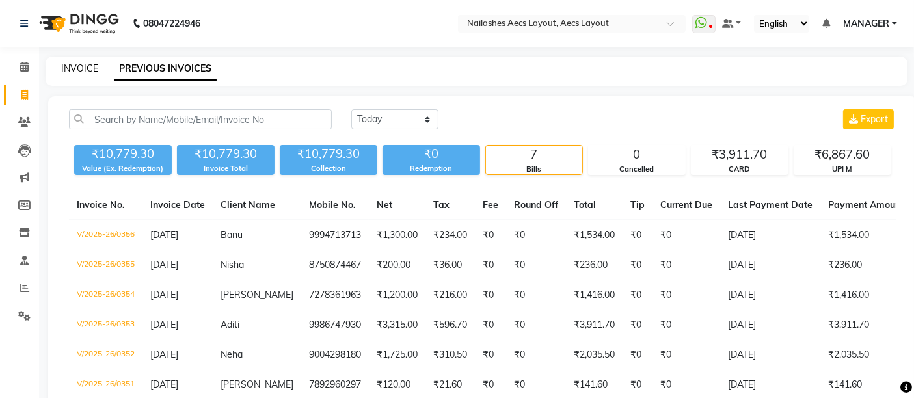
click at [92, 64] on link "INVOICE" at bounding box center [79, 68] width 37 height 12
select select "service"
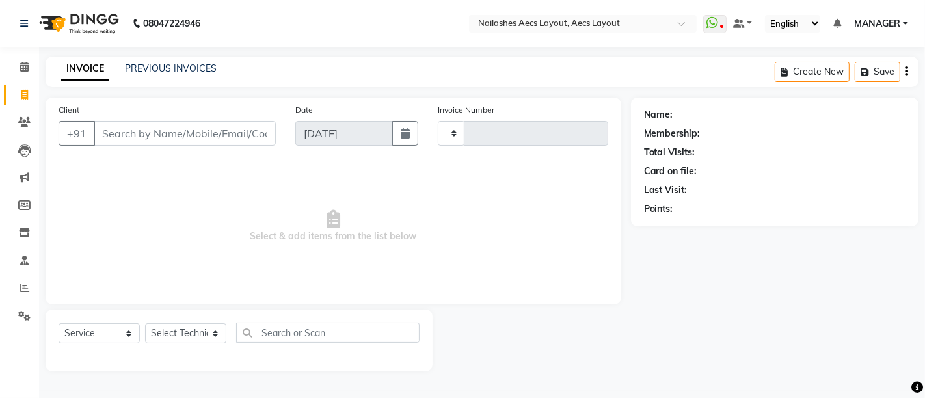
type input "0357"
select select "8467"
click at [165, 66] on link "PREVIOUS INVOICES" at bounding box center [171, 68] width 92 height 12
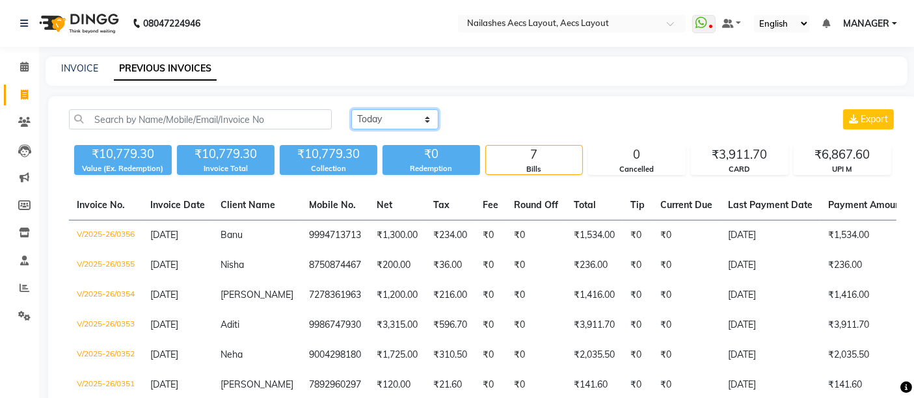
click at [394, 116] on select "[DATE] [DATE] Custom Range" at bounding box center [394, 119] width 87 height 20
click at [423, 89] on main "INVOICE PREVIOUS INVOICES [DATE] [DATE] Custom Range Export ₹10,779.30 Value (E…" at bounding box center [476, 279] width 875 height 444
click at [399, 93] on main "INVOICE PREVIOUS INVOICES [DATE] [DATE] Custom Range Export ₹10,779.30 Value (E…" at bounding box center [476, 279] width 875 height 444
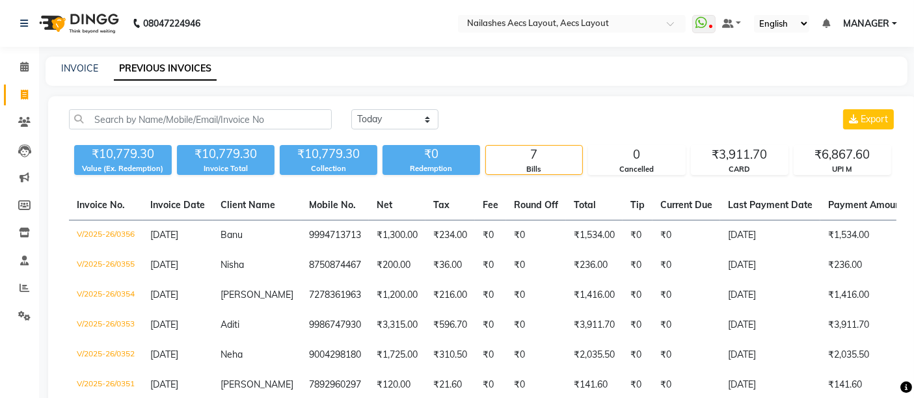
click at [399, 93] on main "INVOICE PREVIOUS INVOICES [DATE] [DATE] Custom Range Export ₹10,779.30 Value (E…" at bounding box center [476, 279] width 875 height 444
click at [398, 93] on main "INVOICE PREVIOUS INVOICES [DATE] [DATE] Custom Range Export ₹10,779.30 Value (E…" at bounding box center [476, 279] width 875 height 444
click at [124, 88] on main "INVOICE PREVIOUS INVOICES [DATE] [DATE] Custom Range Export ₹10,779.30 Value (E…" at bounding box center [476, 279] width 875 height 444
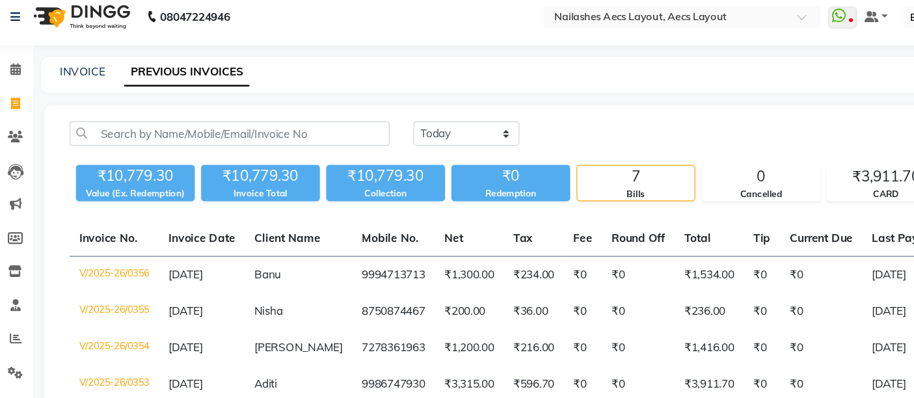
drag, startPoint x: 88, startPoint y: 49, endPoint x: 550, endPoint y: 90, distance: 463.7
click at [550, 90] on main "INVOICE PREVIOUS INVOICES [DATE] [DATE] Custom Range Export ₹10,779.30 Value (E…" at bounding box center [476, 279] width 875 height 444
click at [71, 66] on link "INVOICE" at bounding box center [79, 68] width 37 height 12
select select "service"
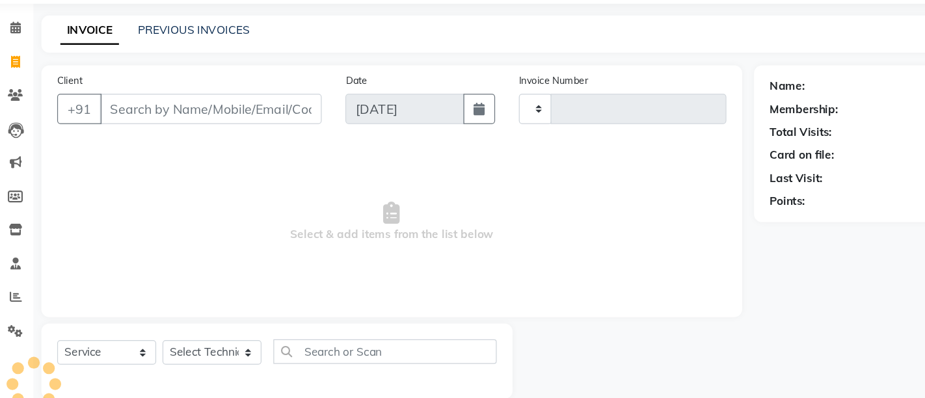
type input "0357"
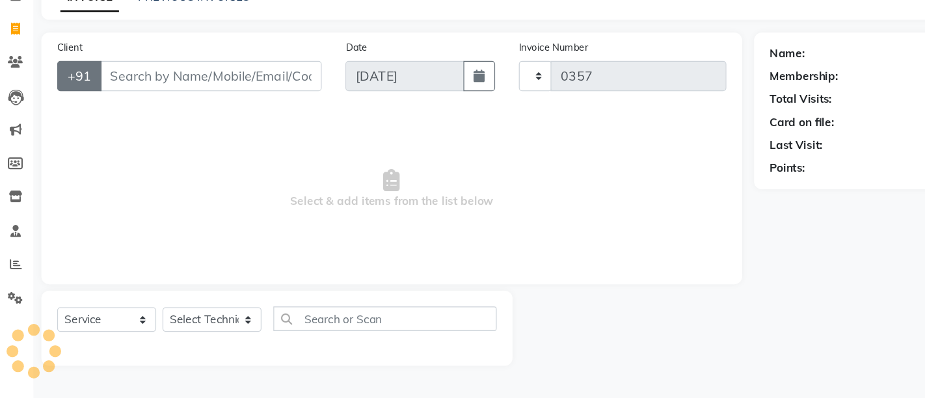
select select "8467"
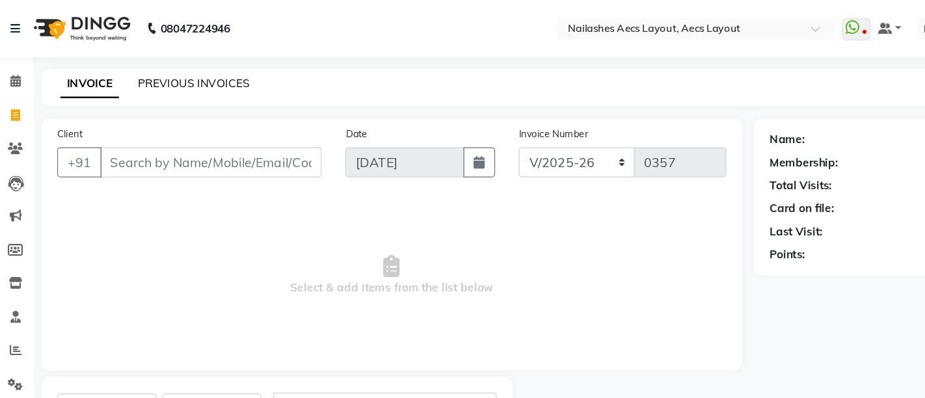
click at [178, 62] on link "PREVIOUS INVOICES" at bounding box center [171, 68] width 92 height 12
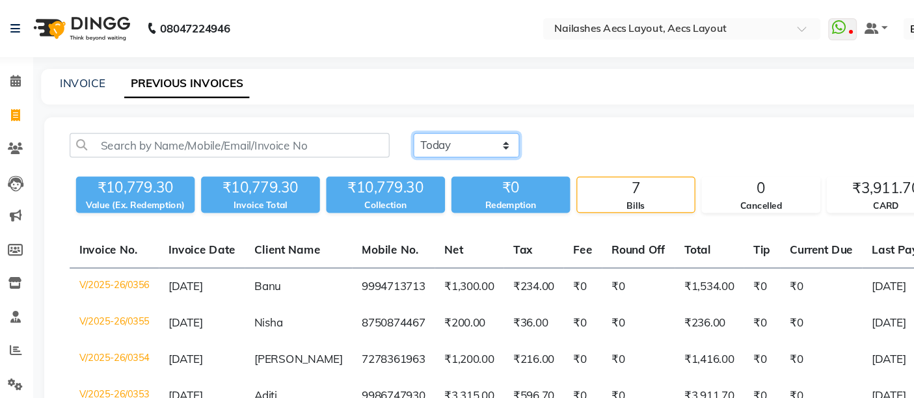
click at [407, 120] on select "[DATE] [DATE] Custom Range" at bounding box center [394, 119] width 87 height 20
click at [505, 128] on div "[DATE] [DATE] Custom Range Export" at bounding box center [623, 119] width 545 height 20
click at [388, 120] on select "[DATE] [DATE] Custom Range" at bounding box center [394, 119] width 87 height 20
select select "range"
click at [351, 109] on select "[DATE] [DATE] Custom Range" at bounding box center [394, 119] width 87 height 20
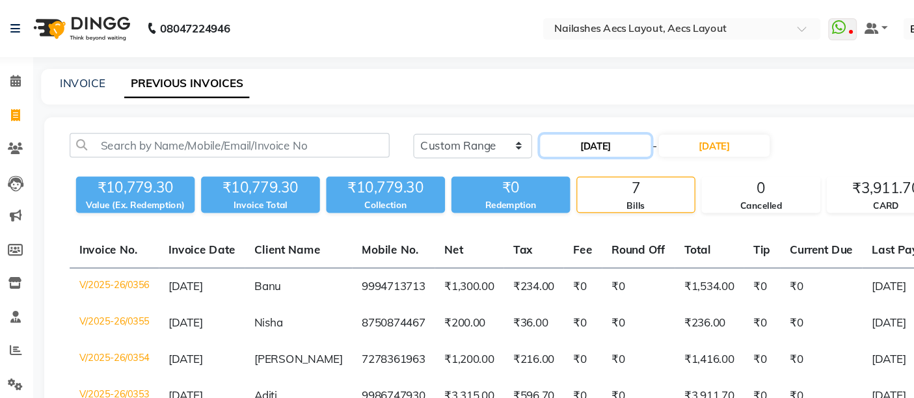
click at [498, 121] on input "[DATE]" at bounding box center [500, 120] width 91 height 18
select select "9"
select select "2025"
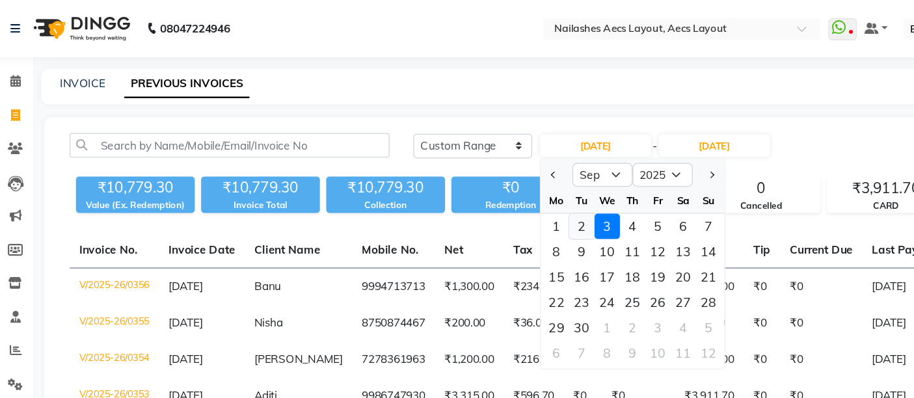
click at [486, 182] on div "2" at bounding box center [489, 186] width 21 height 21
type input "02-09-2025"
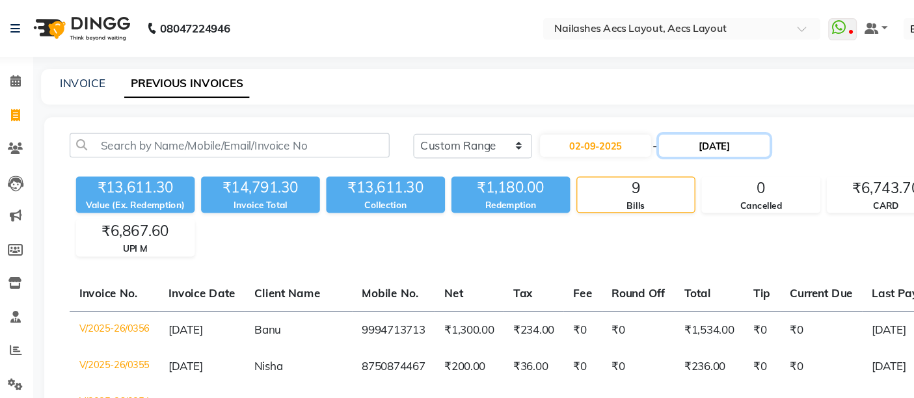
click at [602, 122] on input "[DATE]" at bounding box center [598, 120] width 91 height 18
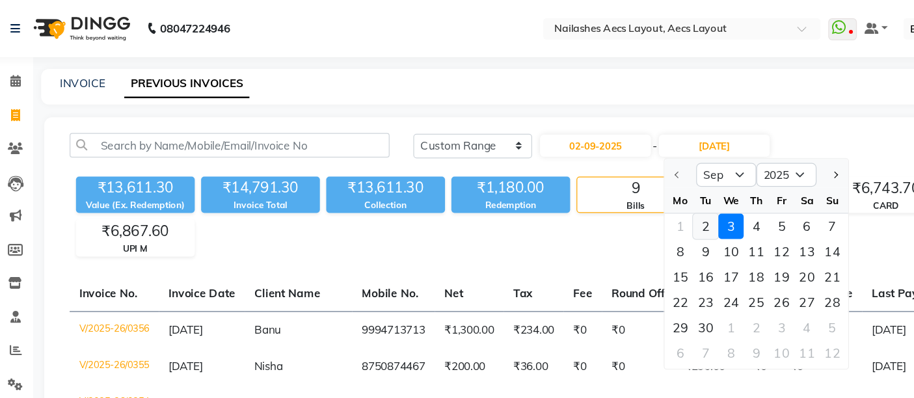
click at [587, 185] on div "2" at bounding box center [591, 186] width 21 height 21
type input "02-09-2025"
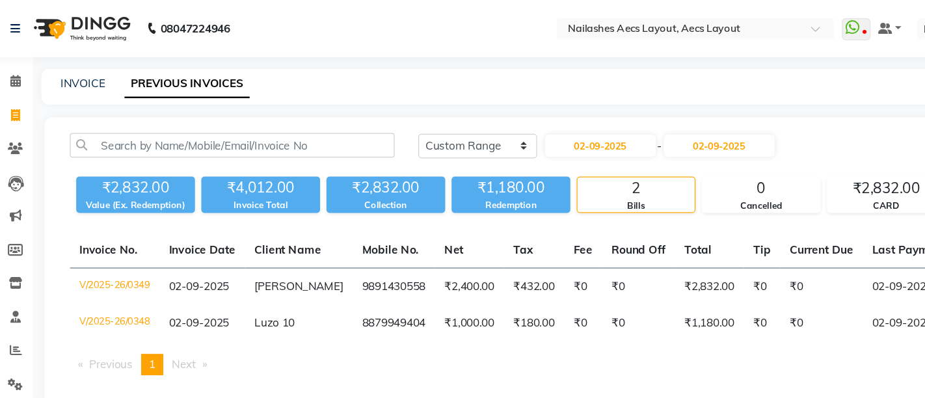
click at [487, 94] on main "INVOICE PREVIOUS INVOICES [DATE] [DATE] Custom Range [DATE] - [DATE] Export ₹2,…" at bounding box center [482, 204] width 886 height 295
click at [507, 118] on input "02-09-2025" at bounding box center [504, 120] width 91 height 18
select select "9"
select select "2025"
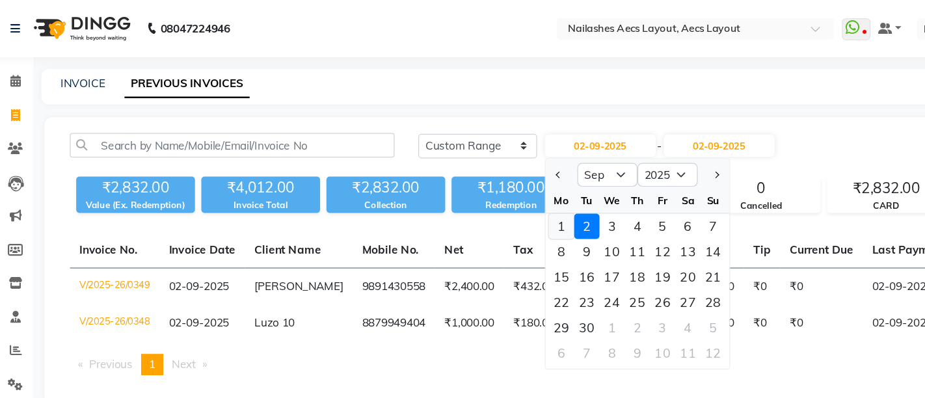
click at [474, 189] on div "1" at bounding box center [472, 186] width 21 height 21
type input "[DATE]"
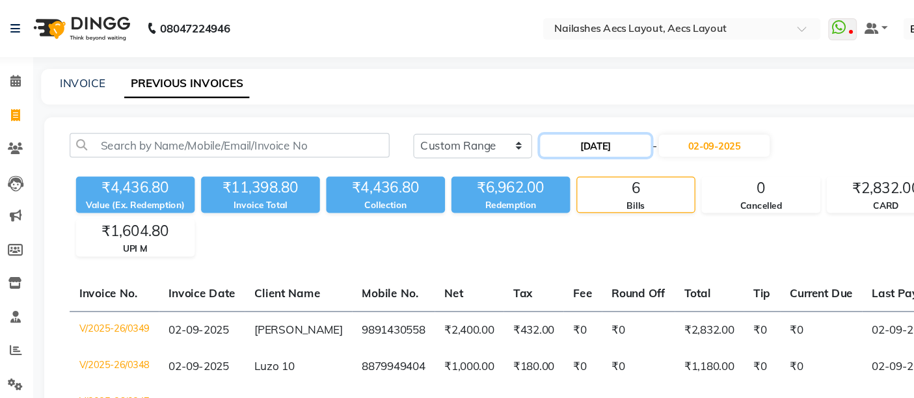
click at [520, 116] on input "[DATE]" at bounding box center [500, 120] width 91 height 18
select select "9"
select select "2025"
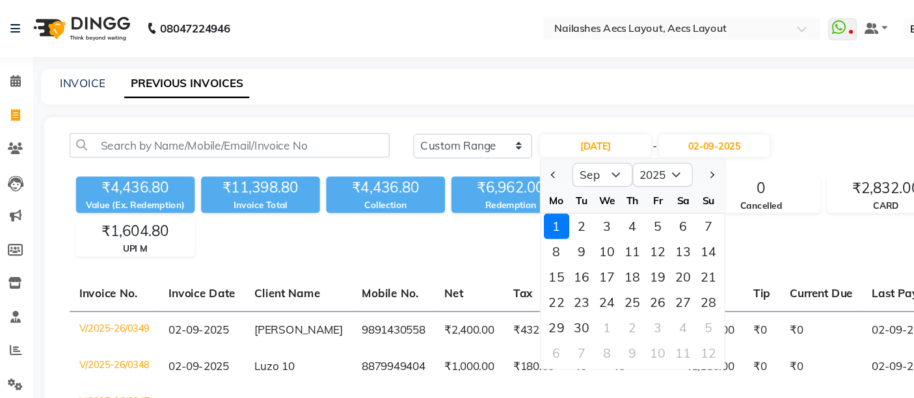
click at [731, 97] on div "[DATE] [DATE] Custom Range [DATE] Jan Feb Mar Apr May Jun [DATE] Aug Sep Oct No…" at bounding box center [482, 291] width 869 height 391
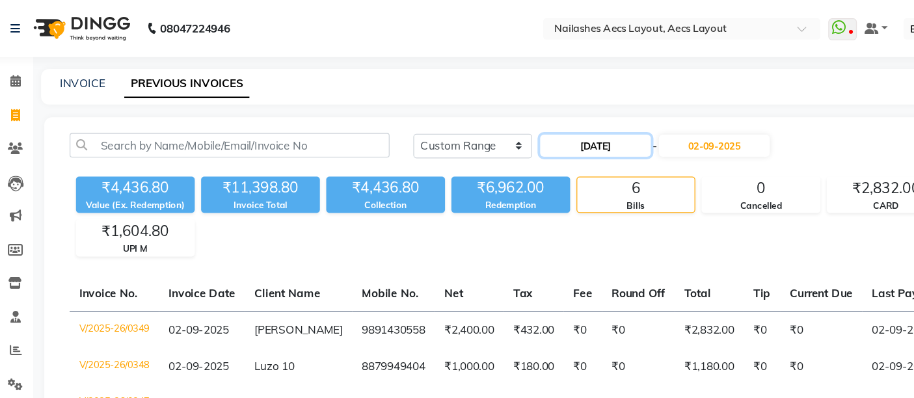
click at [513, 121] on input "[DATE]" at bounding box center [500, 120] width 91 height 18
select select "9"
select select "2025"
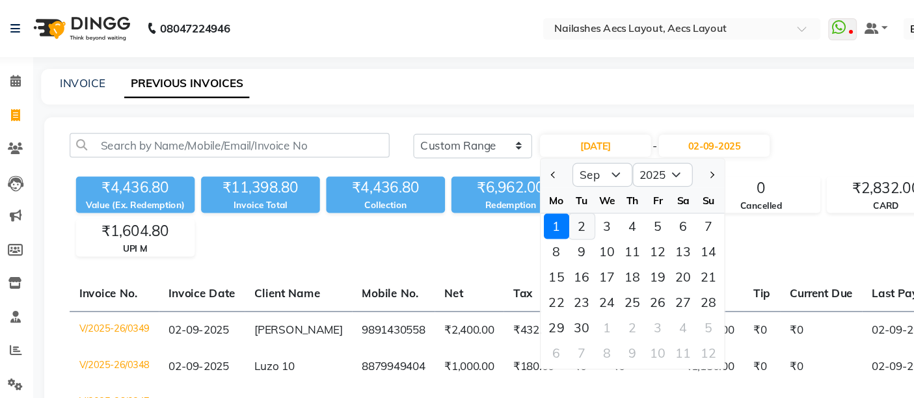
click at [490, 185] on div "2" at bounding box center [489, 186] width 21 height 21
type input "02-09-2025"
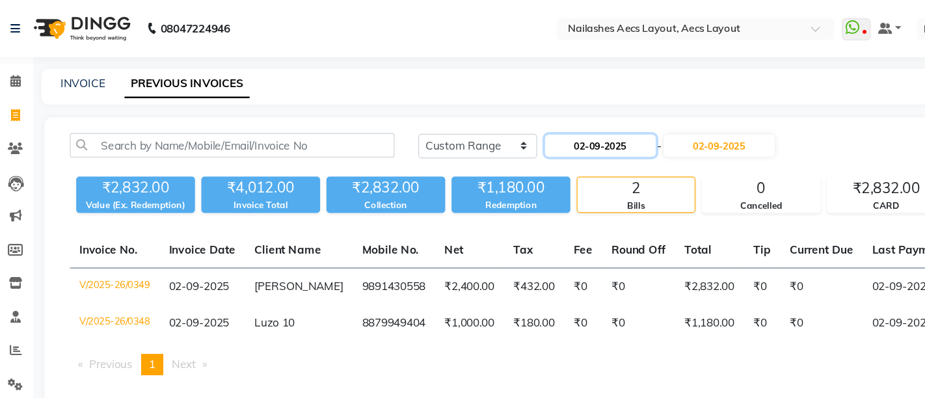
click at [517, 118] on input "02-09-2025" at bounding box center [504, 120] width 91 height 18
select select "9"
select select "2025"
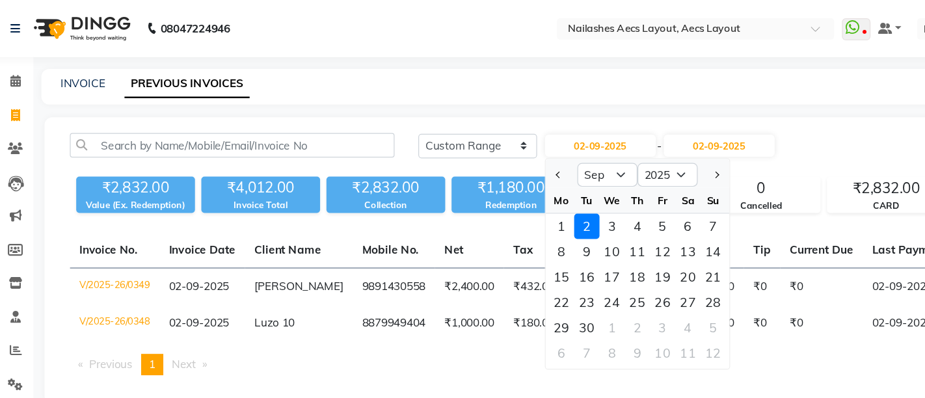
click at [496, 183] on div "2" at bounding box center [493, 186] width 21 height 21
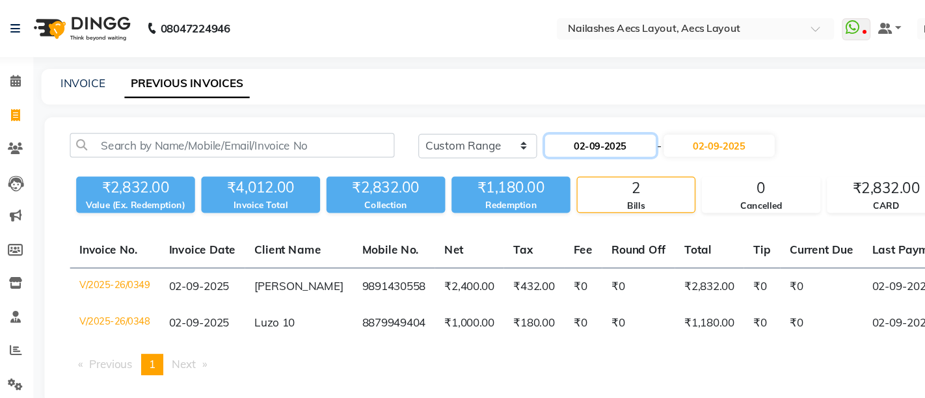
click at [517, 122] on input "02-09-2025" at bounding box center [504, 120] width 91 height 18
select select "9"
select select "2025"
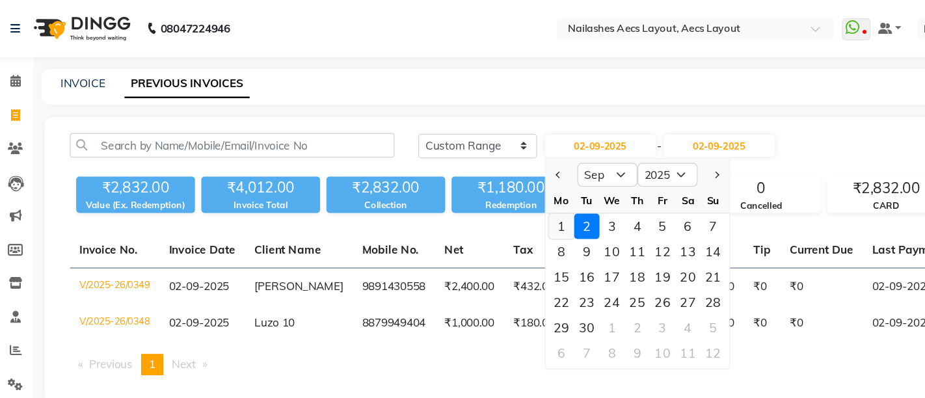
click at [471, 182] on div "1" at bounding box center [472, 186] width 21 height 21
type input "[DATE]"
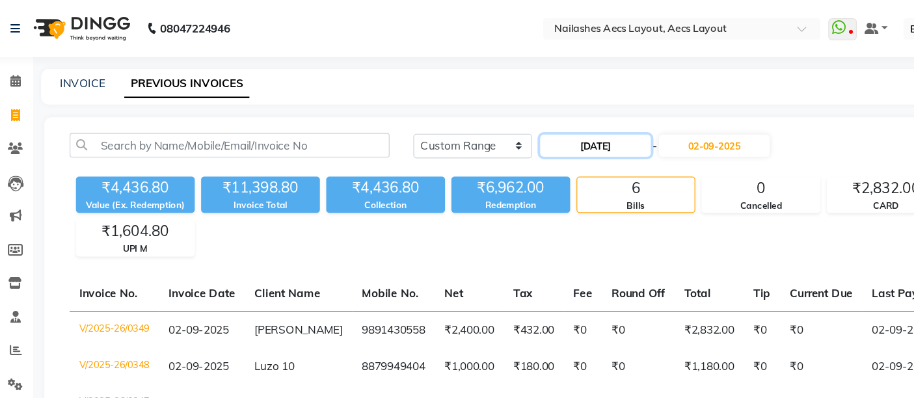
click at [494, 120] on input "[DATE]" at bounding box center [500, 120] width 91 height 18
select select "9"
select select "2025"
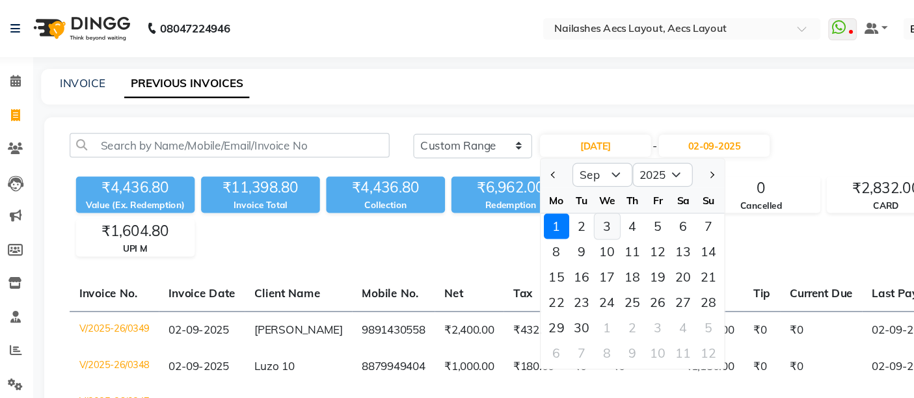
click at [507, 181] on div "3" at bounding box center [510, 186] width 21 height 21
type input "[DATE]"
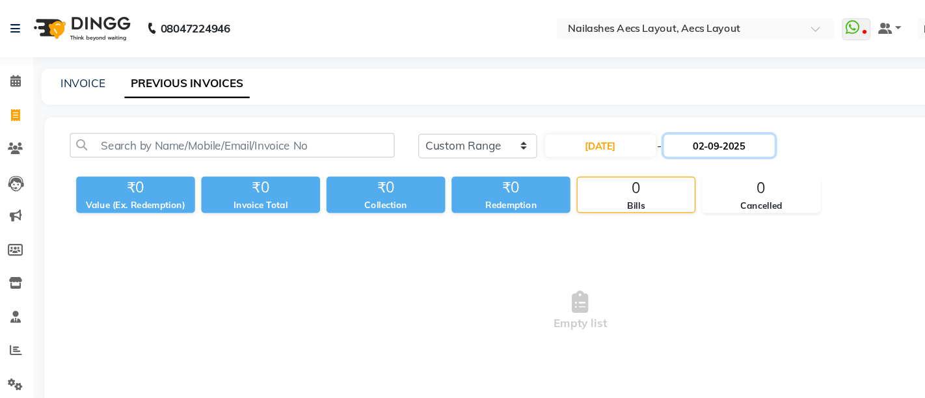
click at [604, 115] on input "02-09-2025" at bounding box center [602, 120] width 91 height 18
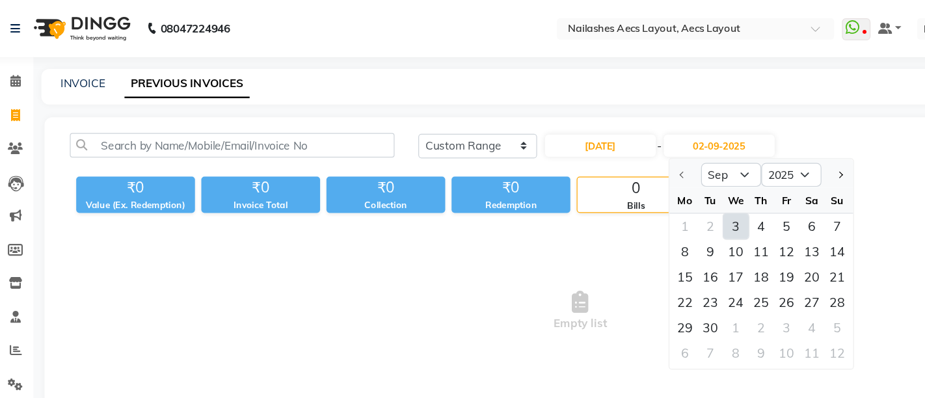
click at [617, 180] on div "3" at bounding box center [616, 186] width 21 height 21
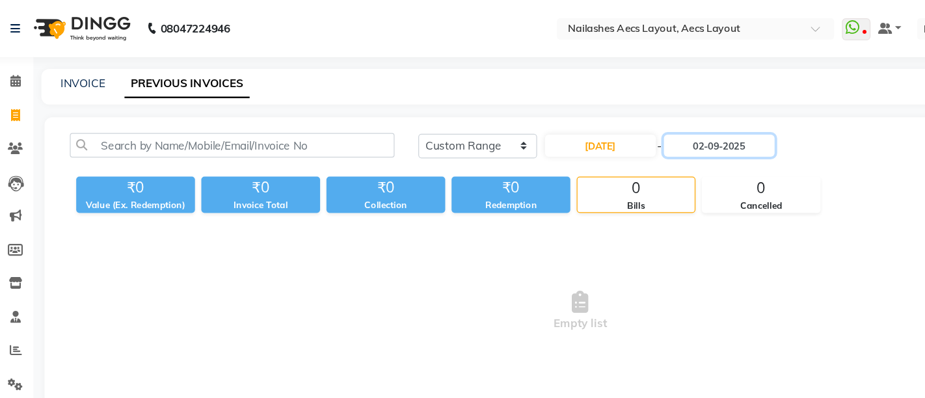
type input "[DATE]"
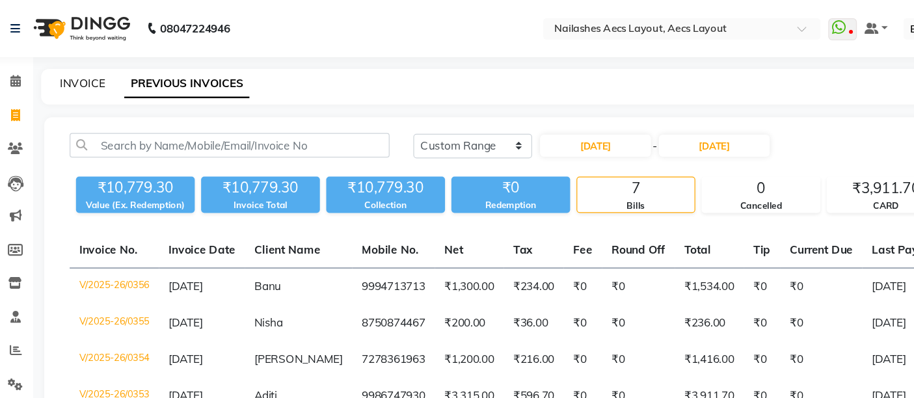
click at [74, 69] on link "INVOICE" at bounding box center [79, 68] width 37 height 12
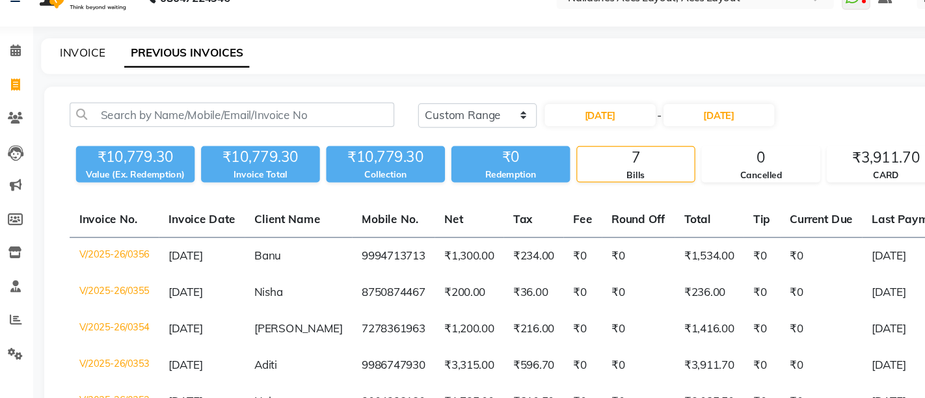
select select "service"
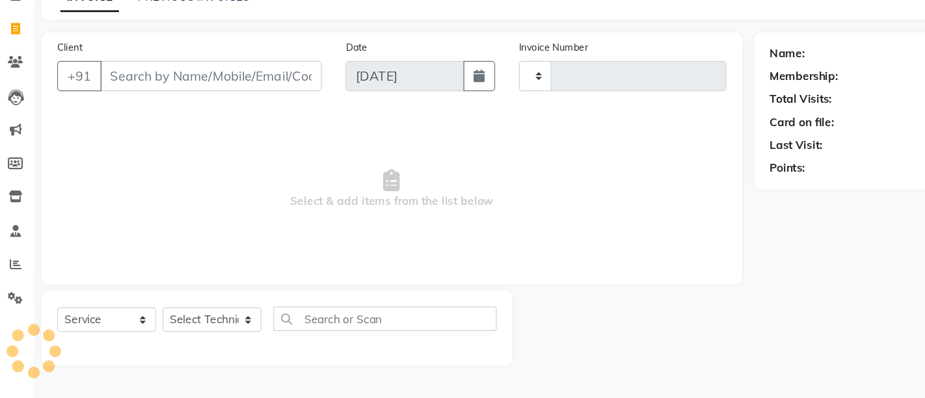
type input "0357"
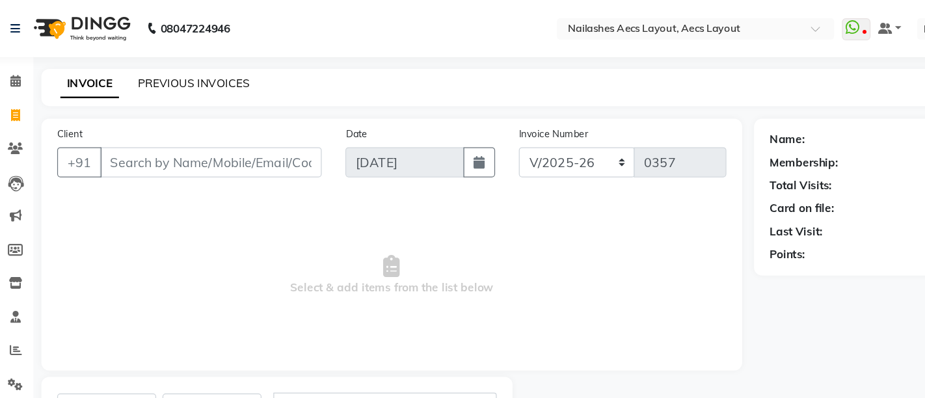
click at [165, 67] on link "PREVIOUS INVOICES" at bounding box center [171, 68] width 92 height 12
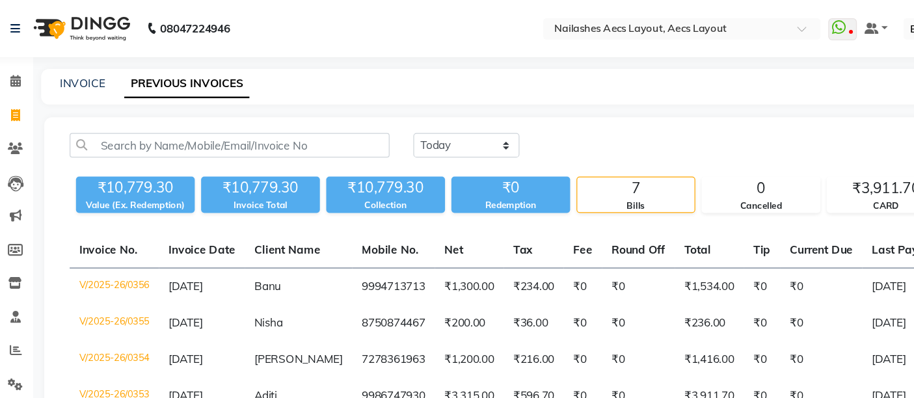
click at [23, 65] on icon at bounding box center [24, 67] width 8 height 10
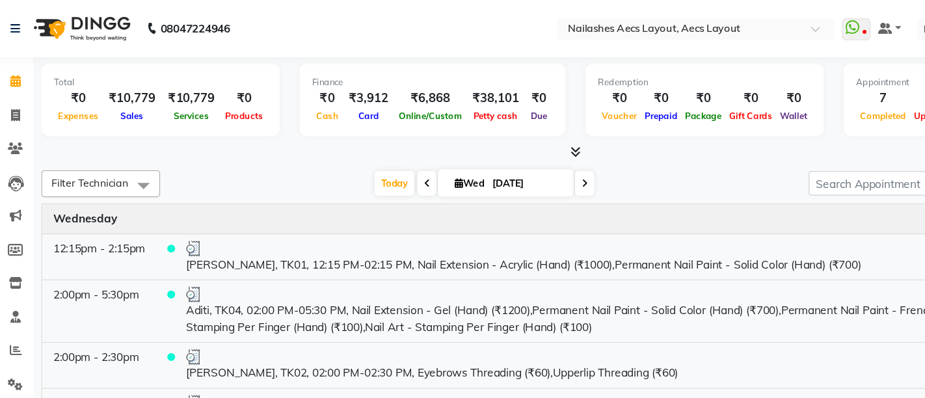
click at [23, 88] on span at bounding box center [24, 95] width 23 height 15
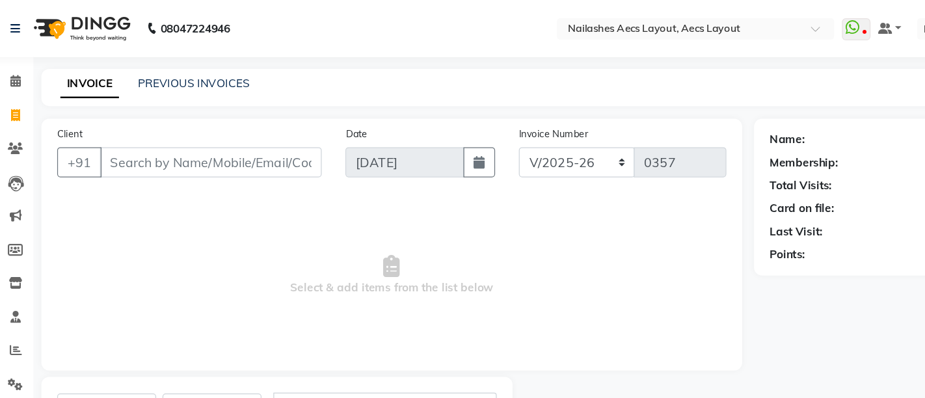
click at [137, 129] on input "Client" at bounding box center [185, 133] width 182 height 25
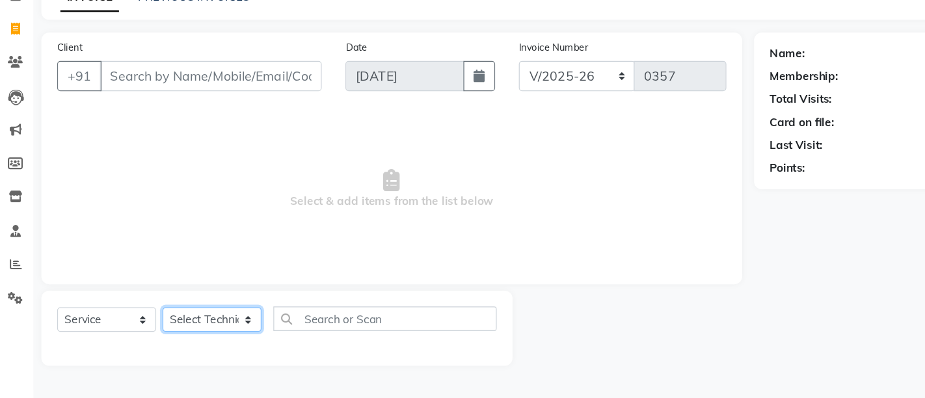
click at [185, 325] on select "Select Technician [PERSON_NAME] MANAGER [PERSON_NAME] owner [PERSON_NAME]" at bounding box center [185, 333] width 81 height 20
click at [145, 323] on select "Select Technician [PERSON_NAME] MANAGER [PERSON_NAME] owner [PERSON_NAME]" at bounding box center [185, 333] width 81 height 20
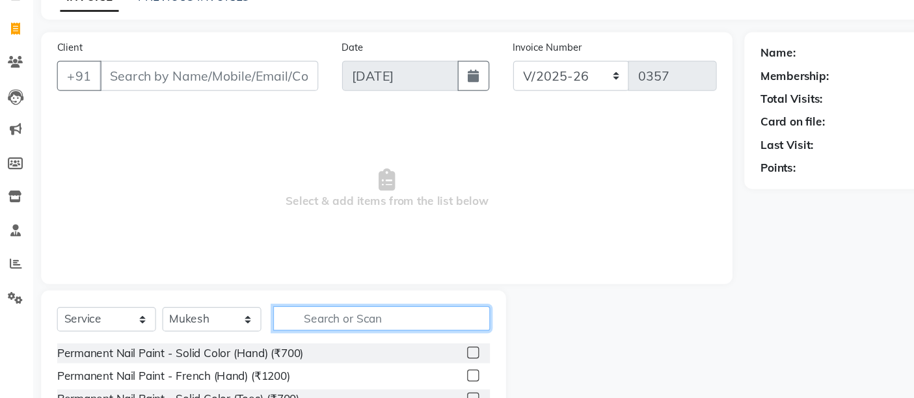
click at [272, 334] on input "text" at bounding box center [325, 333] width 178 height 20
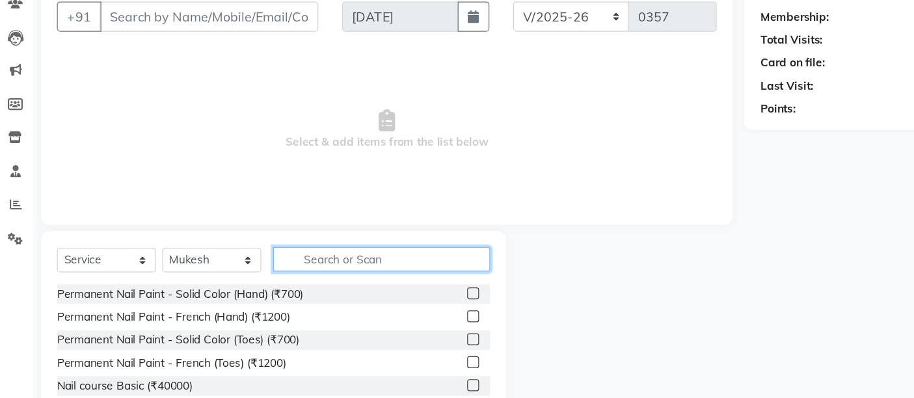
scroll to position [118, 0]
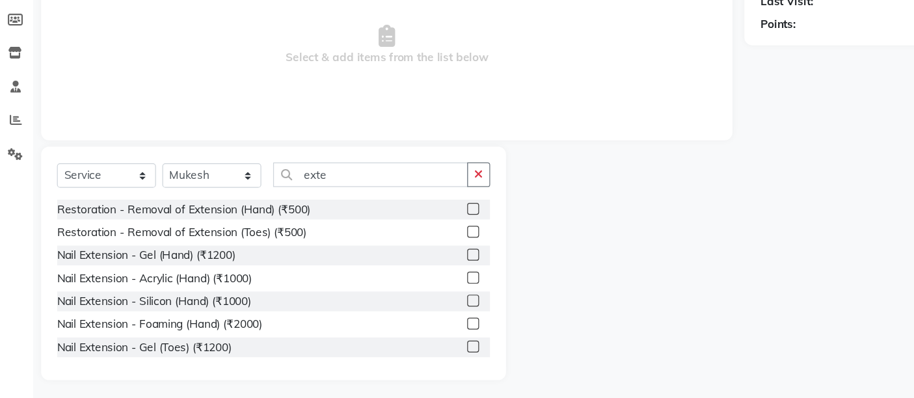
click at [396, 297] on label at bounding box center [401, 299] width 10 height 10
click at [396, 297] on input "checkbox" at bounding box center [400, 299] width 8 height 8
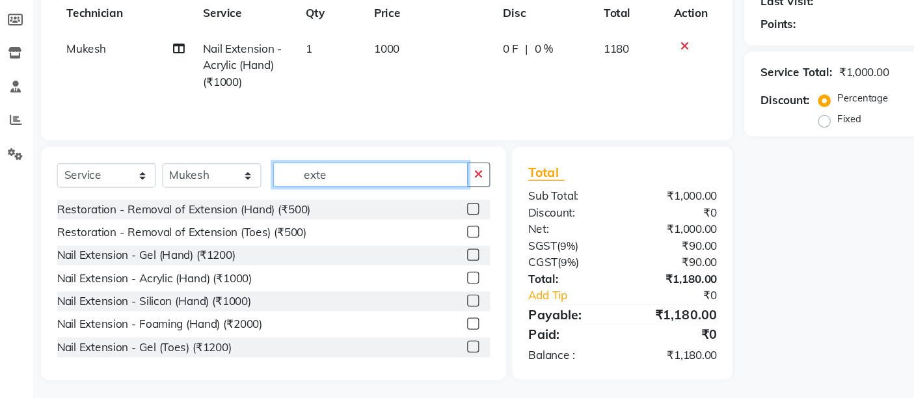
drag, startPoint x: 302, startPoint y: 217, endPoint x: 246, endPoint y: 217, distance: 55.9
click at [246, 217] on input "exte" at bounding box center [316, 214] width 160 height 20
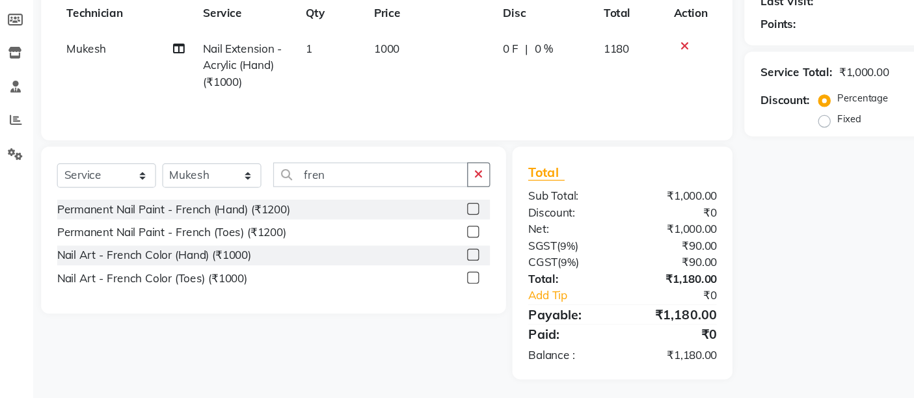
click at [398, 241] on label at bounding box center [401, 242] width 10 height 10
click at [398, 241] on input "checkbox" at bounding box center [400, 243] width 8 height 8
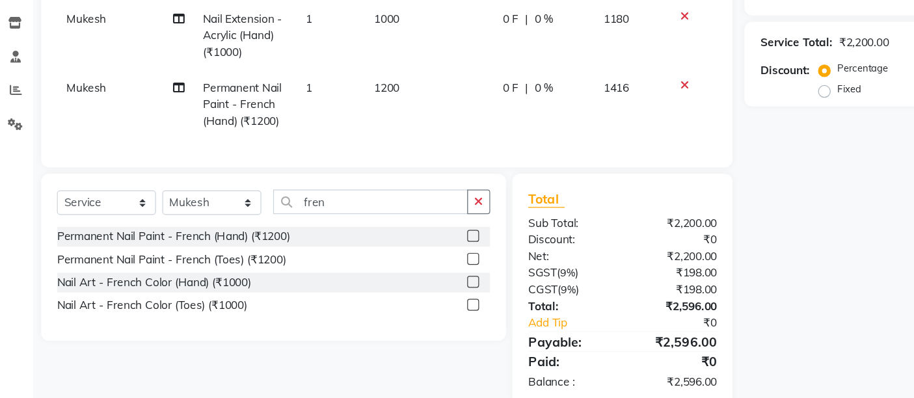
scroll to position [179, 0]
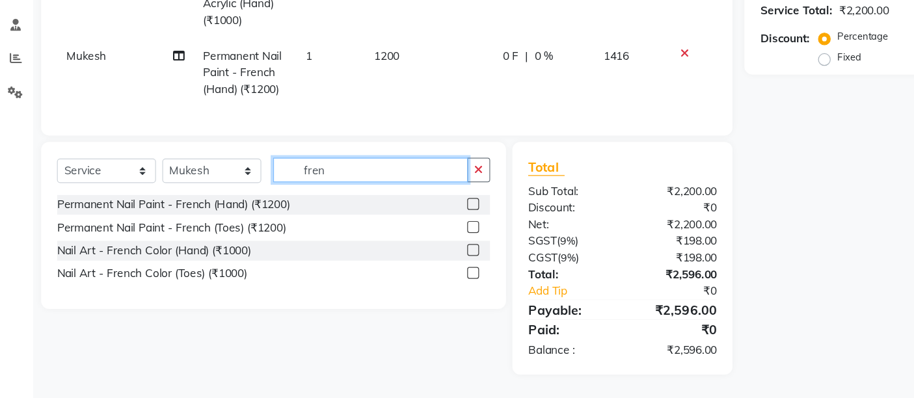
click at [297, 208] on input "fren" at bounding box center [316, 210] width 160 height 20
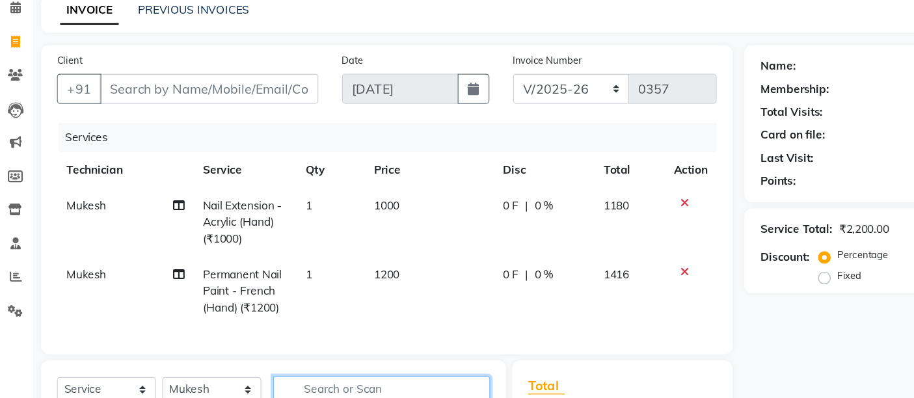
scroll to position [0, 9]
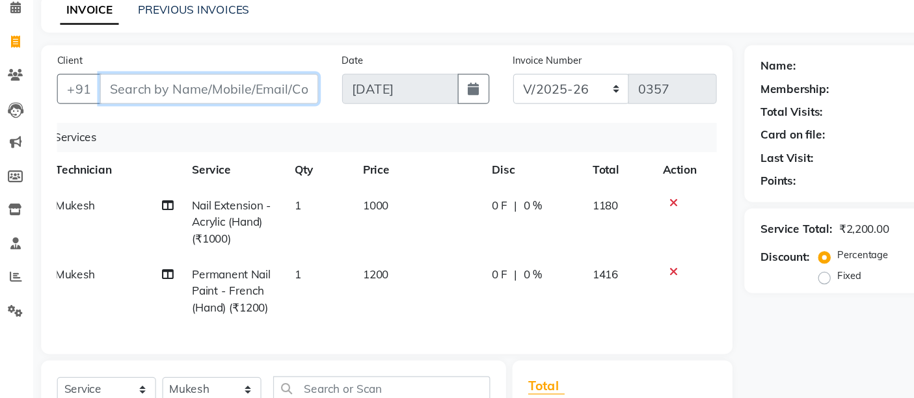
click at [133, 77] on input "Client" at bounding box center [184, 72] width 180 height 25
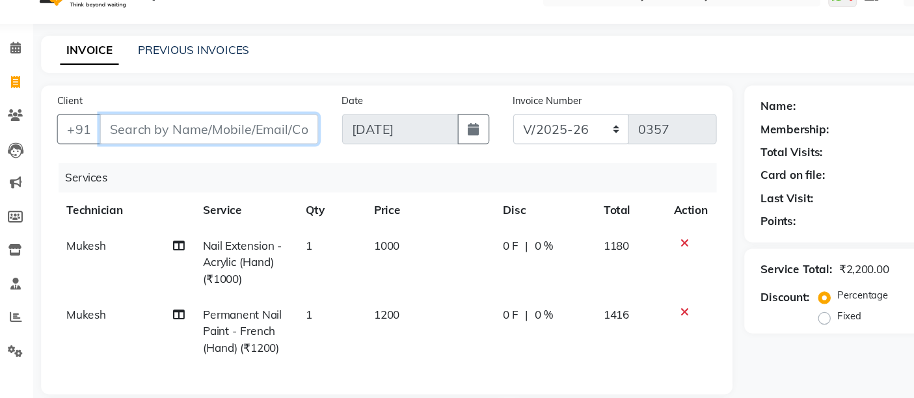
scroll to position [0, 0]
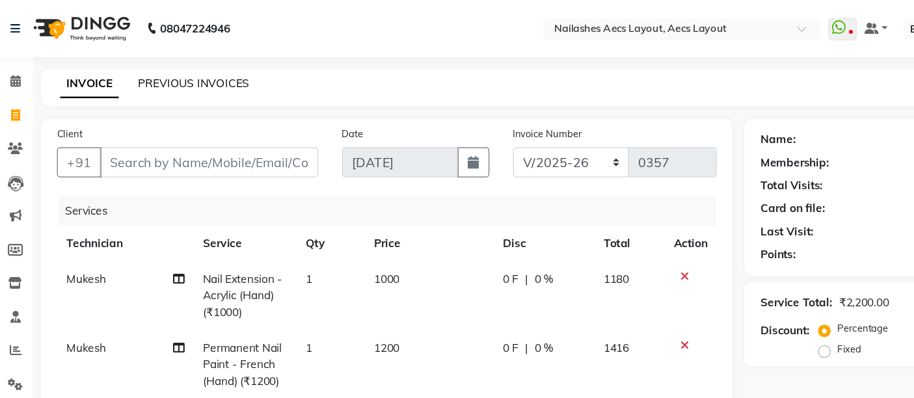
click at [170, 67] on link "PREVIOUS INVOICES" at bounding box center [171, 68] width 92 height 12
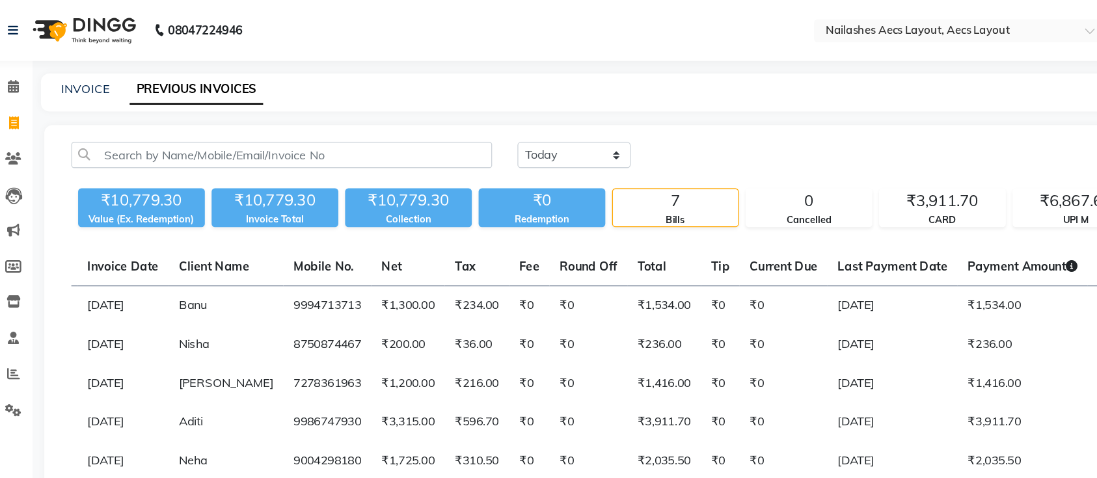
scroll to position [0, 59]
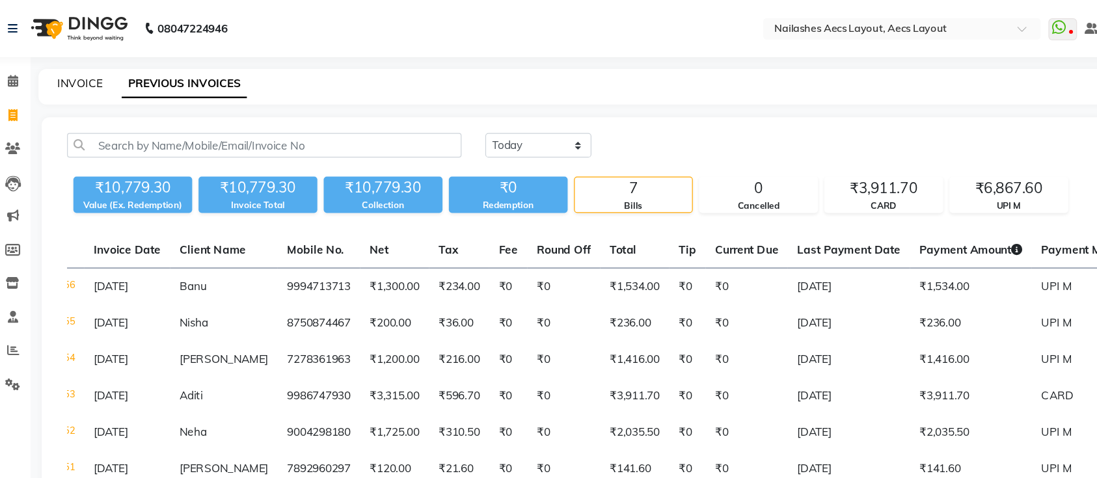
click at [77, 69] on link "INVOICE" at bounding box center [79, 68] width 37 height 12
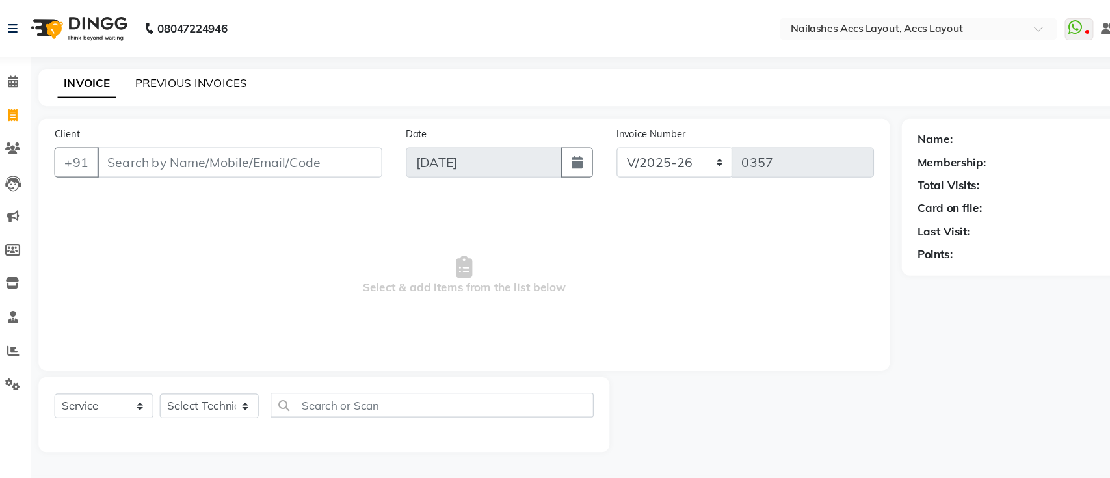
click at [169, 67] on link "PREVIOUS INVOICES" at bounding box center [171, 68] width 92 height 12
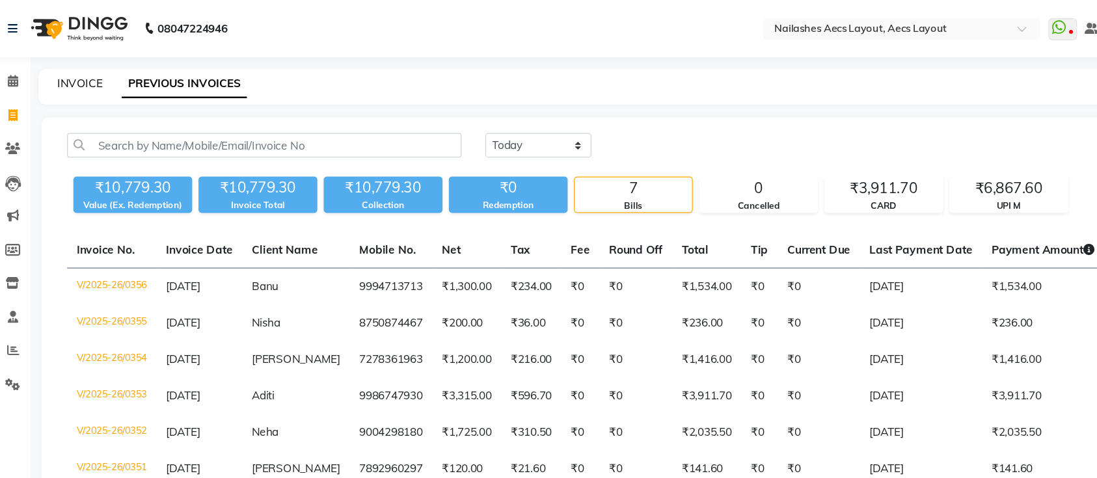
click at [72, 66] on link "INVOICE" at bounding box center [79, 68] width 37 height 12
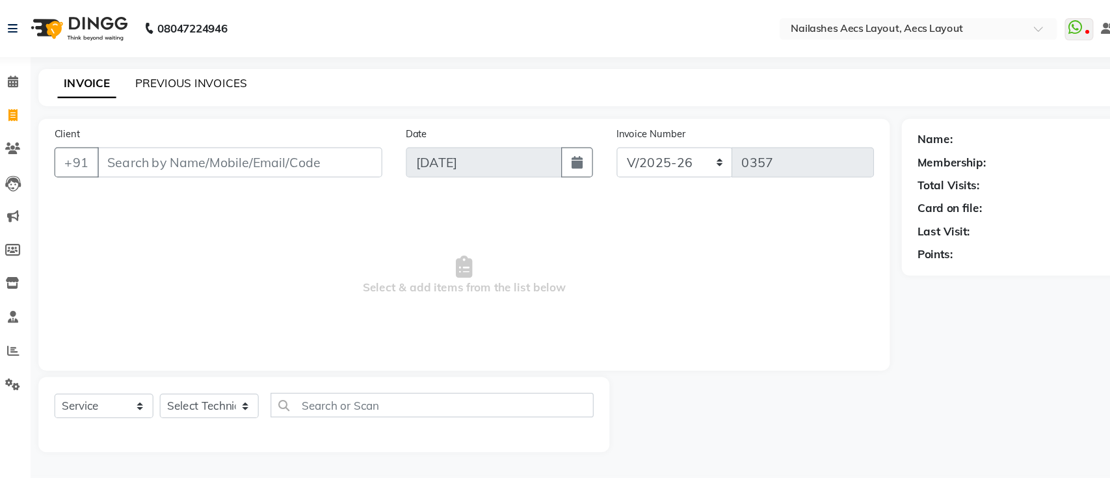
click at [172, 70] on link "PREVIOUS INVOICES" at bounding box center [171, 68] width 92 height 12
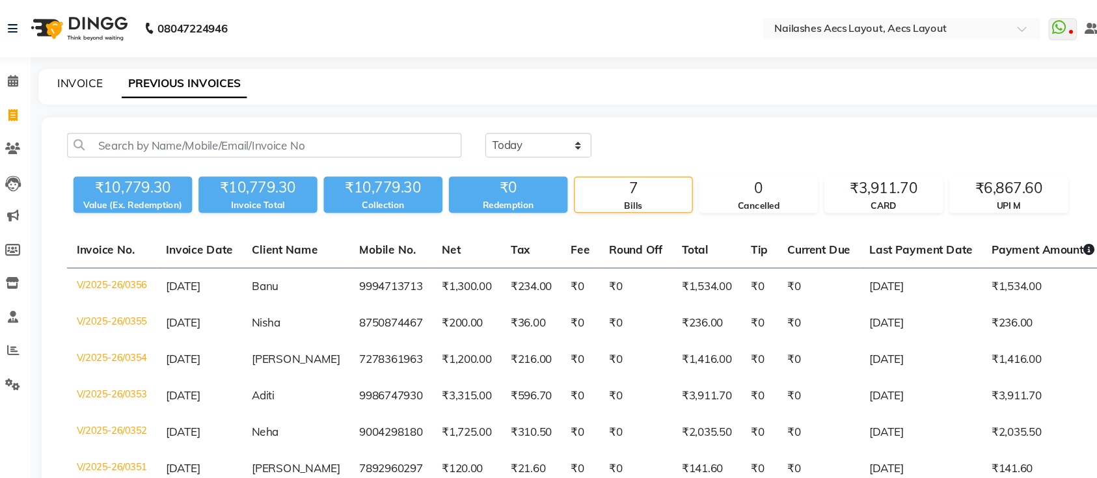
click at [87, 64] on link "INVOICE" at bounding box center [79, 68] width 37 height 12
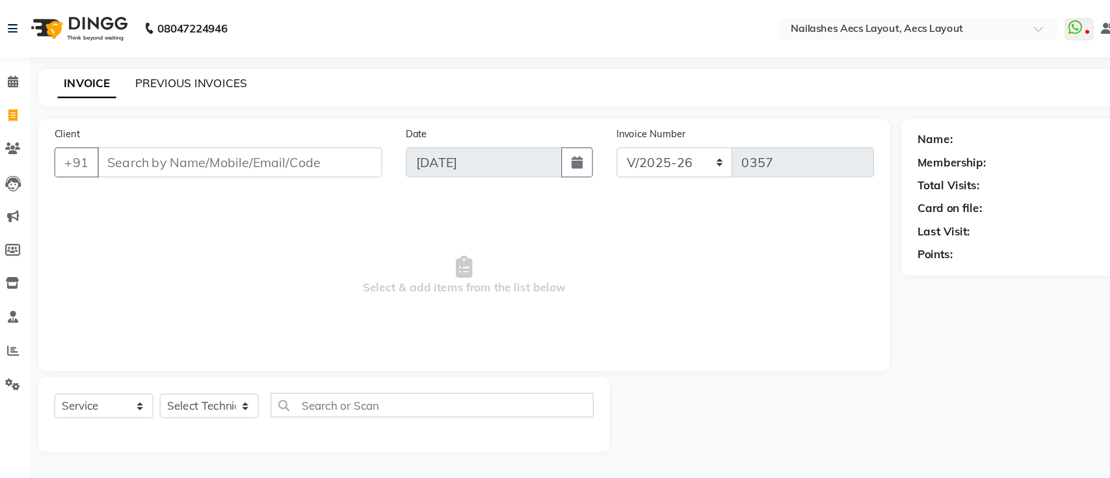
click at [159, 69] on link "PREVIOUS INVOICES" at bounding box center [171, 68] width 92 height 12
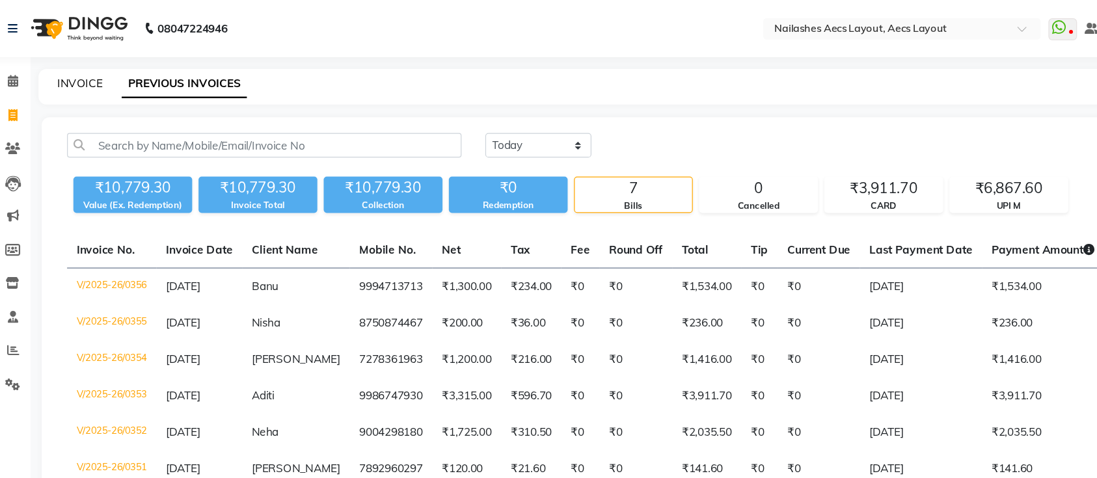
click at [90, 67] on link "INVOICE" at bounding box center [79, 68] width 37 height 12
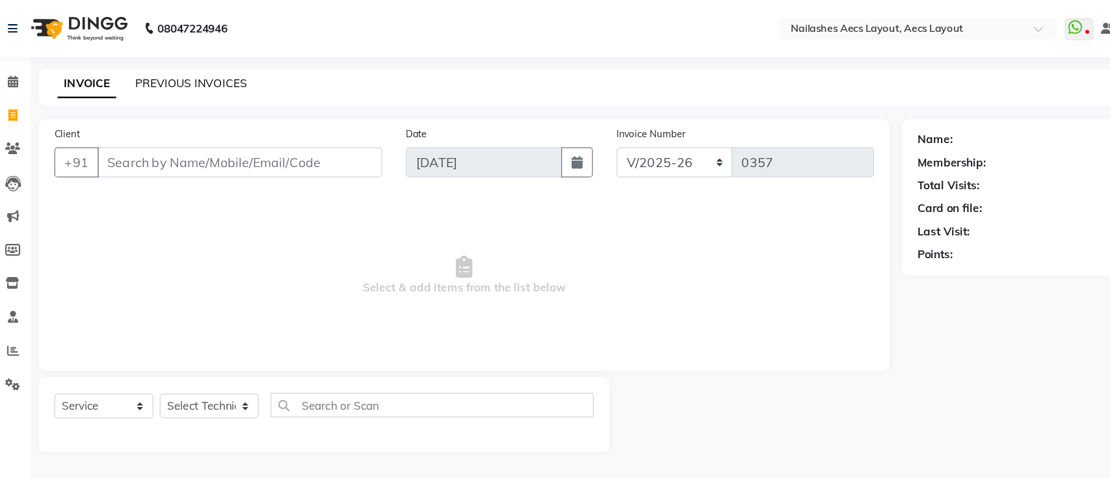
click at [159, 70] on link "PREVIOUS INVOICES" at bounding box center [171, 68] width 92 height 12
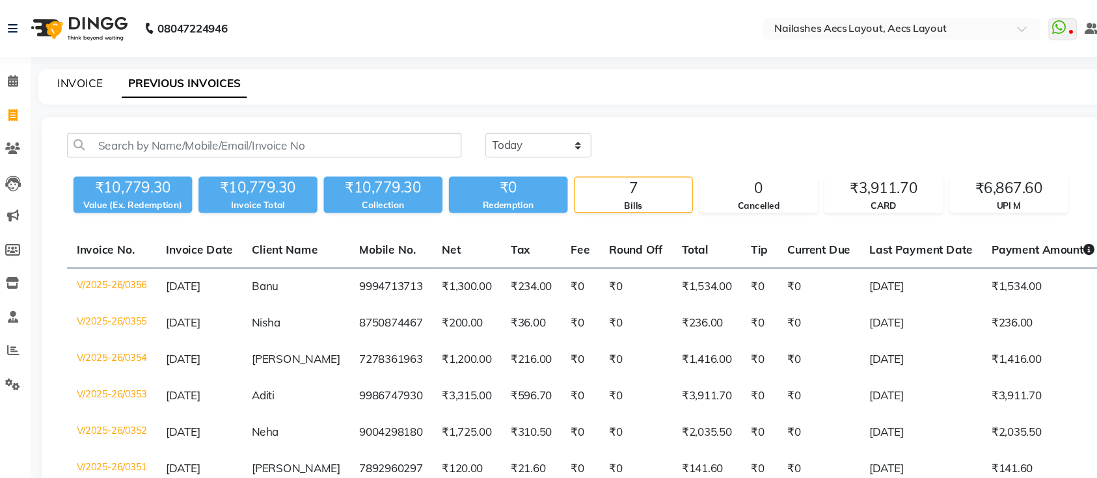
click at [90, 68] on link "INVOICE" at bounding box center [79, 68] width 37 height 12
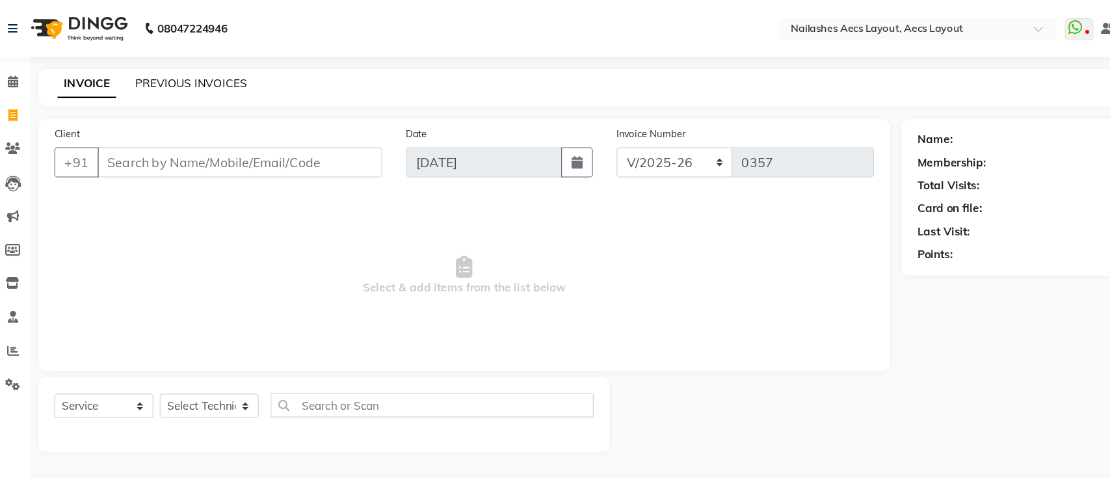
click at [153, 62] on link "PREVIOUS INVOICES" at bounding box center [171, 68] width 92 height 12
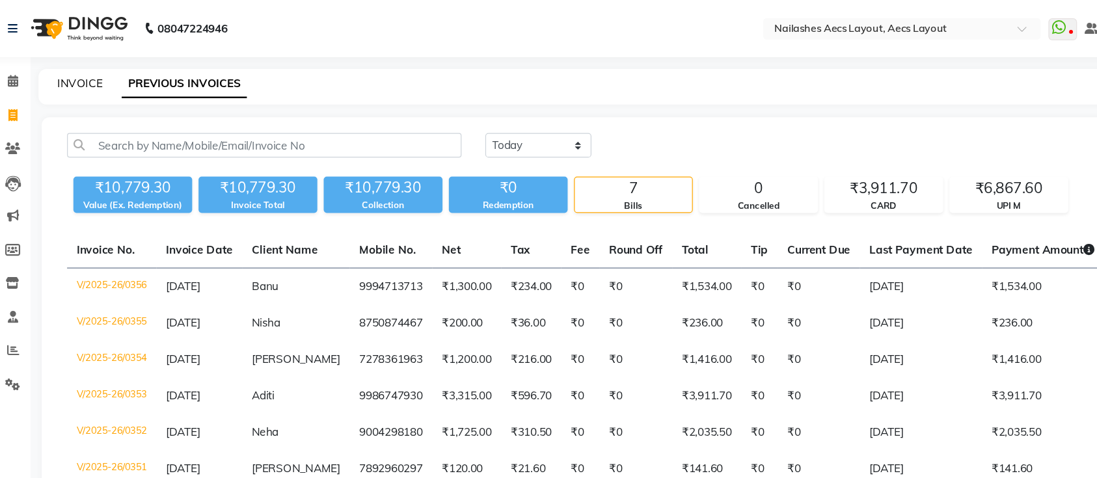
click at [80, 64] on link "INVOICE" at bounding box center [79, 68] width 37 height 12
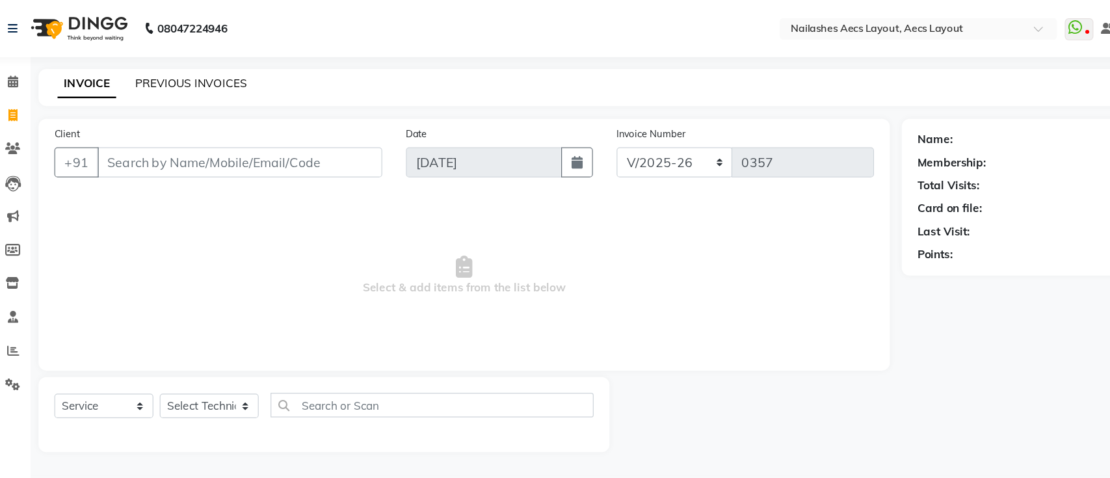
click at [163, 67] on link "PREVIOUS INVOICES" at bounding box center [171, 68] width 92 height 12
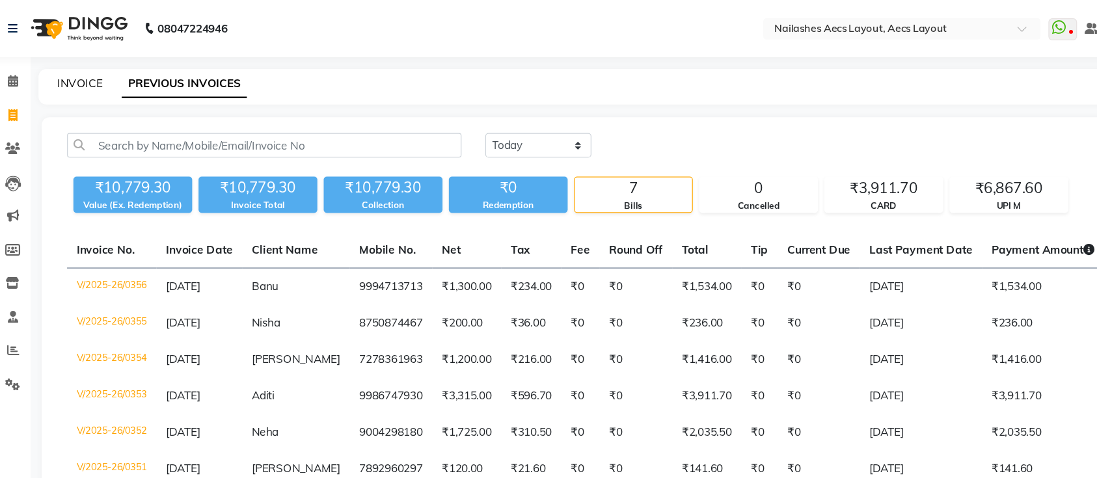
click at [87, 66] on link "INVOICE" at bounding box center [79, 68] width 37 height 12
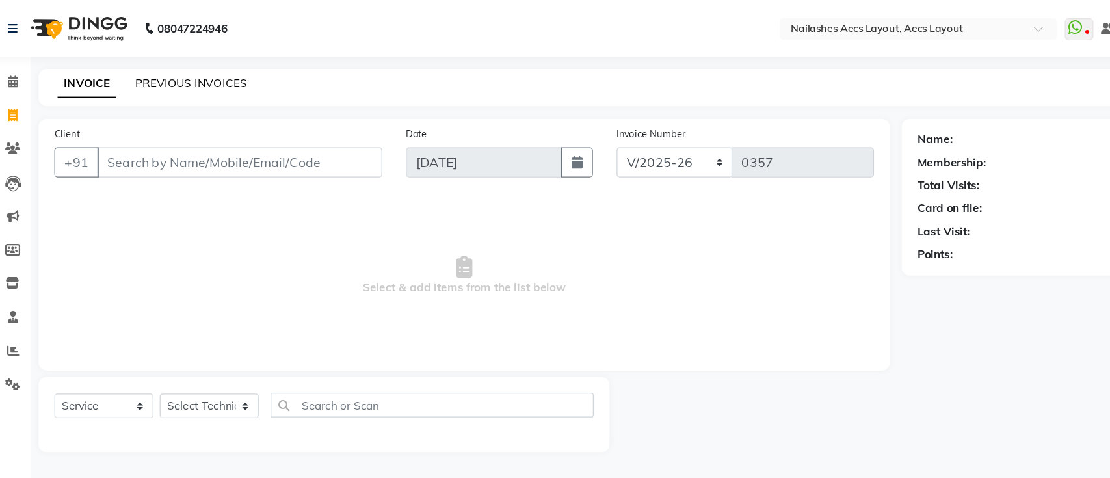
click at [155, 68] on link "PREVIOUS INVOICES" at bounding box center [171, 68] width 92 height 12
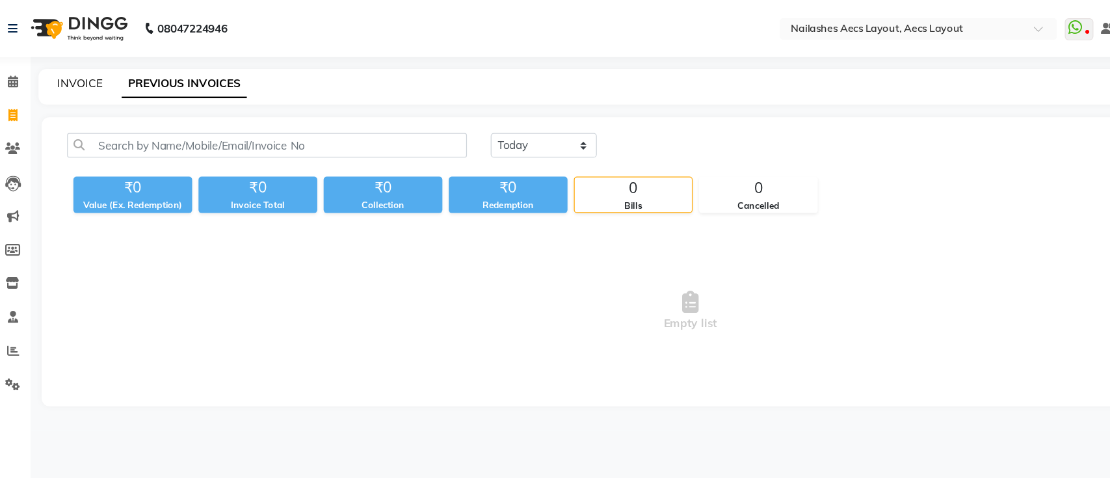
click at [78, 66] on link "INVOICE" at bounding box center [79, 68] width 37 height 12
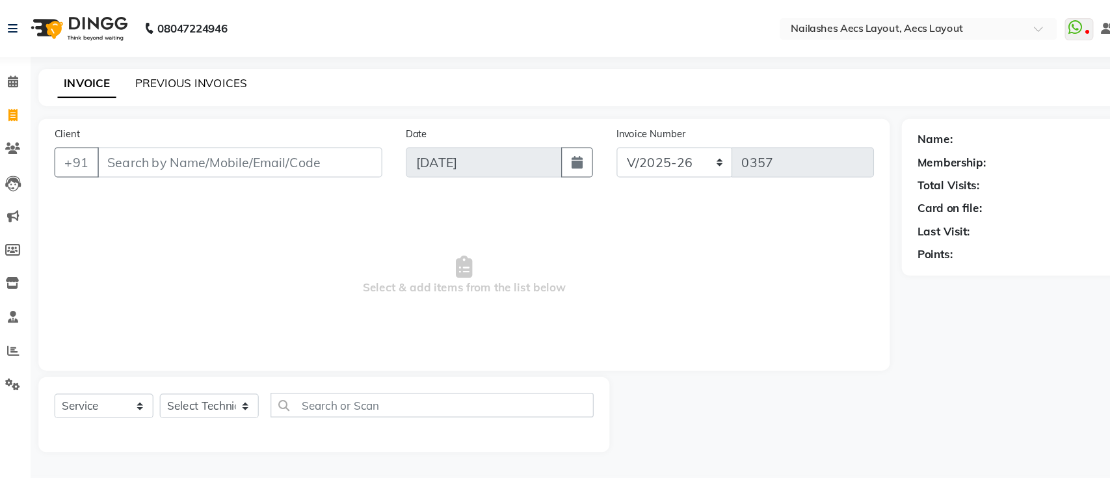
click at [155, 64] on link "PREVIOUS INVOICES" at bounding box center [171, 68] width 92 height 12
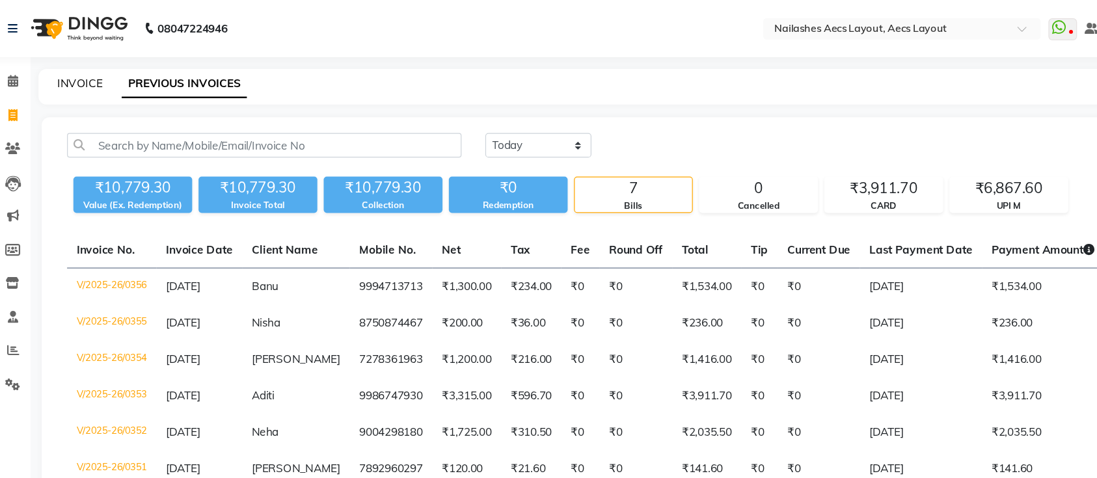
click at [76, 64] on link "INVOICE" at bounding box center [79, 68] width 37 height 12
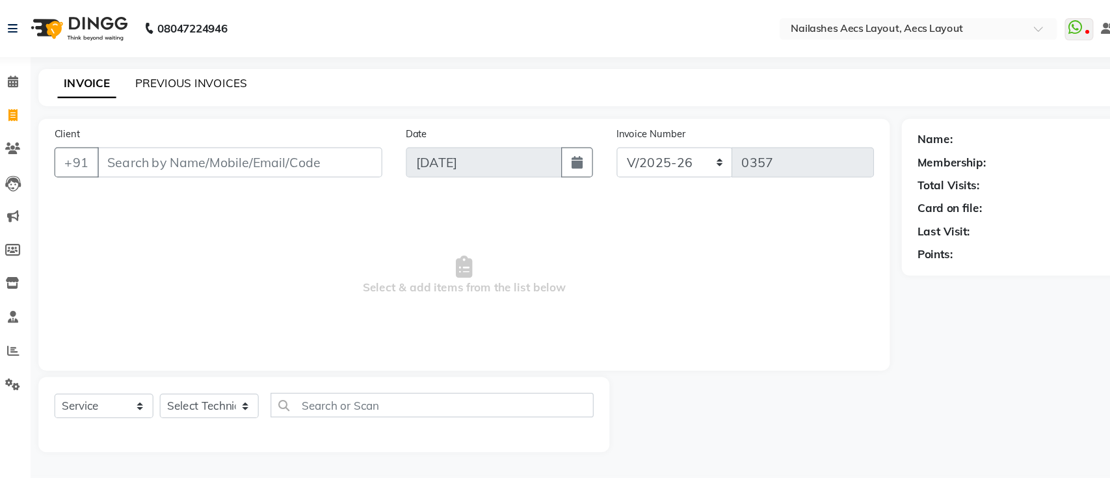
click at [149, 62] on link "PREVIOUS INVOICES" at bounding box center [171, 68] width 92 height 12
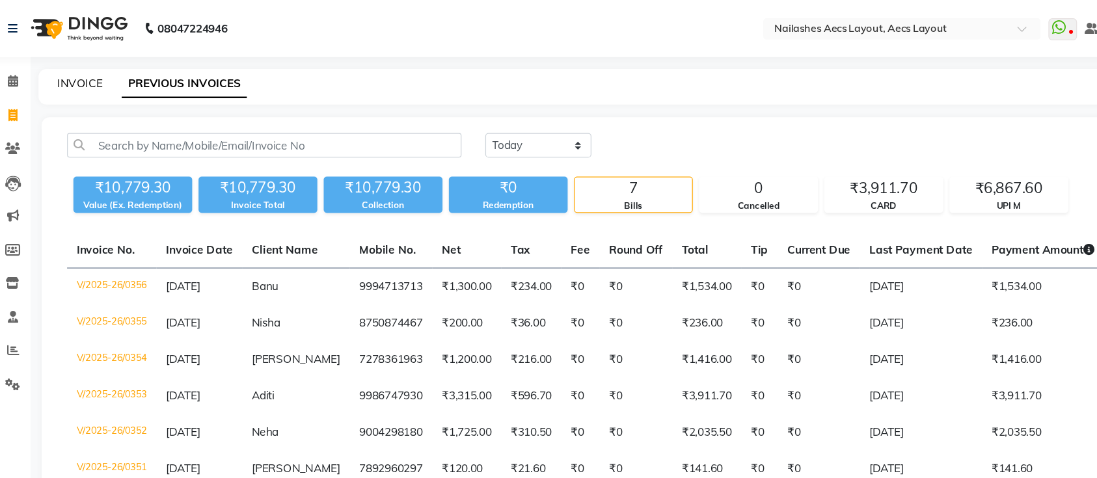
click at [90, 67] on link "INVOICE" at bounding box center [79, 68] width 37 height 12
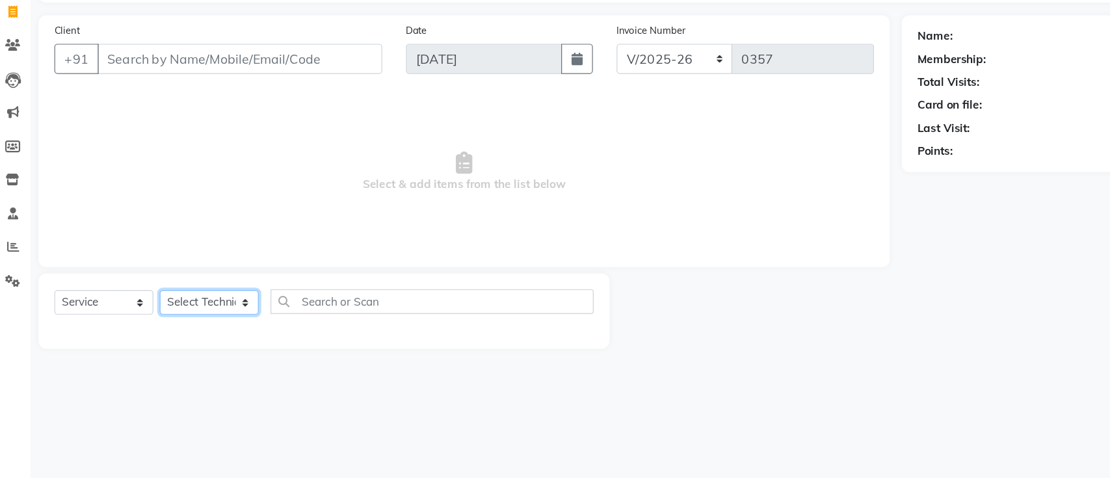
click at [203, 331] on select "Select Technician [PERSON_NAME] MANAGER [PERSON_NAME] owner [PERSON_NAME]" at bounding box center [185, 333] width 81 height 20
click at [145, 323] on select "Select Technician [PERSON_NAME] MANAGER [PERSON_NAME] owner [PERSON_NAME]" at bounding box center [185, 333] width 81 height 20
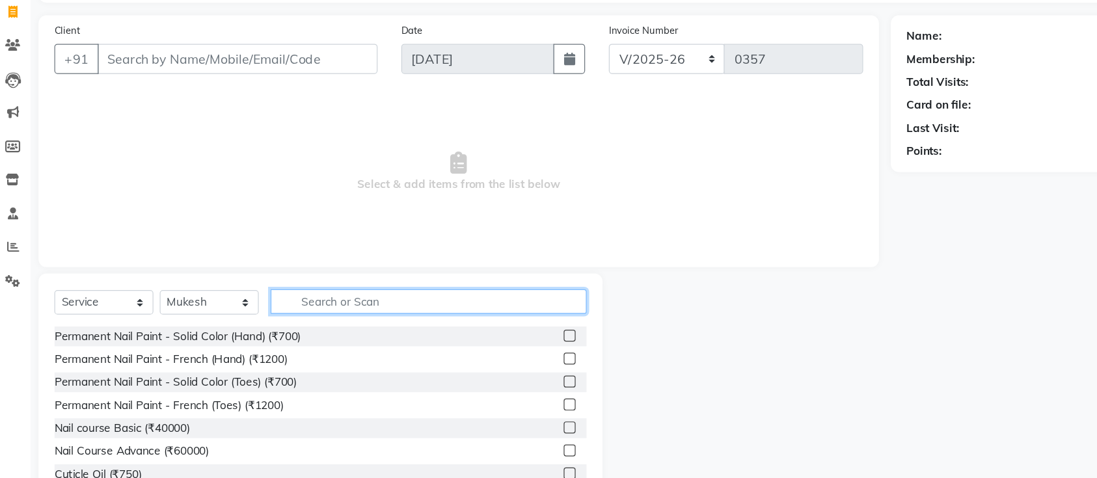
click at [289, 333] on input "text" at bounding box center [366, 333] width 260 height 20
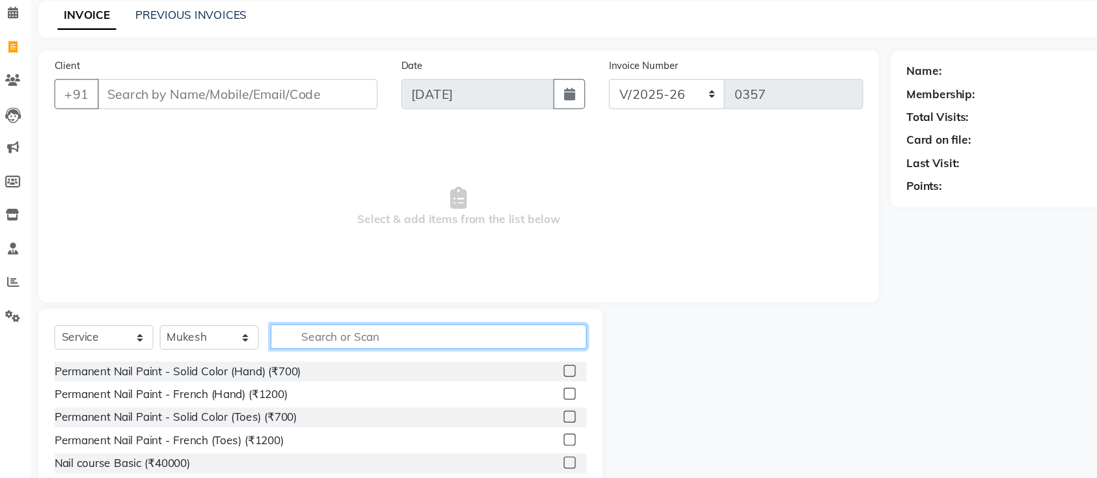
scroll to position [42, 0]
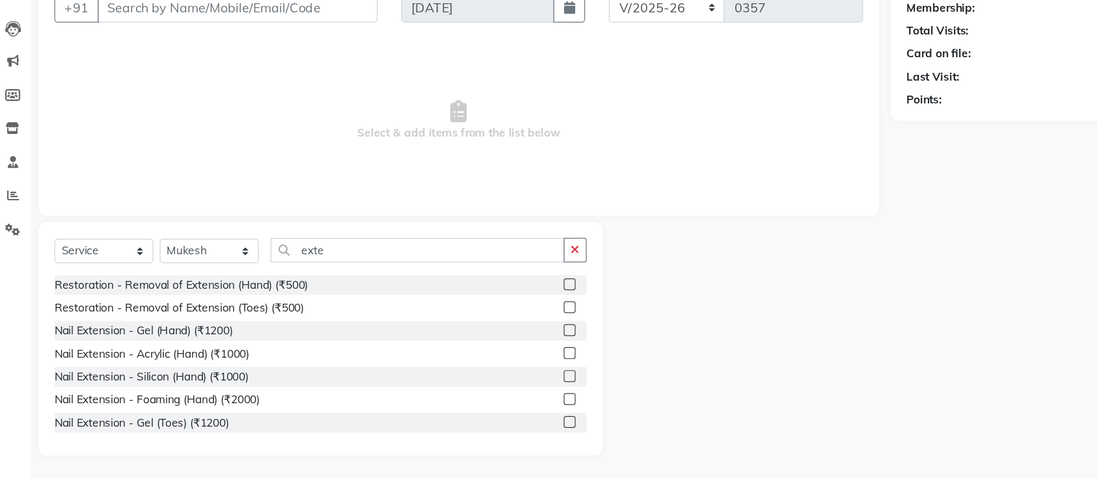
click at [477, 374] on label at bounding box center [482, 375] width 10 height 10
click at [477, 374] on input "checkbox" at bounding box center [481, 375] width 8 height 8
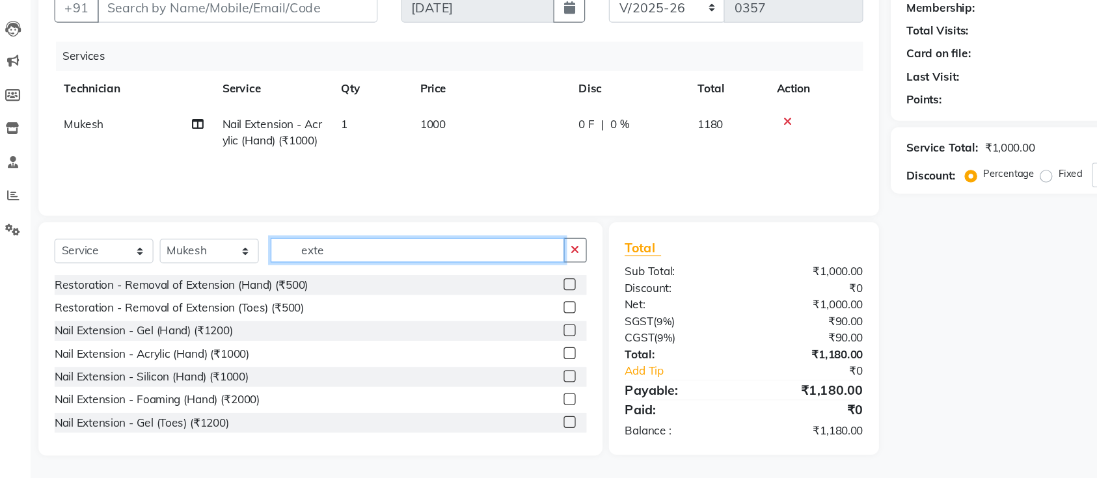
drag, startPoint x: 293, startPoint y: 291, endPoint x: 241, endPoint y: 289, distance: 52.7
click at [241, 289] on input "exte" at bounding box center [356, 290] width 241 height 20
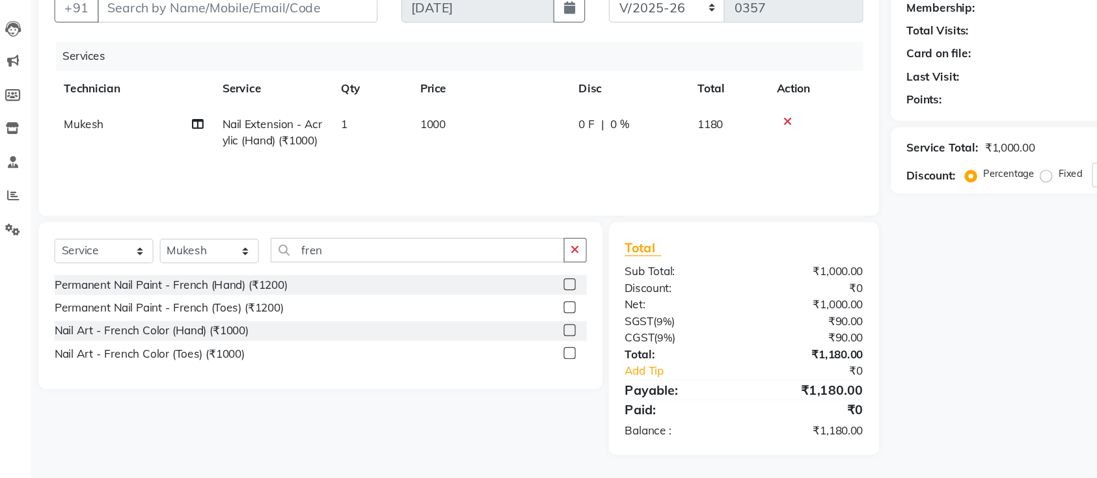
click at [481, 340] on label at bounding box center [482, 337] width 10 height 10
click at [481, 340] on input "checkbox" at bounding box center [481, 338] width 8 height 8
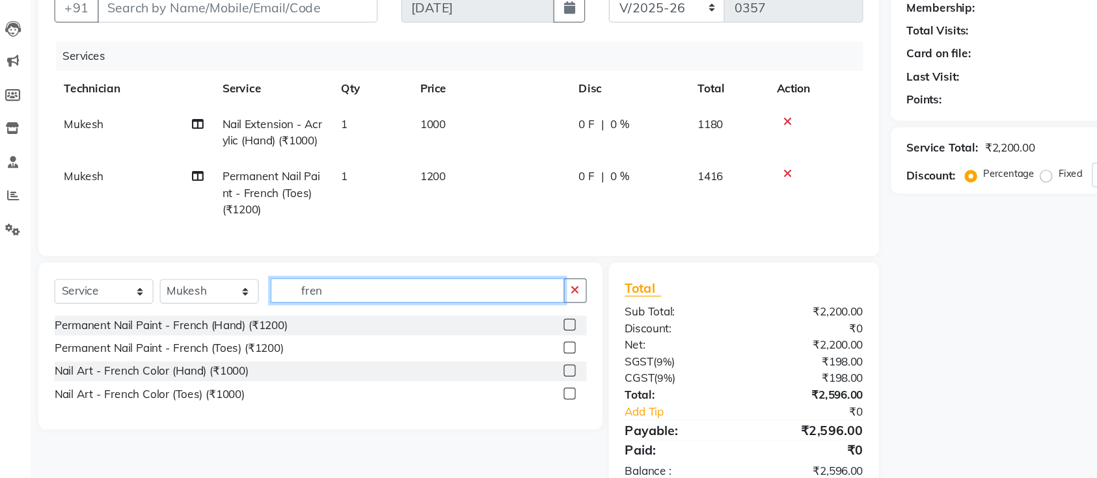
drag, startPoint x: 293, startPoint y: 349, endPoint x: 229, endPoint y: 340, distance: 65.0
click at [229, 340] on div "Select Service Product Membership Package Voucher Prepaid Gift Card Select Tech…" at bounding box center [277, 329] width 437 height 31
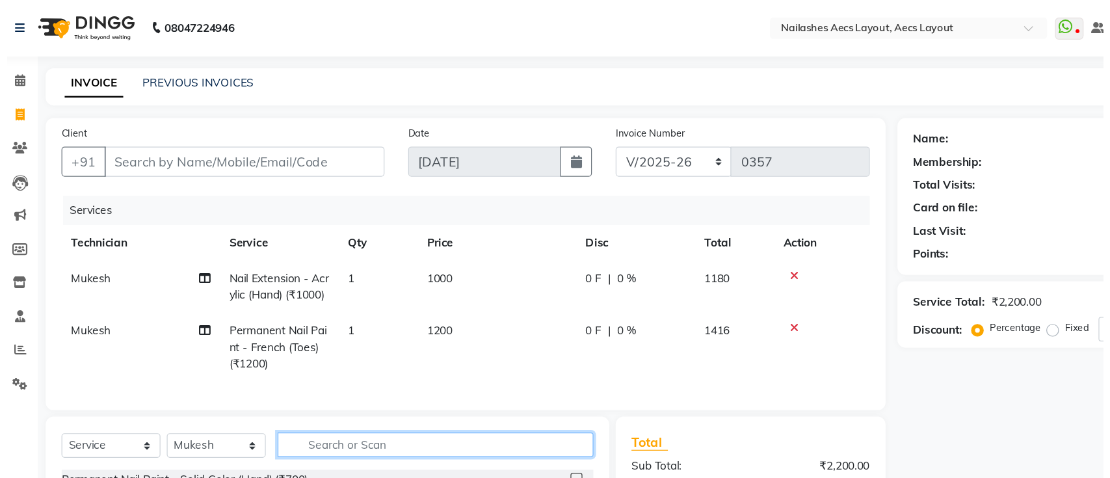
scroll to position [0, 0]
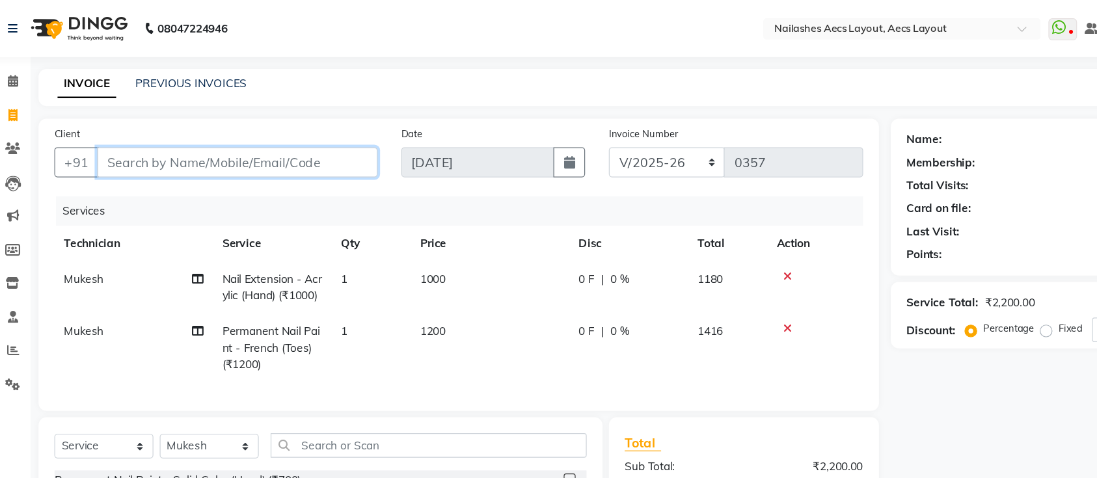
click at [164, 133] on input "Client" at bounding box center [209, 133] width 230 height 25
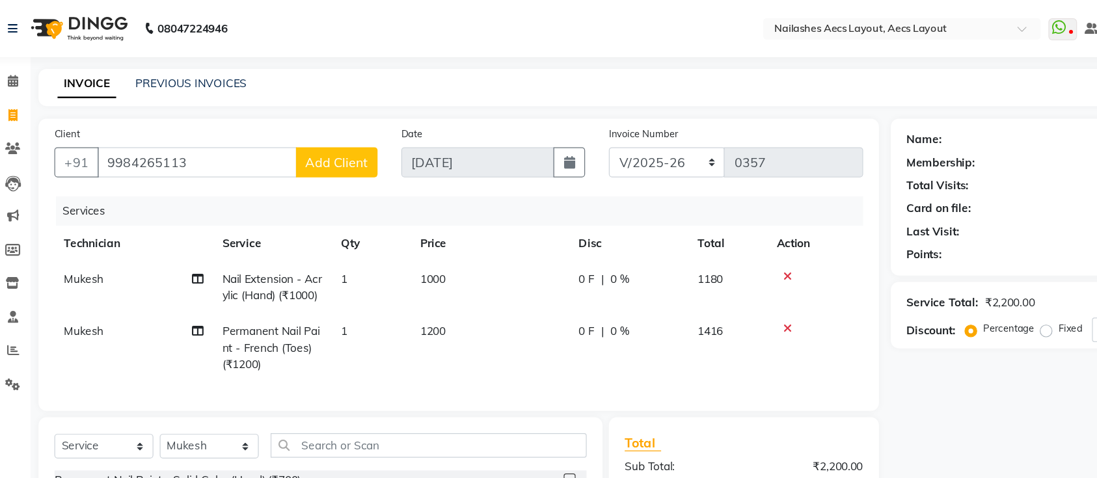
click at [289, 133] on span "Add Client" at bounding box center [290, 133] width 51 height 13
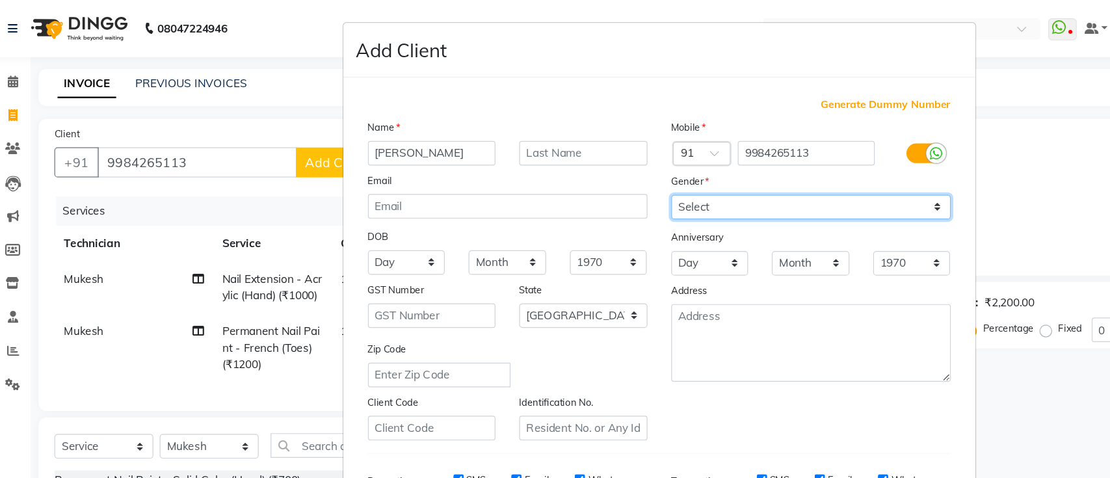
click at [585, 168] on select "Select [DEMOGRAPHIC_DATA] [DEMOGRAPHIC_DATA] Other Prefer Not To Say" at bounding box center [680, 170] width 230 height 20
click at [565, 160] on select "Select [DEMOGRAPHIC_DATA] [DEMOGRAPHIC_DATA] Other Prefer Not To Say" at bounding box center [680, 170] width 230 height 20
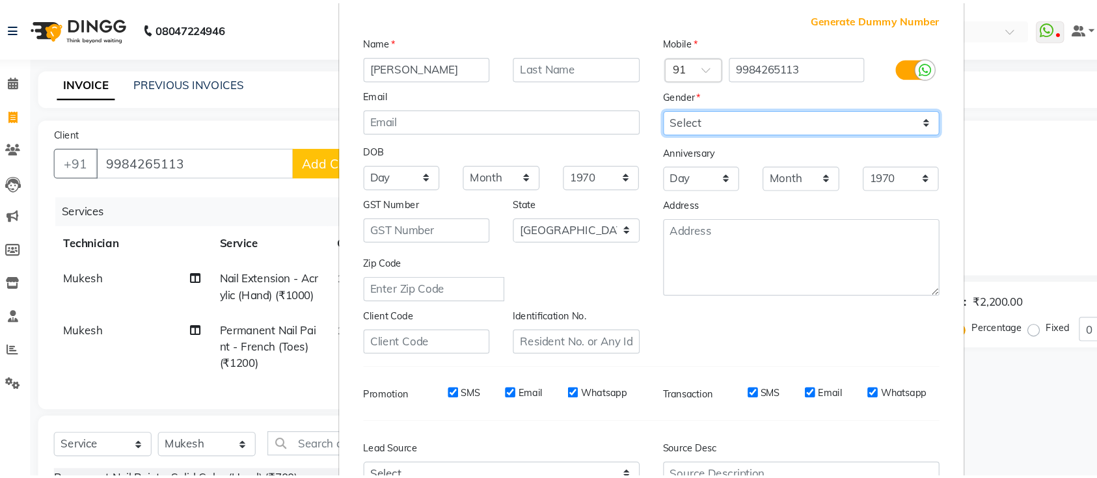
scroll to position [120, 0]
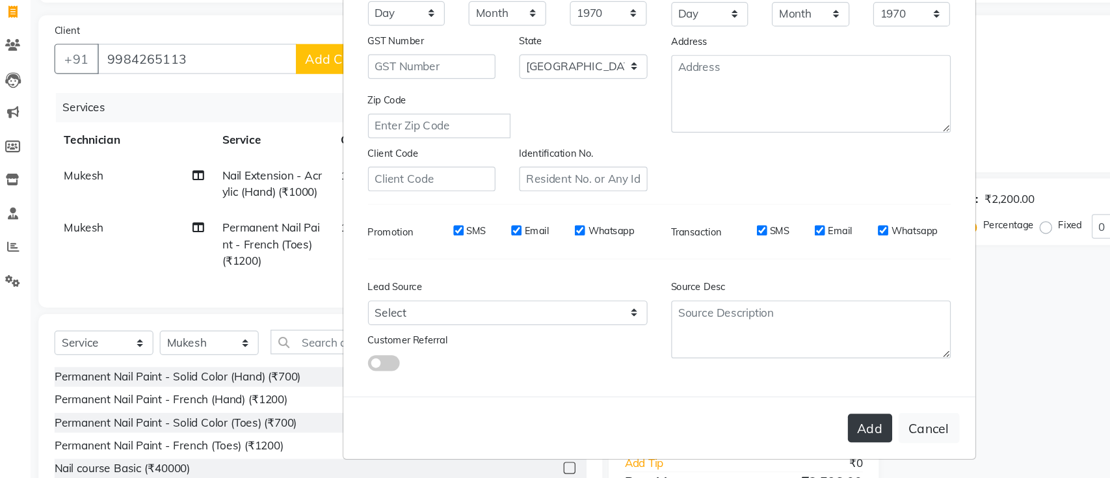
click at [718, 397] on button "Add" at bounding box center [728, 436] width 36 height 23
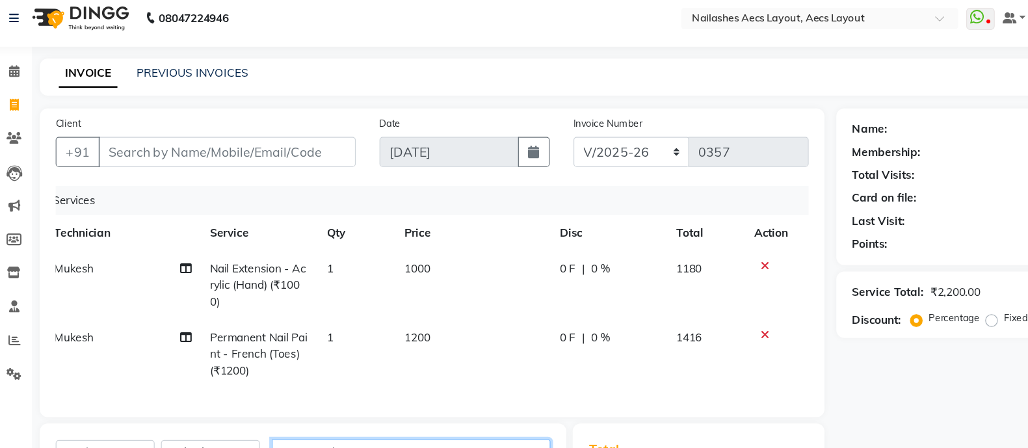
scroll to position [0, 0]
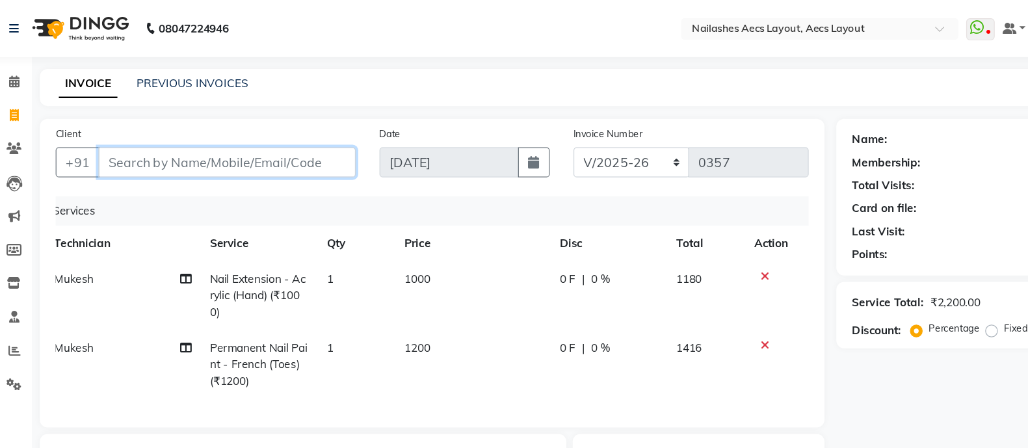
click at [144, 128] on input "Client" at bounding box center [199, 133] width 211 height 25
click at [128, 137] on input "Client" at bounding box center [199, 133] width 211 height 25
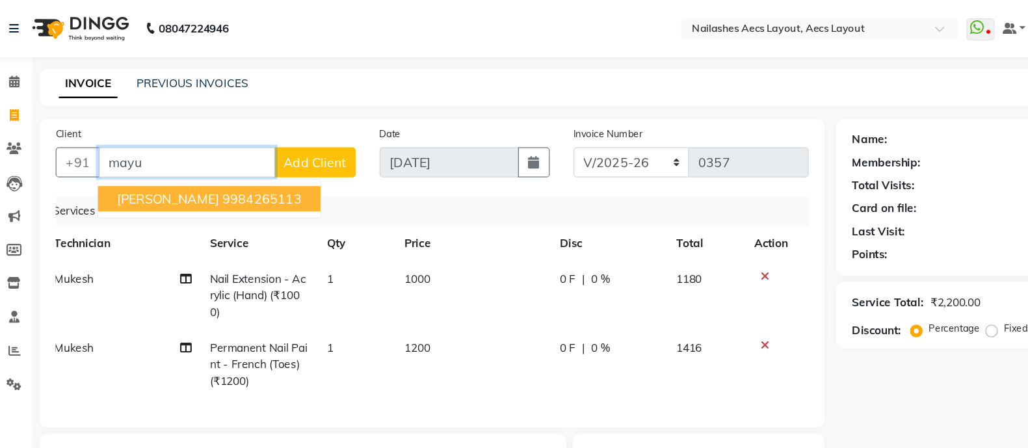
click at [196, 159] on ngb-highlight "9984265113" at bounding box center [228, 163] width 65 height 13
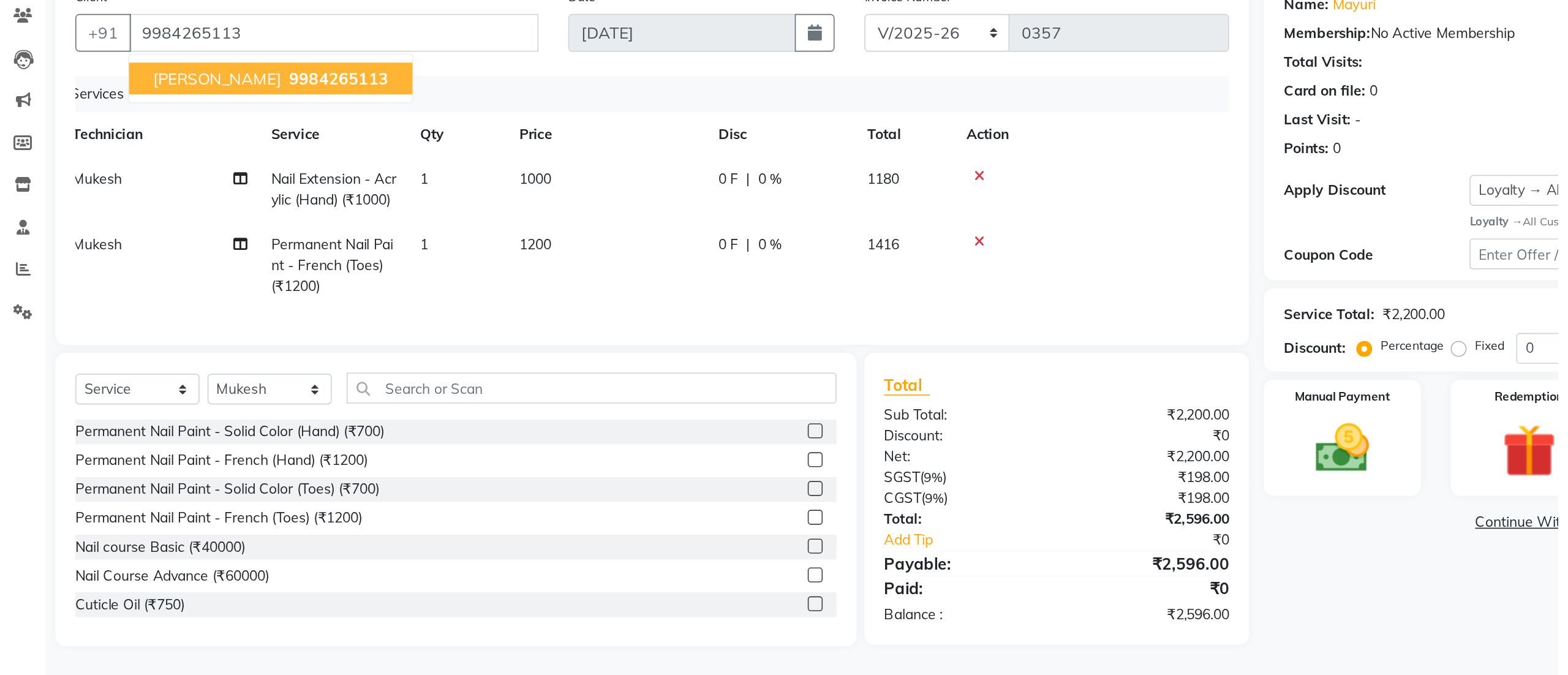
scroll to position [0, 8]
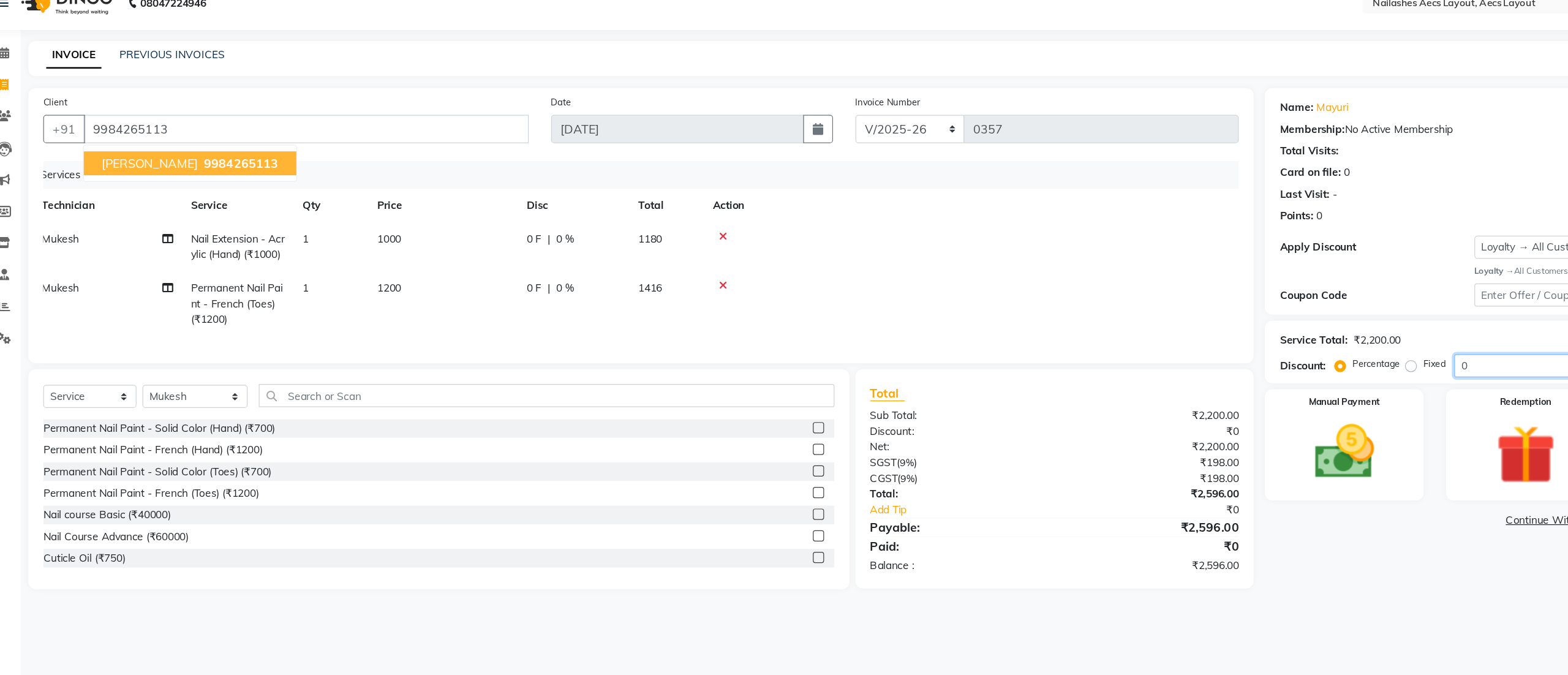
click at [870, 316] on input "0" at bounding box center [1268, 320] width 107 height 19
click at [870, 374] on div "Name: [PERSON_NAME] Membership: No Active Membership Total Visits: Card on file…" at bounding box center [1315, 297] width 512 height 411
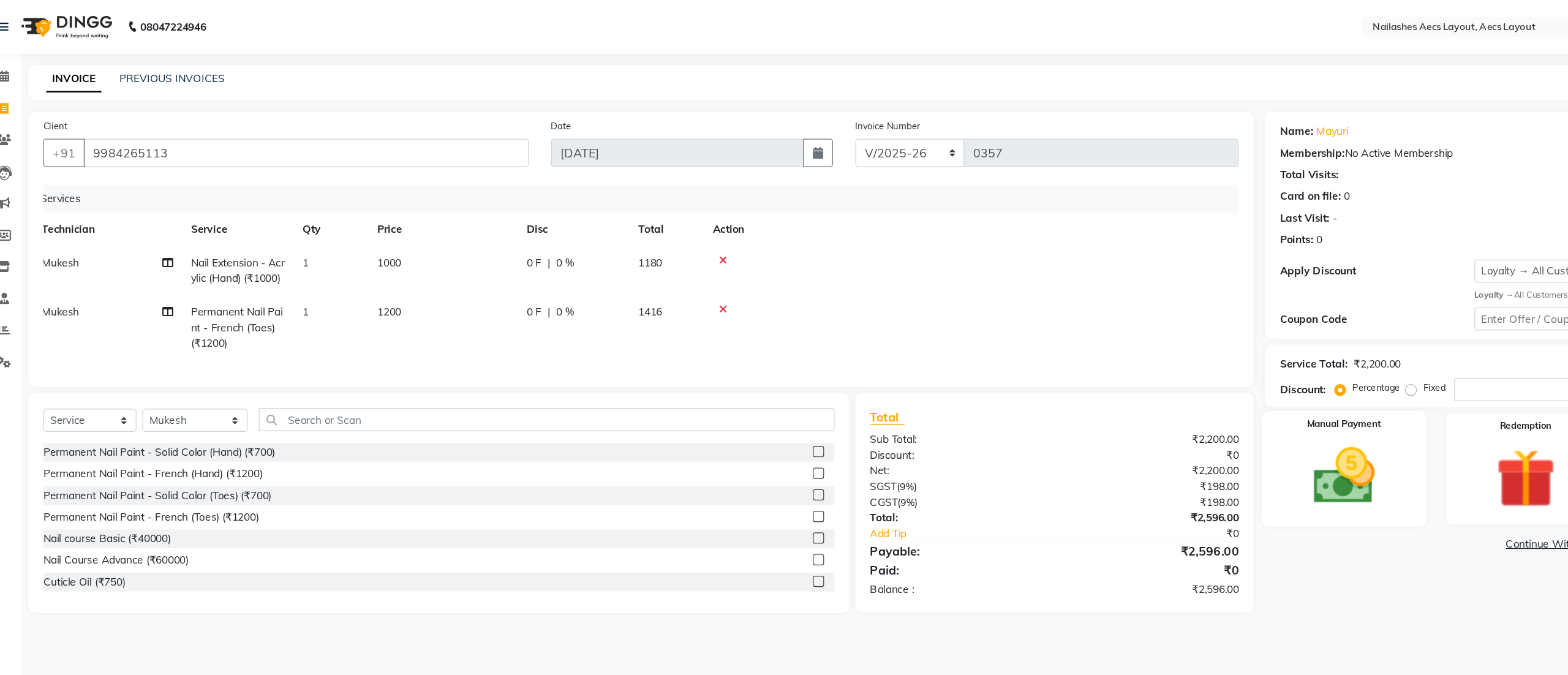
click at [870, 374] on img at bounding box center [1123, 391] width 83 height 58
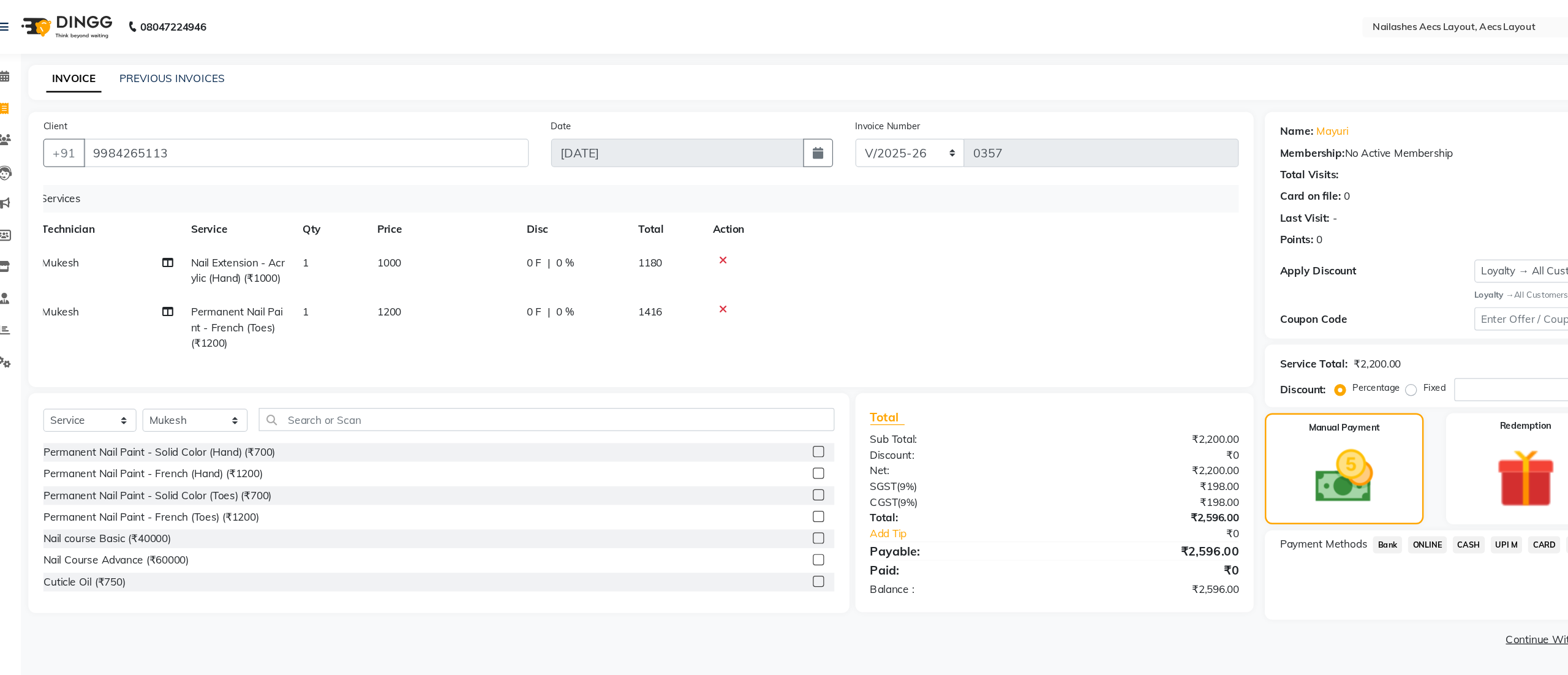
click at [870, 374] on span "UPI M" at bounding box center [1257, 447] width 26 height 14
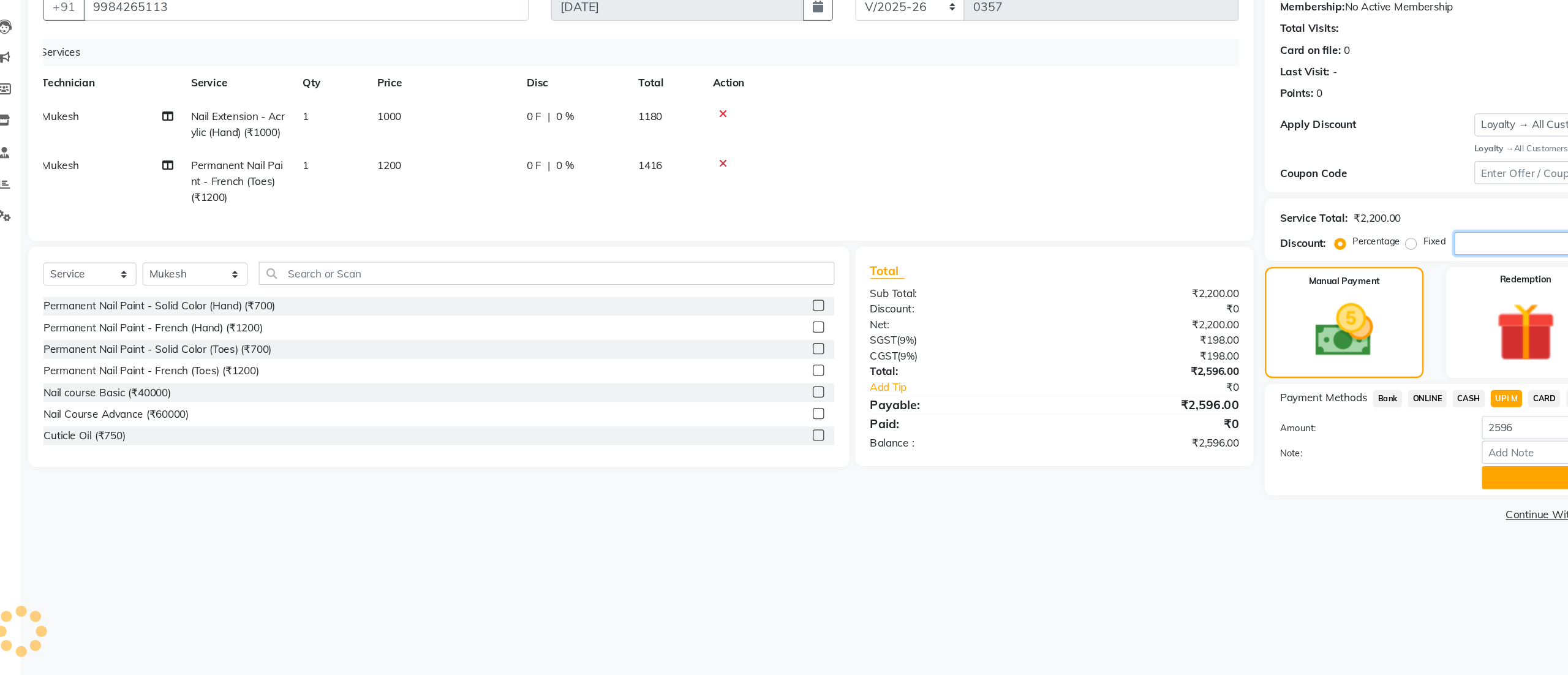
click at [870, 319] on input "number" at bounding box center [1268, 320] width 107 height 19
click at [870, 374] on button "Add Payment" at bounding box center [1393, 512] width 313 height 19
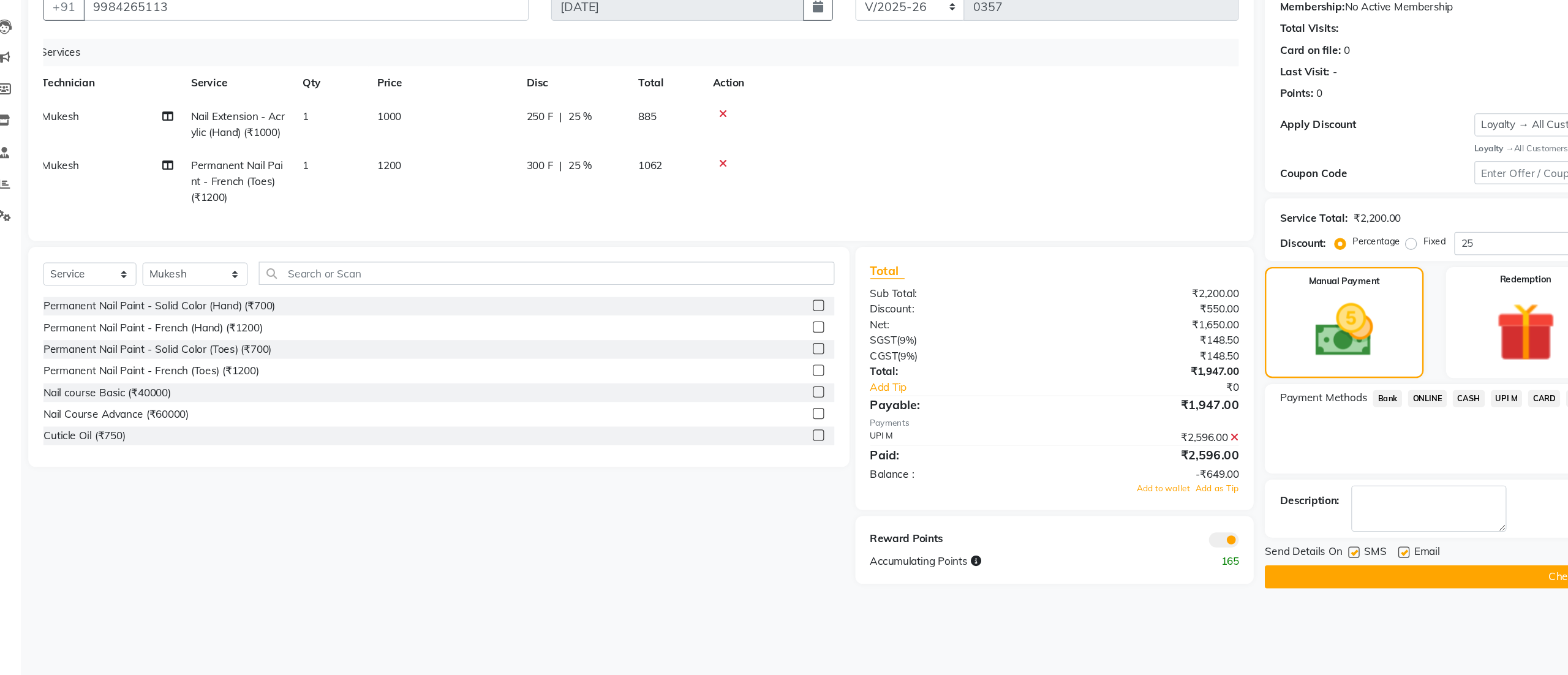
click at [870, 374] on button "Checkout" at bounding box center [1310, 594] width 504 height 19
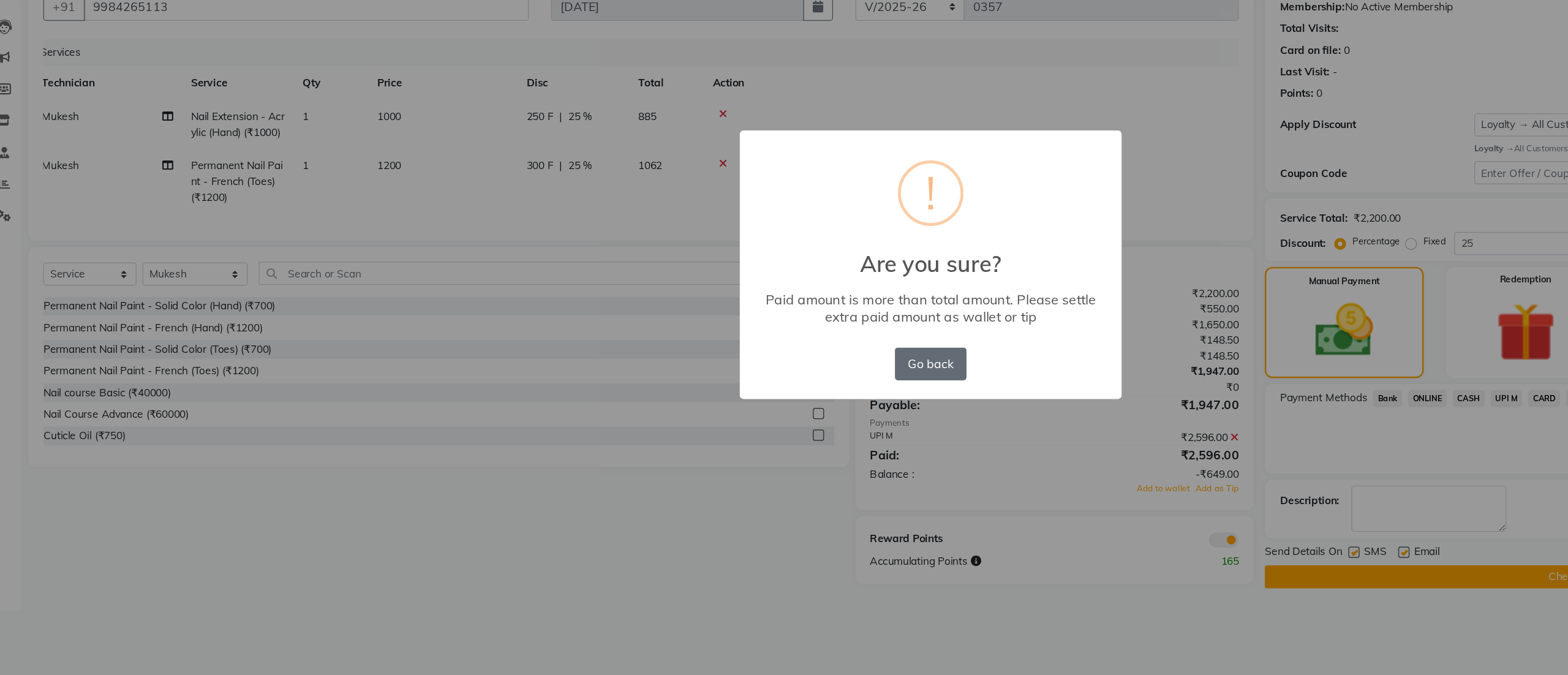
click at [792, 374] on button "Go back" at bounding box center [784, 419] width 58 height 27
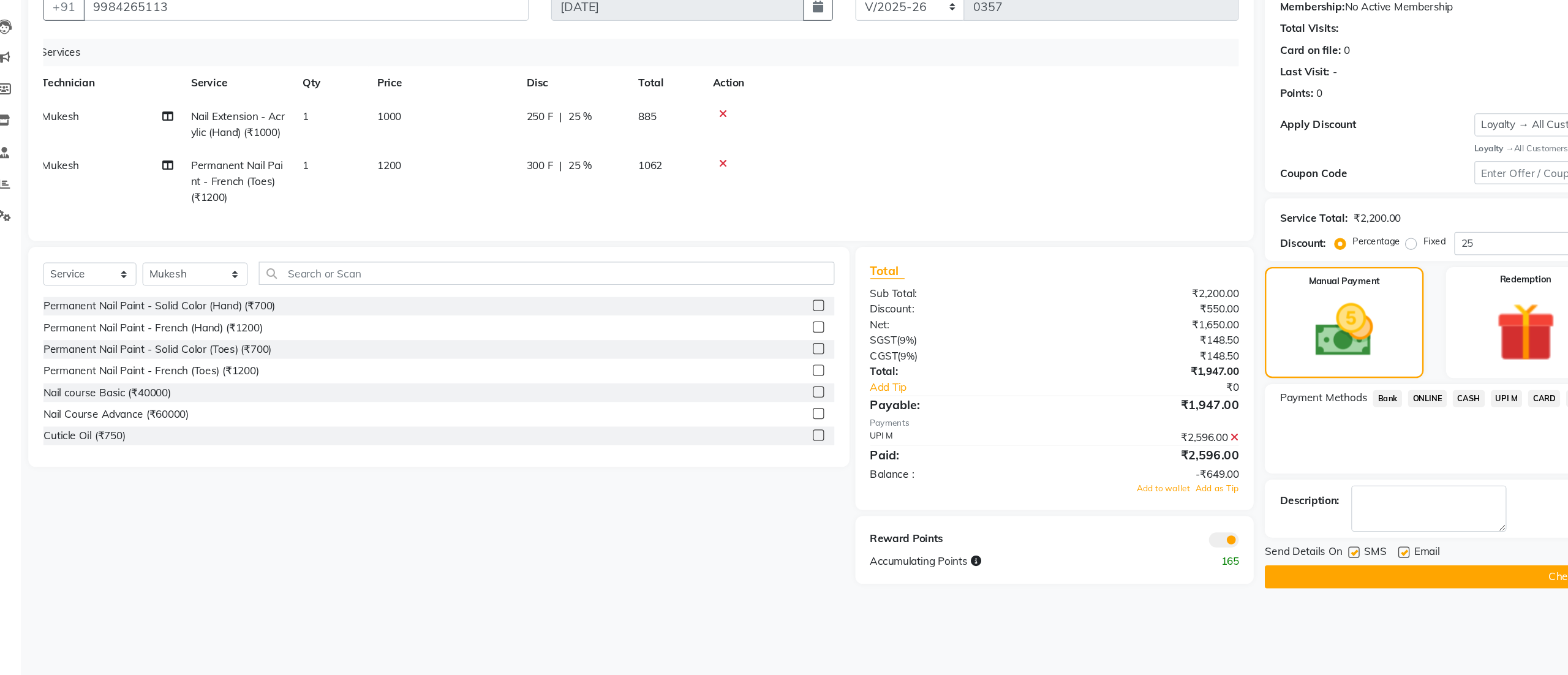
click at [870, 374] on icon at bounding box center [1033, 478] width 7 height 8
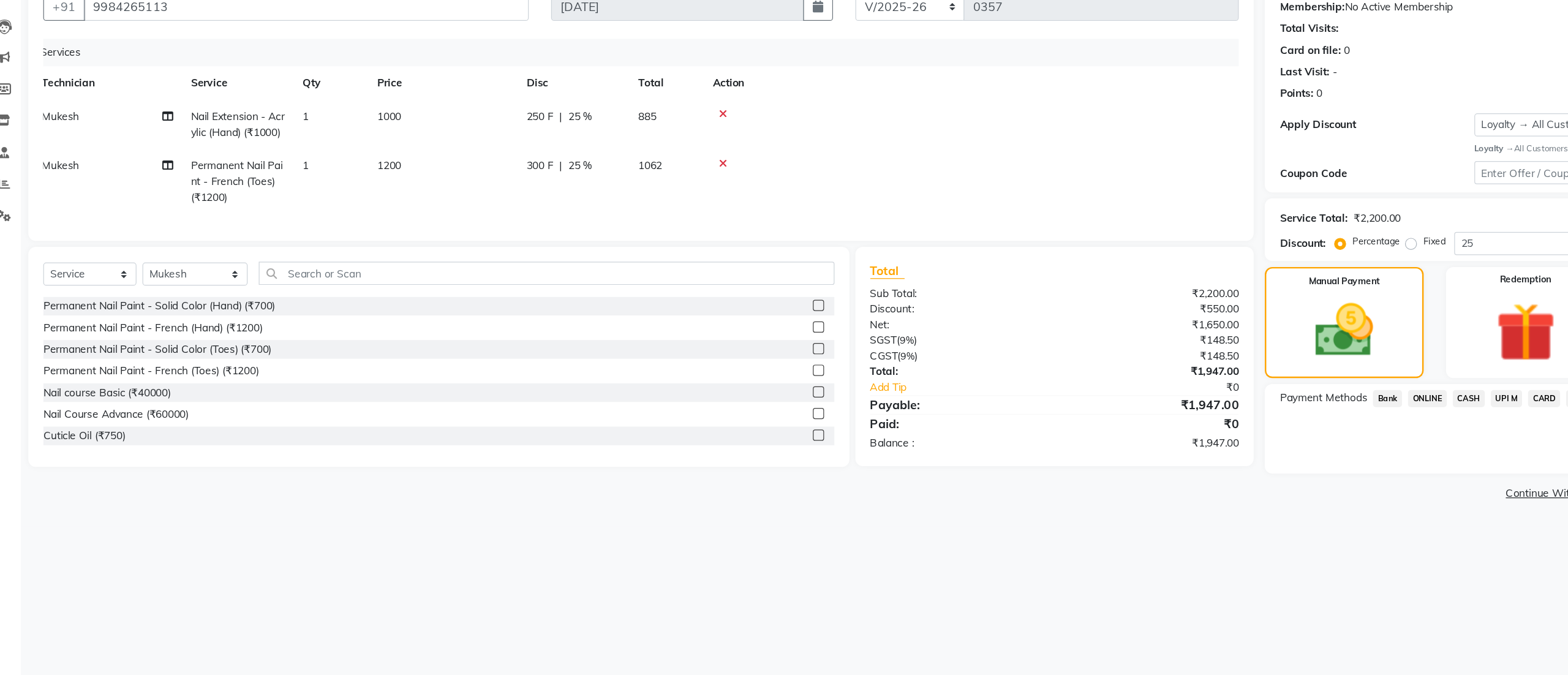
click at [870, 374] on span "UPI M" at bounding box center [1257, 447] width 26 height 14
click at [870, 374] on button "Add Payment" at bounding box center [1393, 512] width 313 height 19
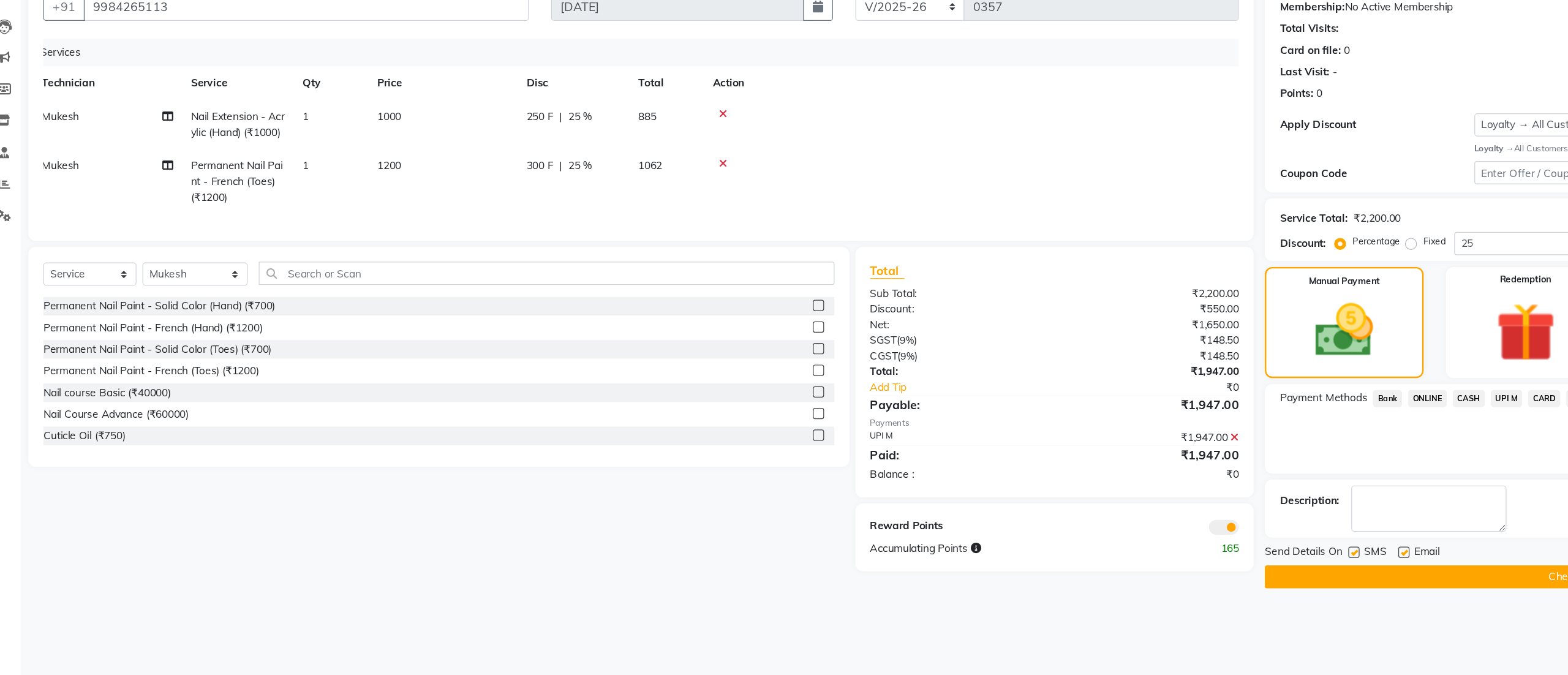
click at [870, 374] on button "Checkout" at bounding box center [1310, 594] width 504 height 19
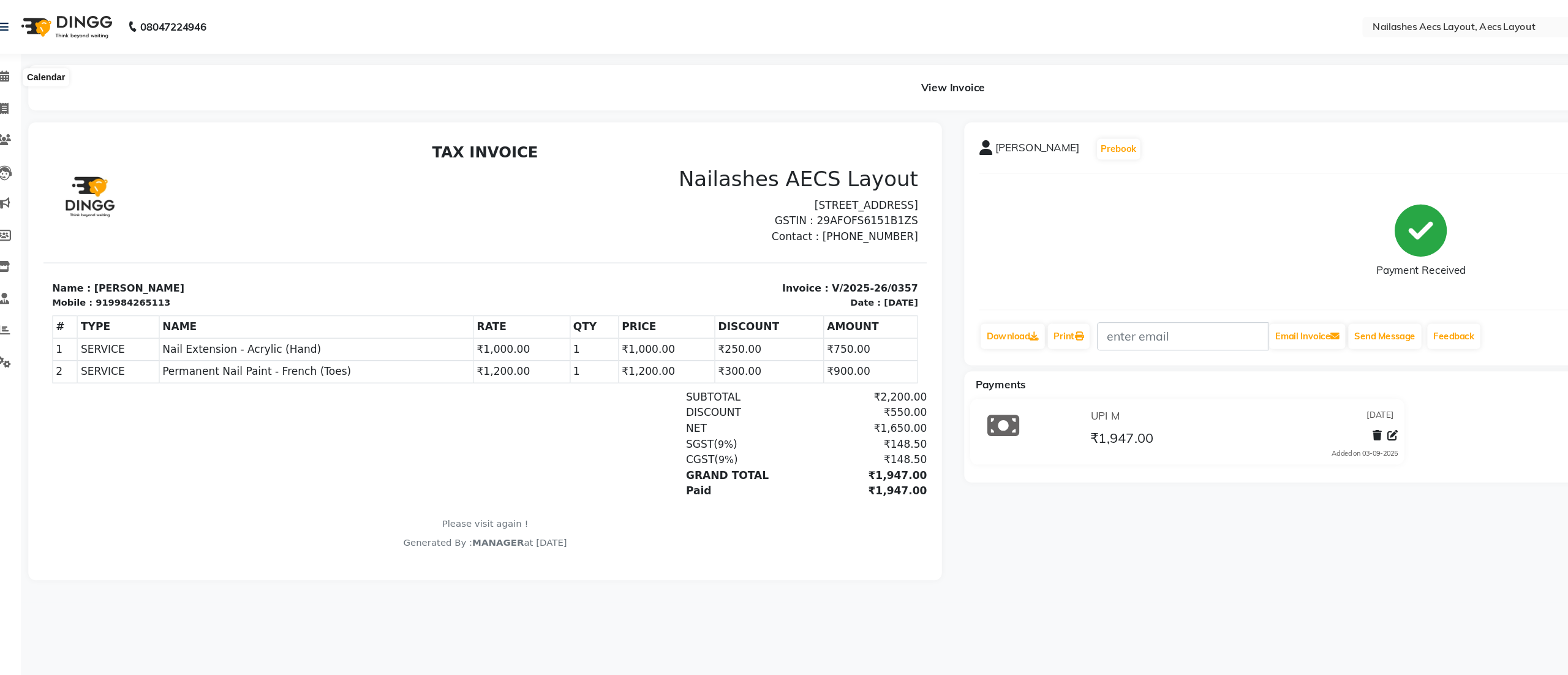
drag, startPoint x: 20, startPoint y: 62, endPoint x: 30, endPoint y: 69, distance: 12.2
click at [20, 62] on icon at bounding box center [23, 63] width 8 height 9
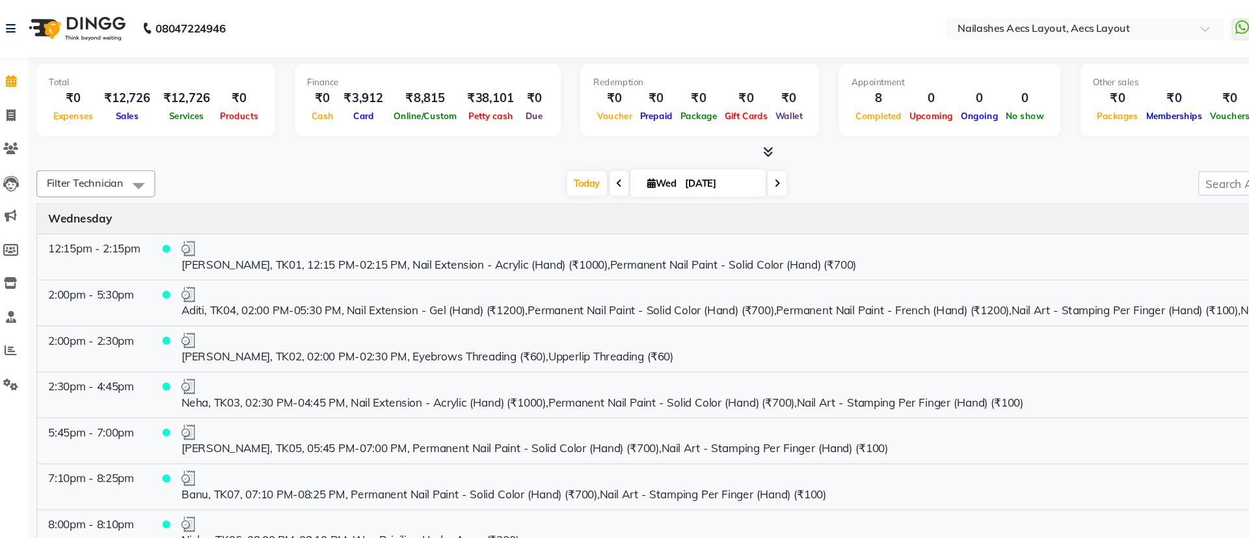
click at [21, 67] on icon at bounding box center [24, 67] width 8 height 10
click at [18, 90] on span at bounding box center [24, 95] width 23 height 15
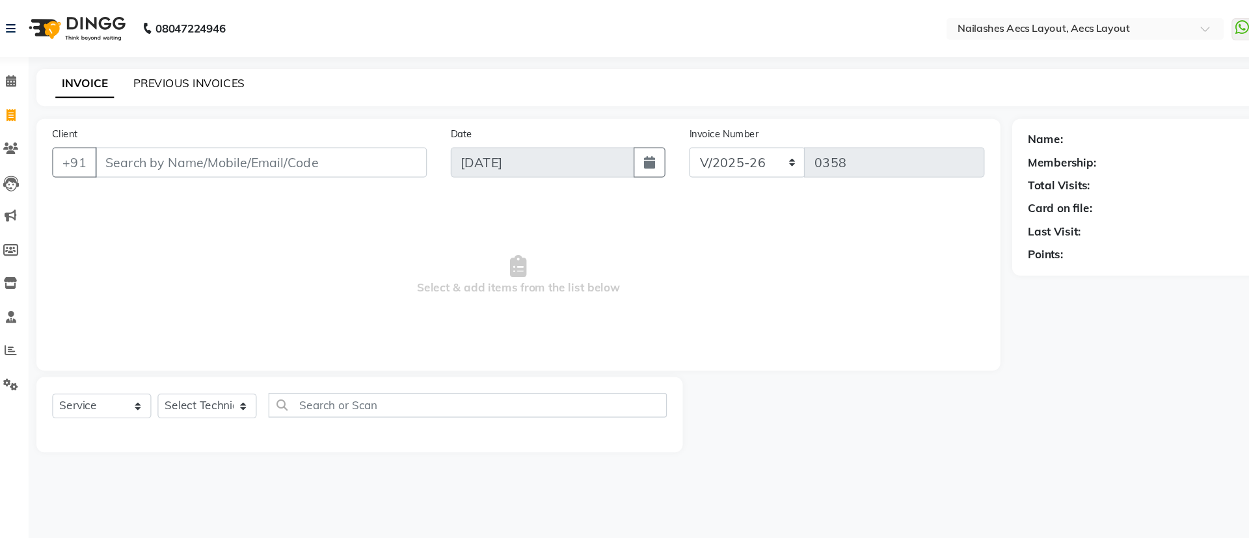
click at [166, 69] on link "PREVIOUS INVOICES" at bounding box center [171, 68] width 92 height 12
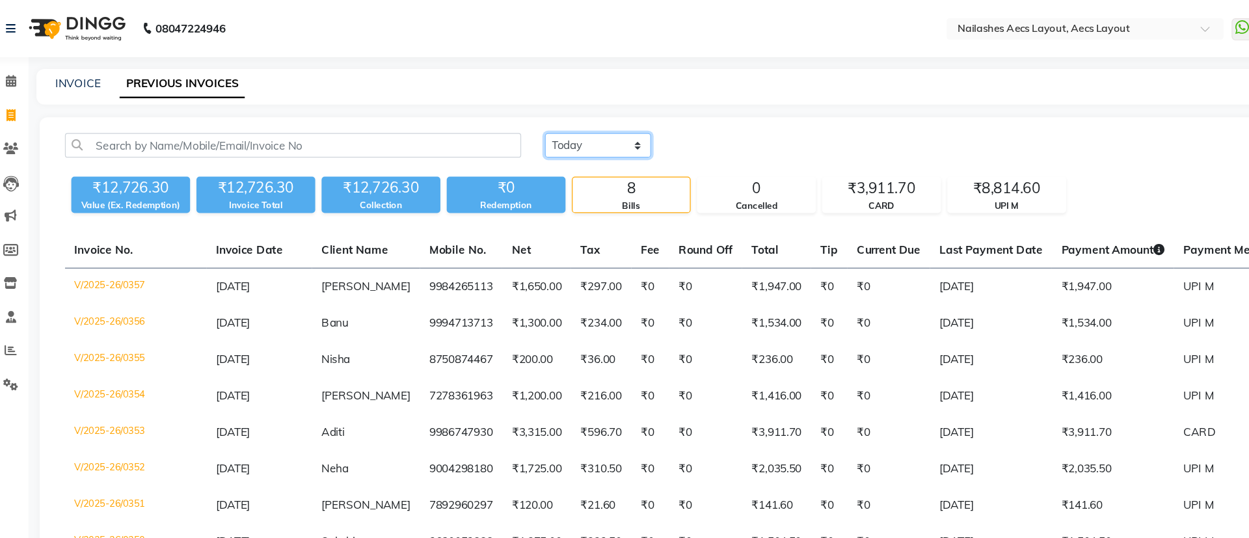
drag, startPoint x: 505, startPoint y: 111, endPoint x: 511, endPoint y: 126, distance: 16.9
click at [504, 111] on select "[DATE] [DATE] Custom Range" at bounding box center [506, 119] width 87 height 20
click at [463, 109] on select "[DATE] [DATE] Custom Range" at bounding box center [506, 119] width 87 height 20
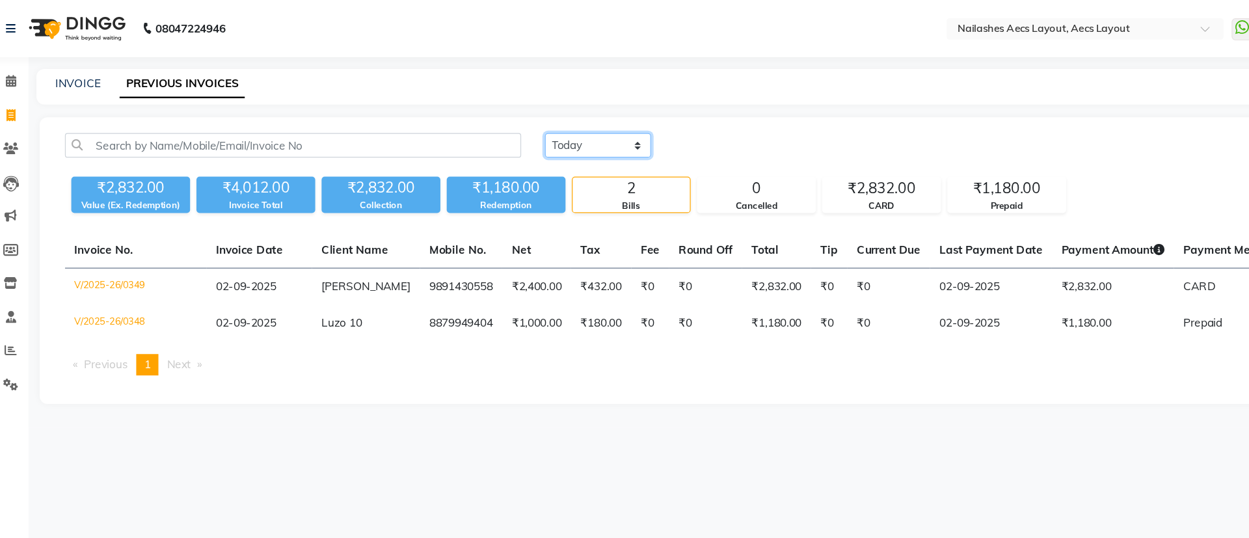
click at [501, 114] on select "[DATE] [DATE] Custom Range" at bounding box center [506, 119] width 87 height 20
click at [463, 109] on select "[DATE] [DATE] Custom Range" at bounding box center [506, 119] width 87 height 20
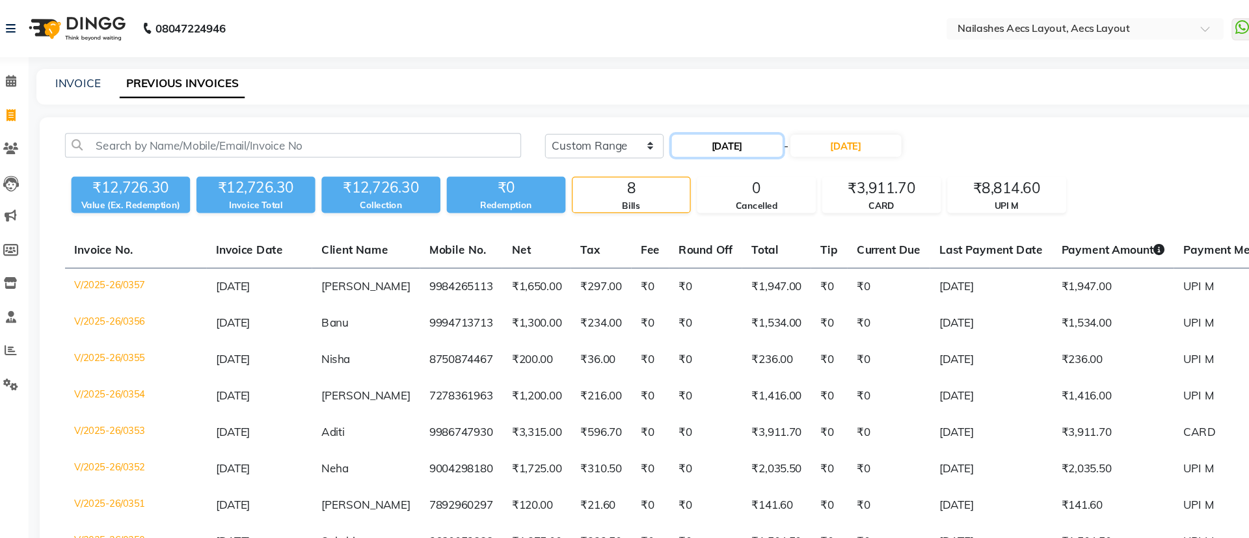
click at [620, 121] on input "[DATE]" at bounding box center [612, 120] width 91 height 18
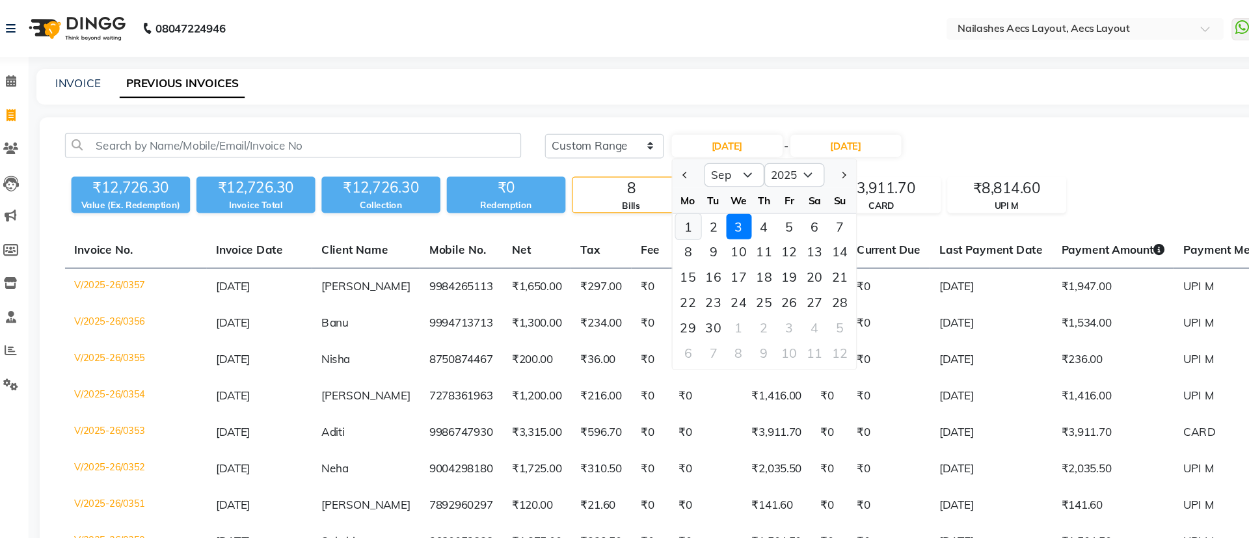
click at [580, 181] on div "1" at bounding box center [581, 186] width 21 height 21
